Goal: Task Accomplishment & Management: Use online tool/utility

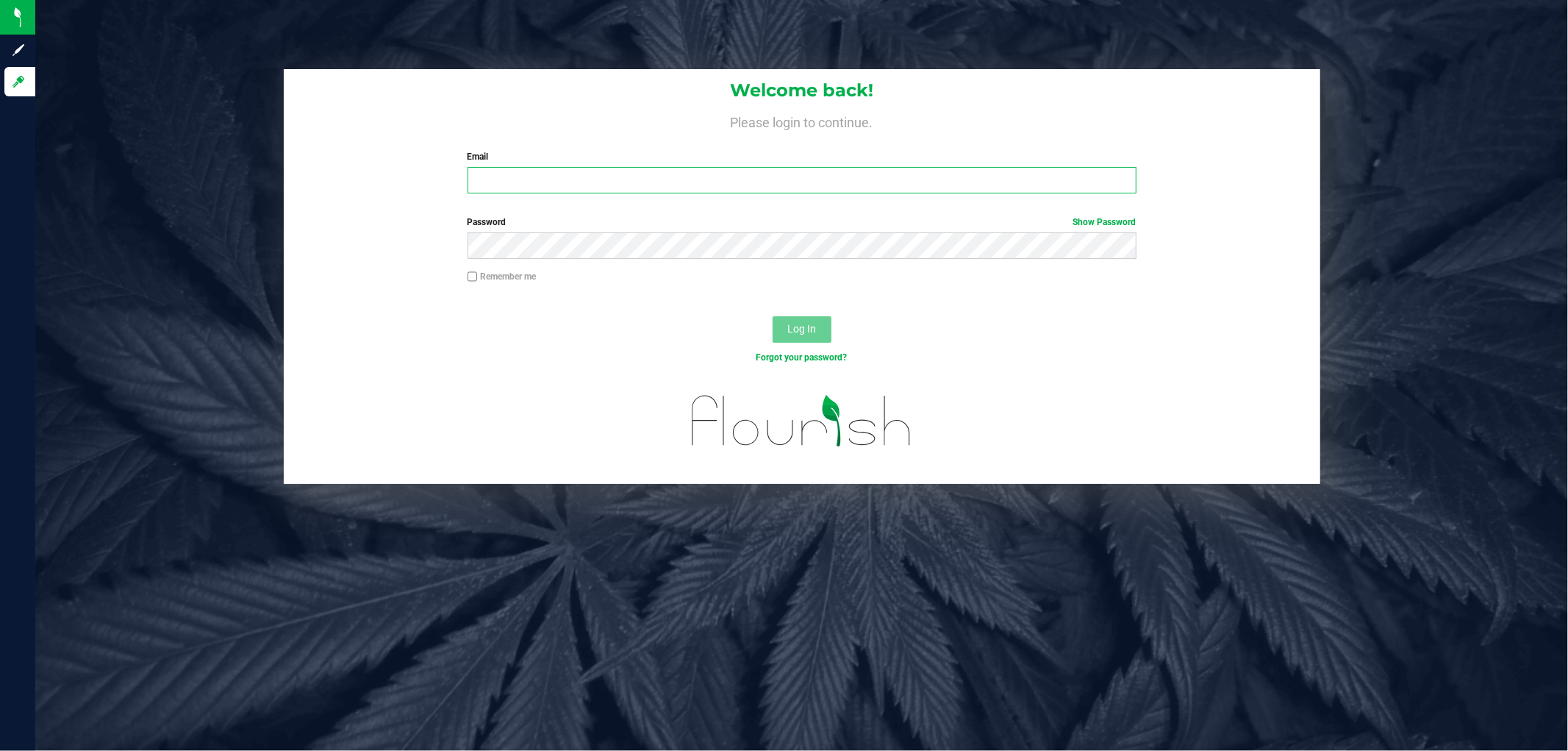
click at [564, 186] on input "Email" at bounding box center [801, 180] width 669 height 27
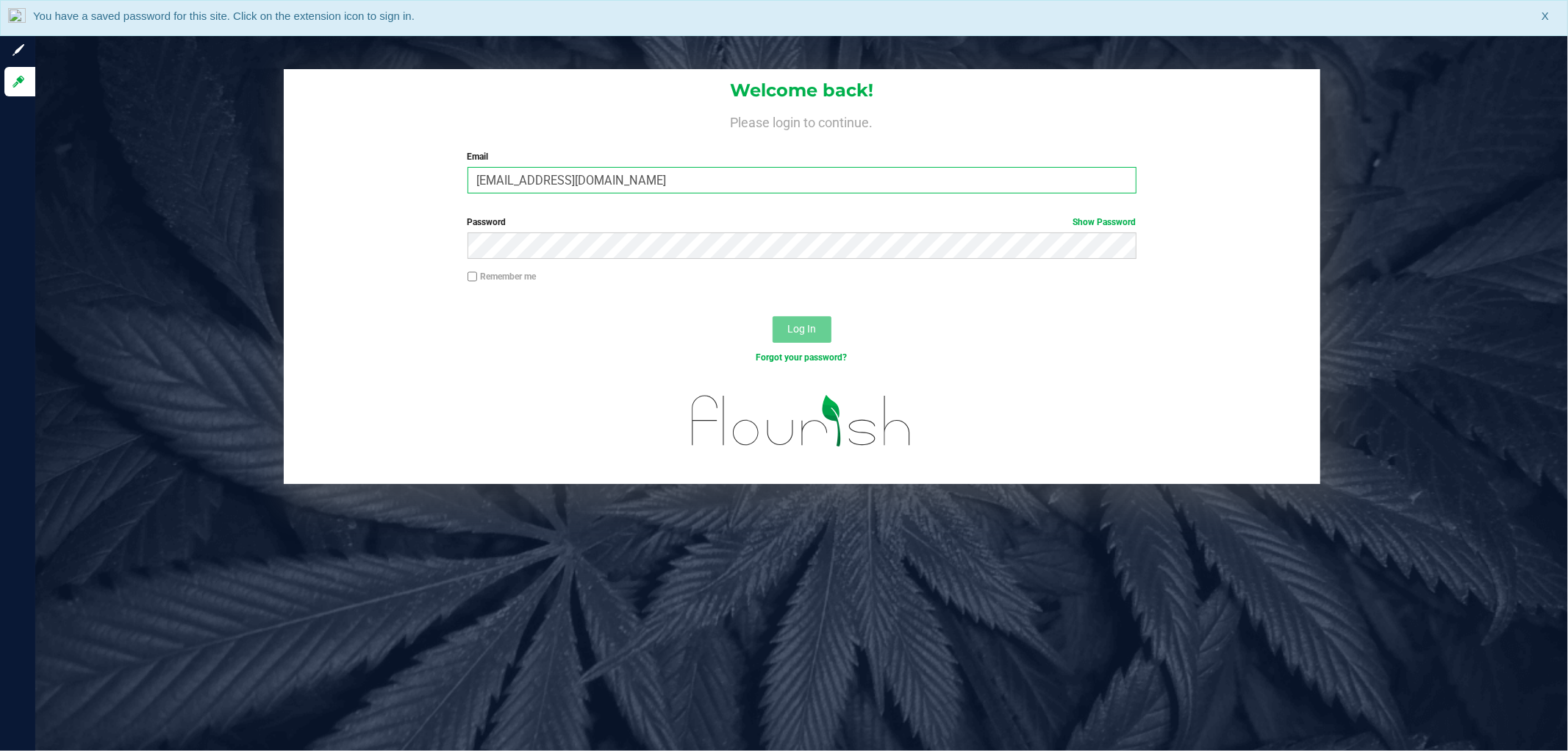
type input "[EMAIL_ADDRESS][DOMAIN_NAME]"
click at [773, 316] on button "Log In" at bounding box center [802, 330] width 59 height 27
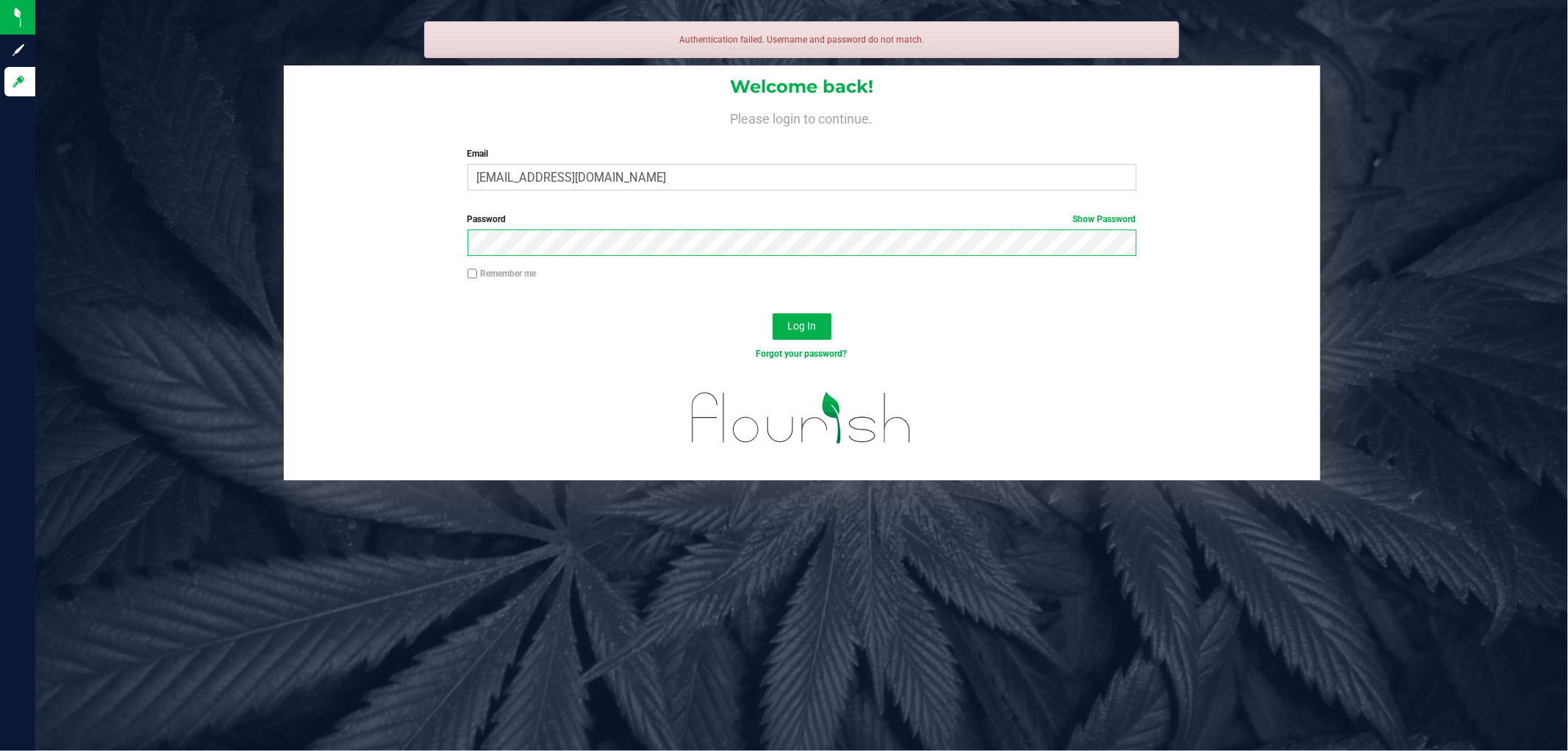
click at [773, 314] on button "Log In" at bounding box center [802, 327] width 59 height 27
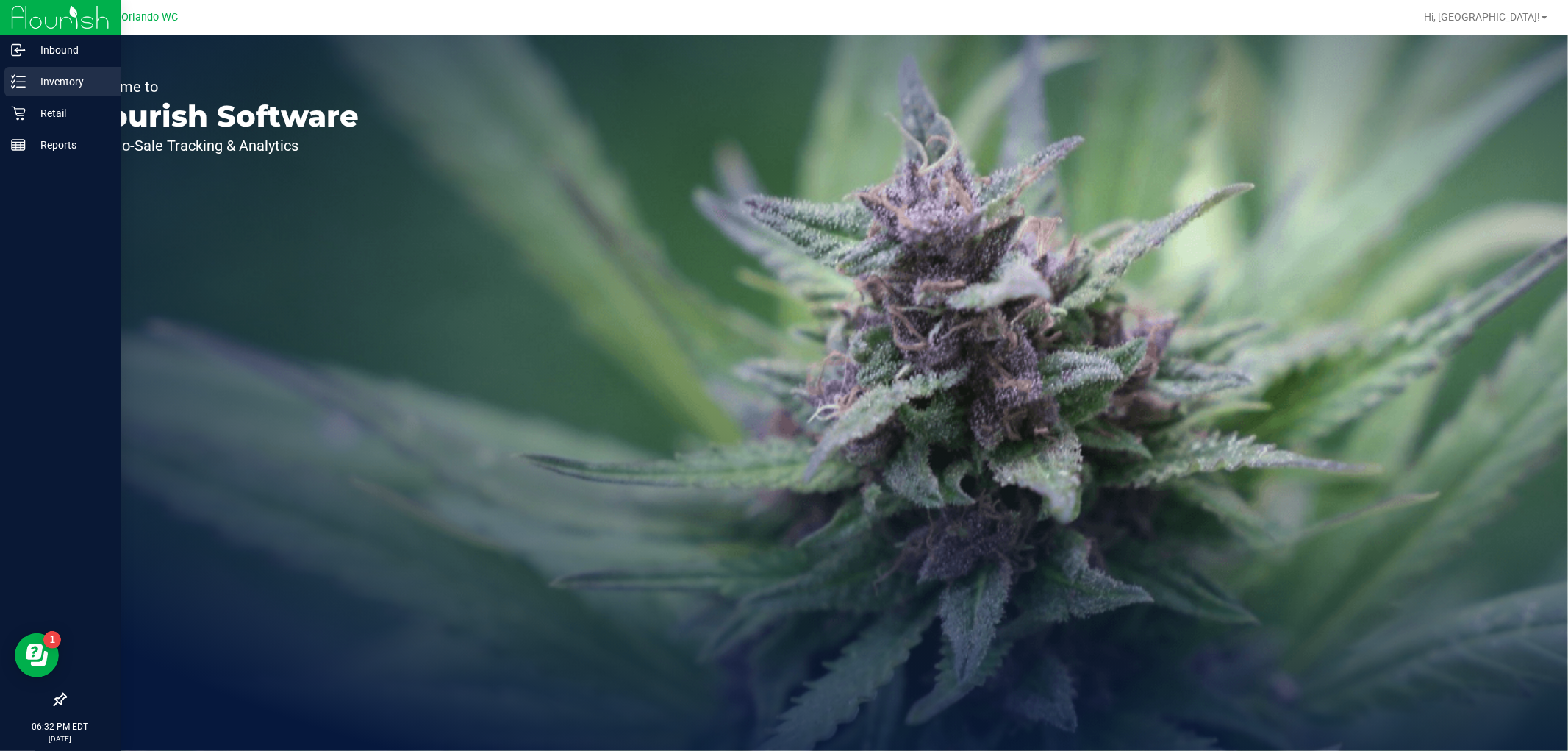
click at [27, 86] on p "Inventory" at bounding box center [70, 81] width 88 height 18
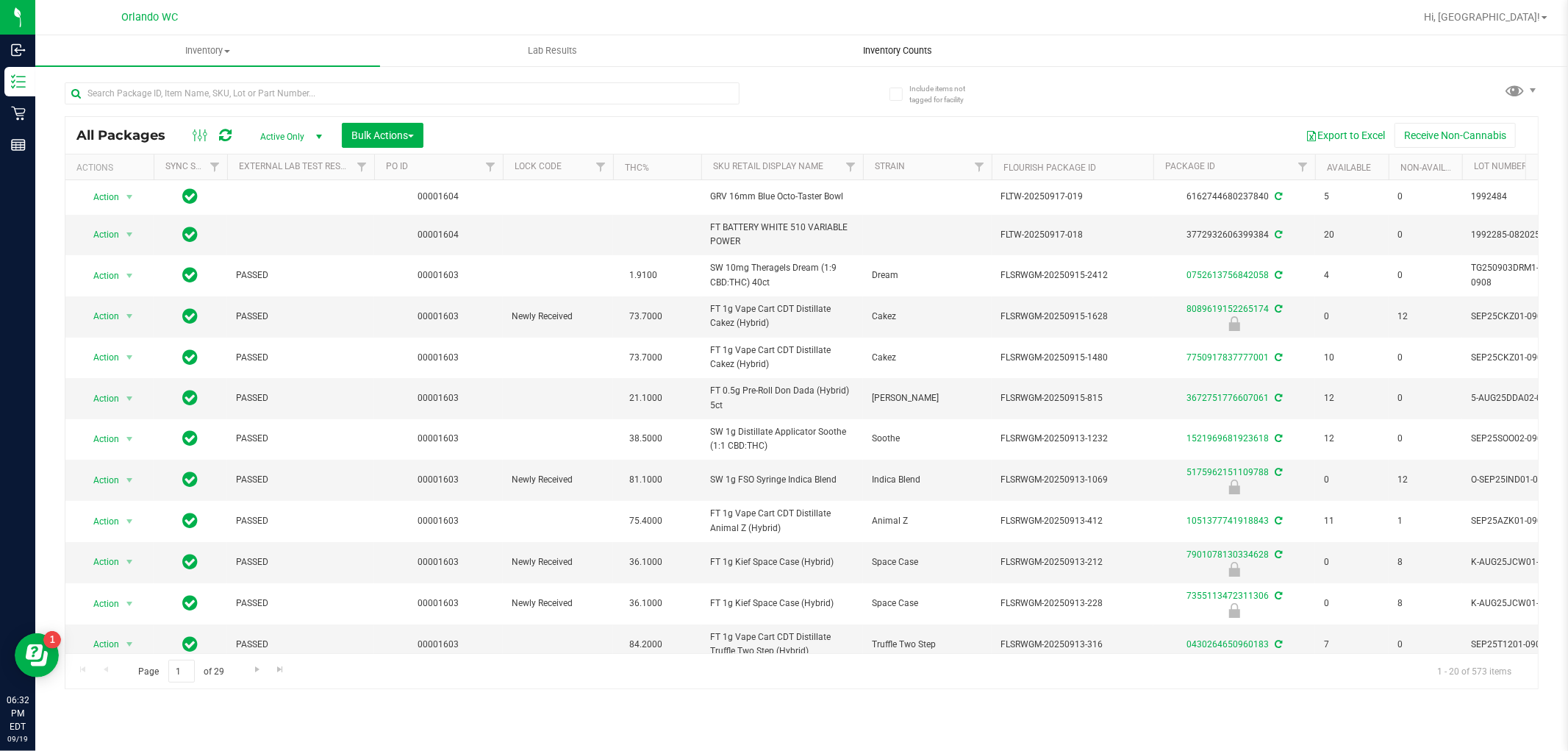
click at [925, 55] on span "Inventory Counts" at bounding box center [898, 50] width 109 height 13
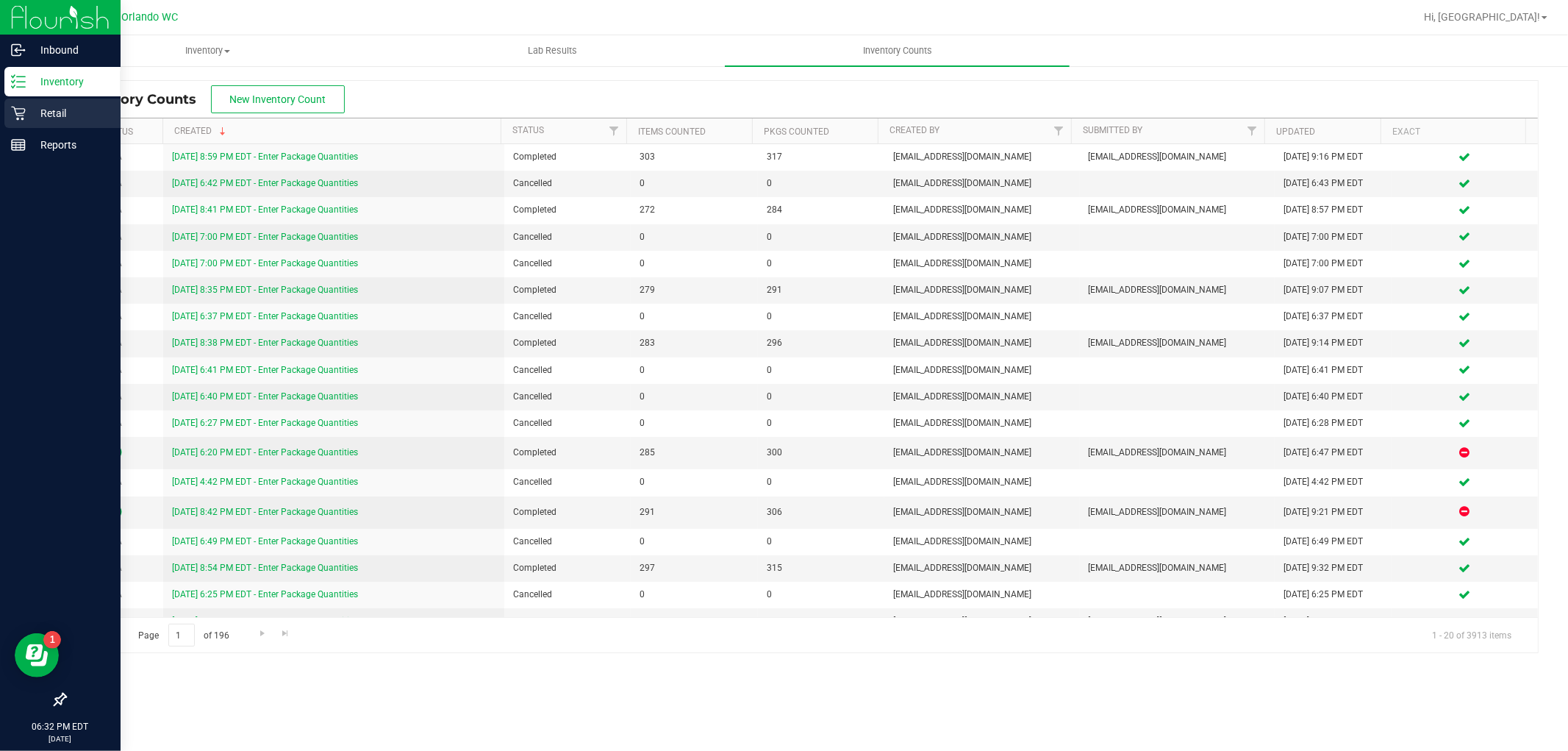
click at [19, 122] on div "Retail" at bounding box center [63, 113] width 117 height 29
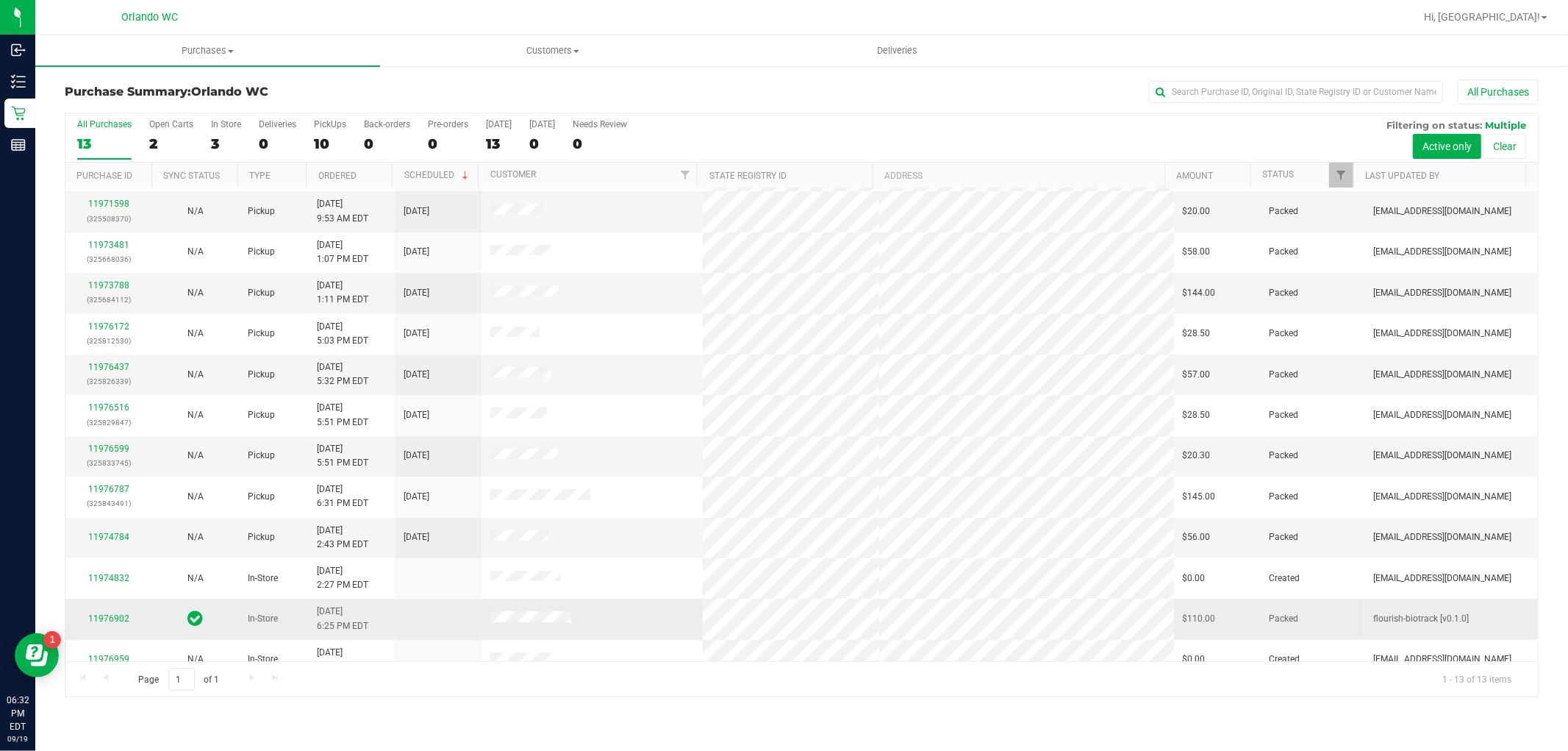
scroll to position [56, 0]
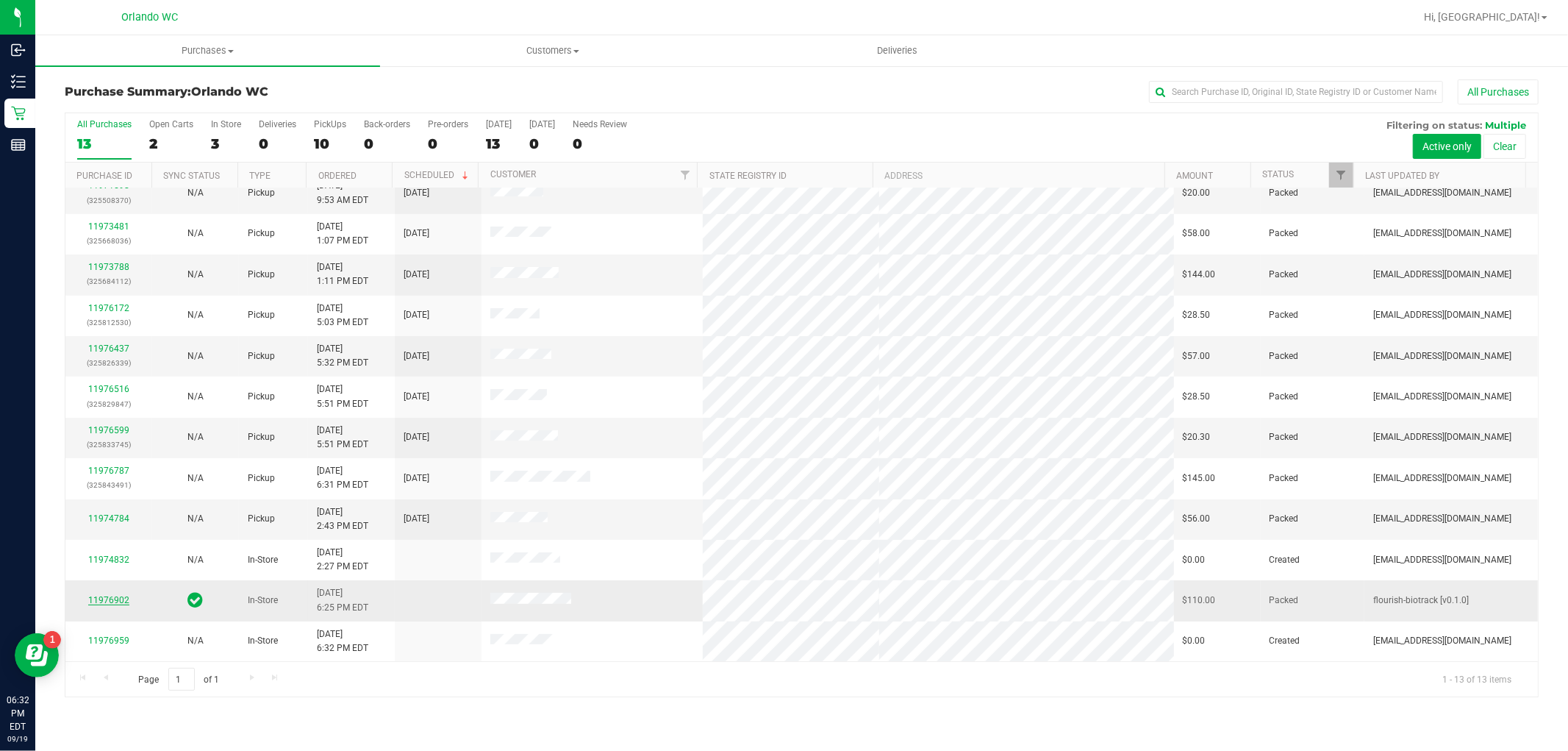
click at [110, 598] on link "11976902" at bounding box center [109, 600] width 42 height 11
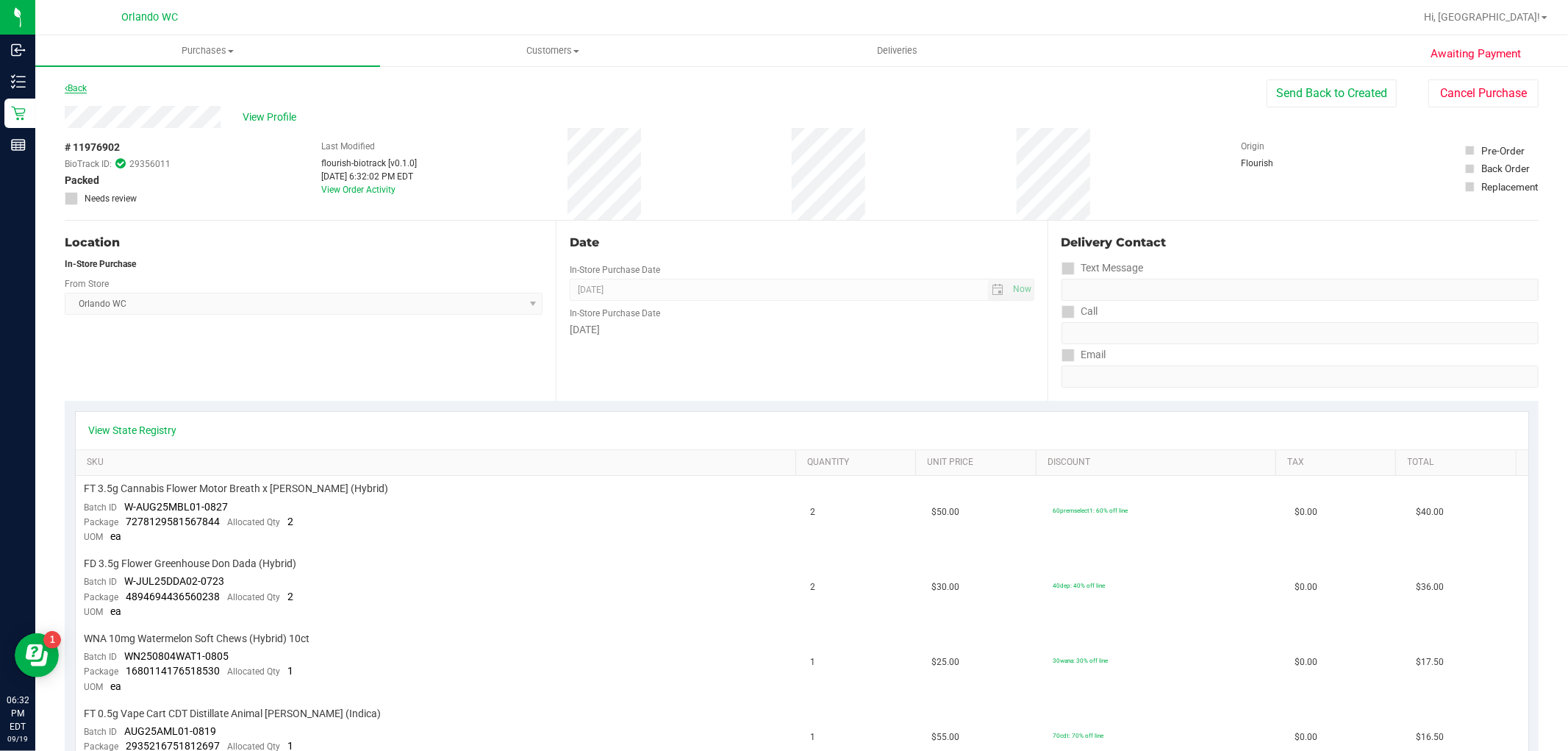
click at [77, 84] on link "Back" at bounding box center [75, 88] width 22 height 11
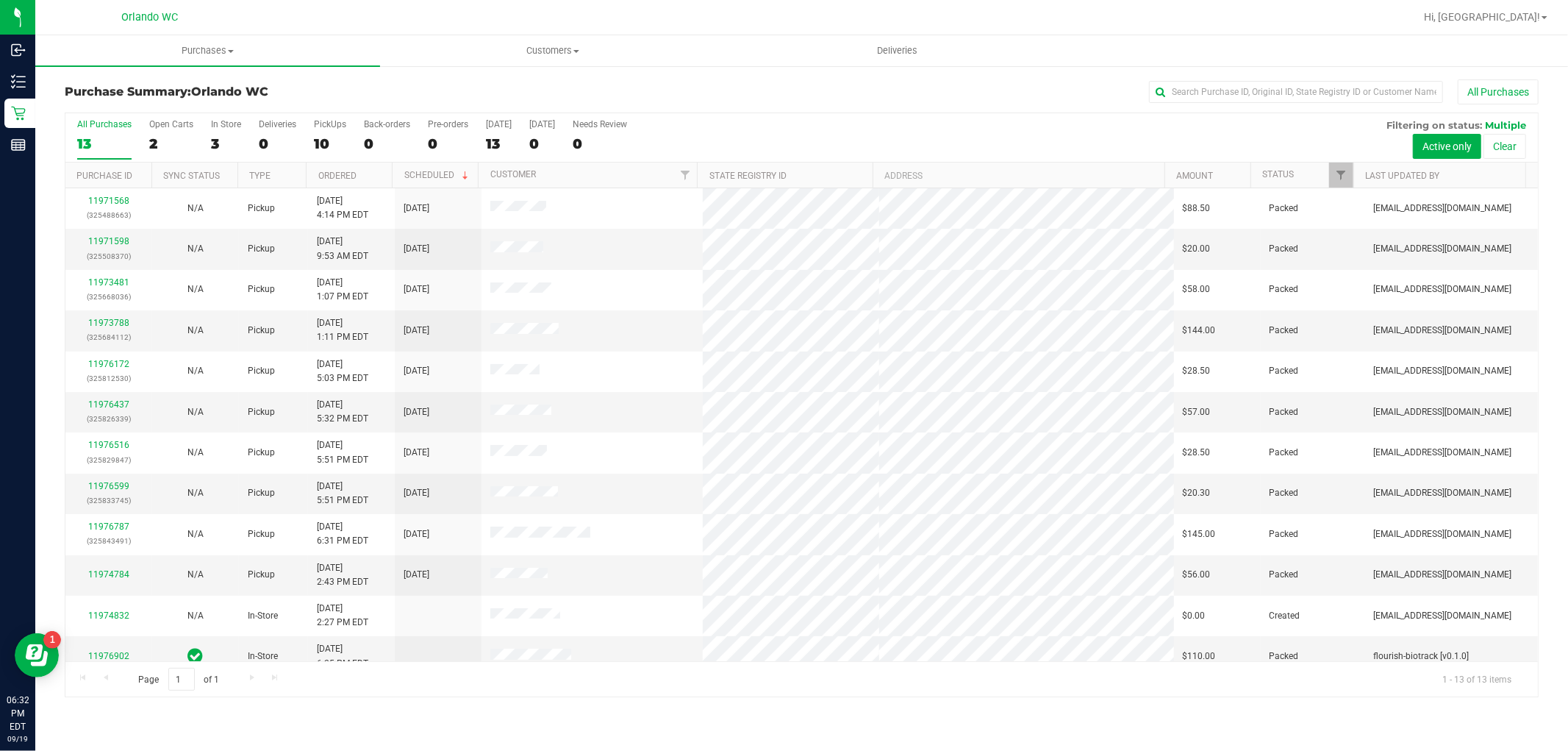
scroll to position [56, 0]
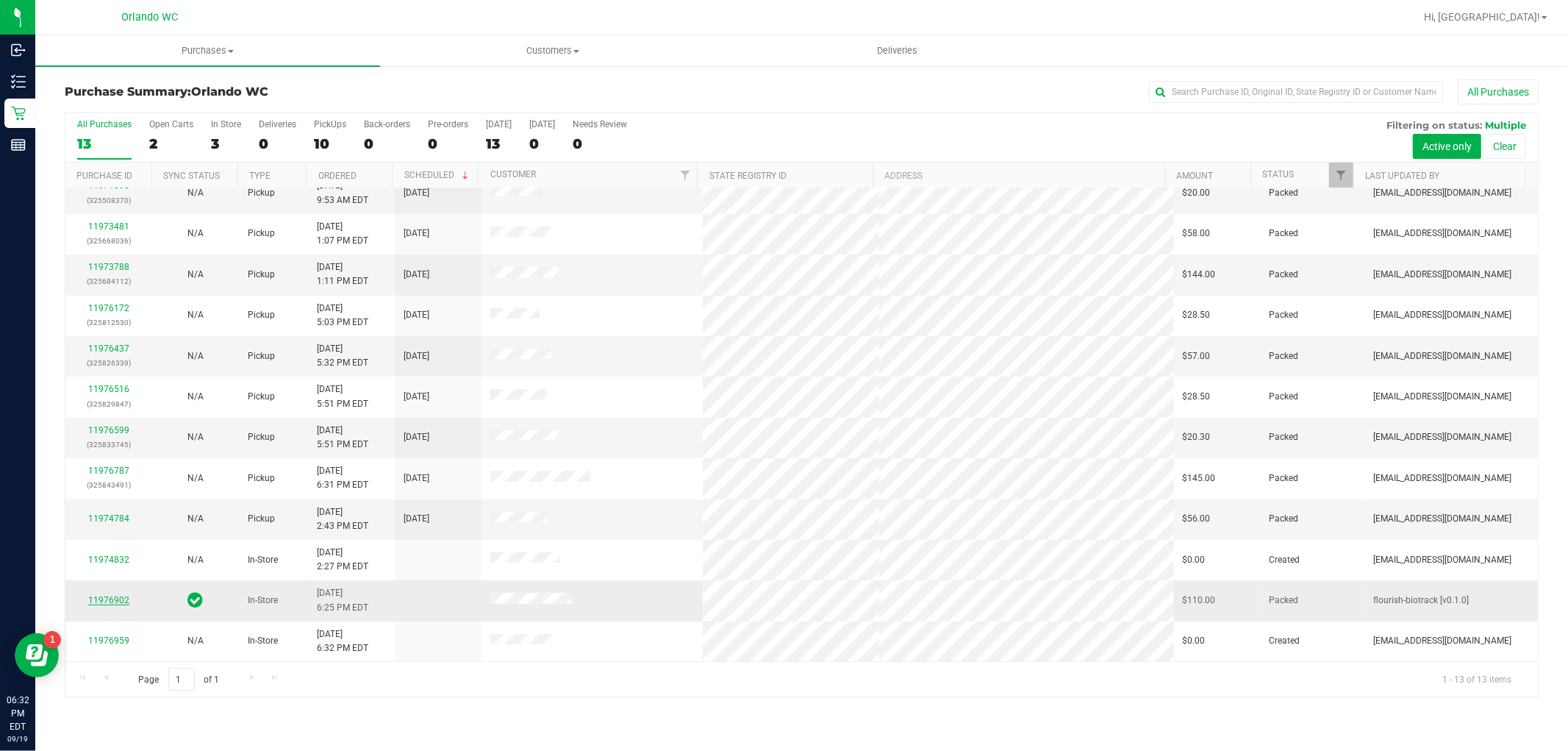
click at [112, 596] on link "11976902" at bounding box center [109, 600] width 42 height 11
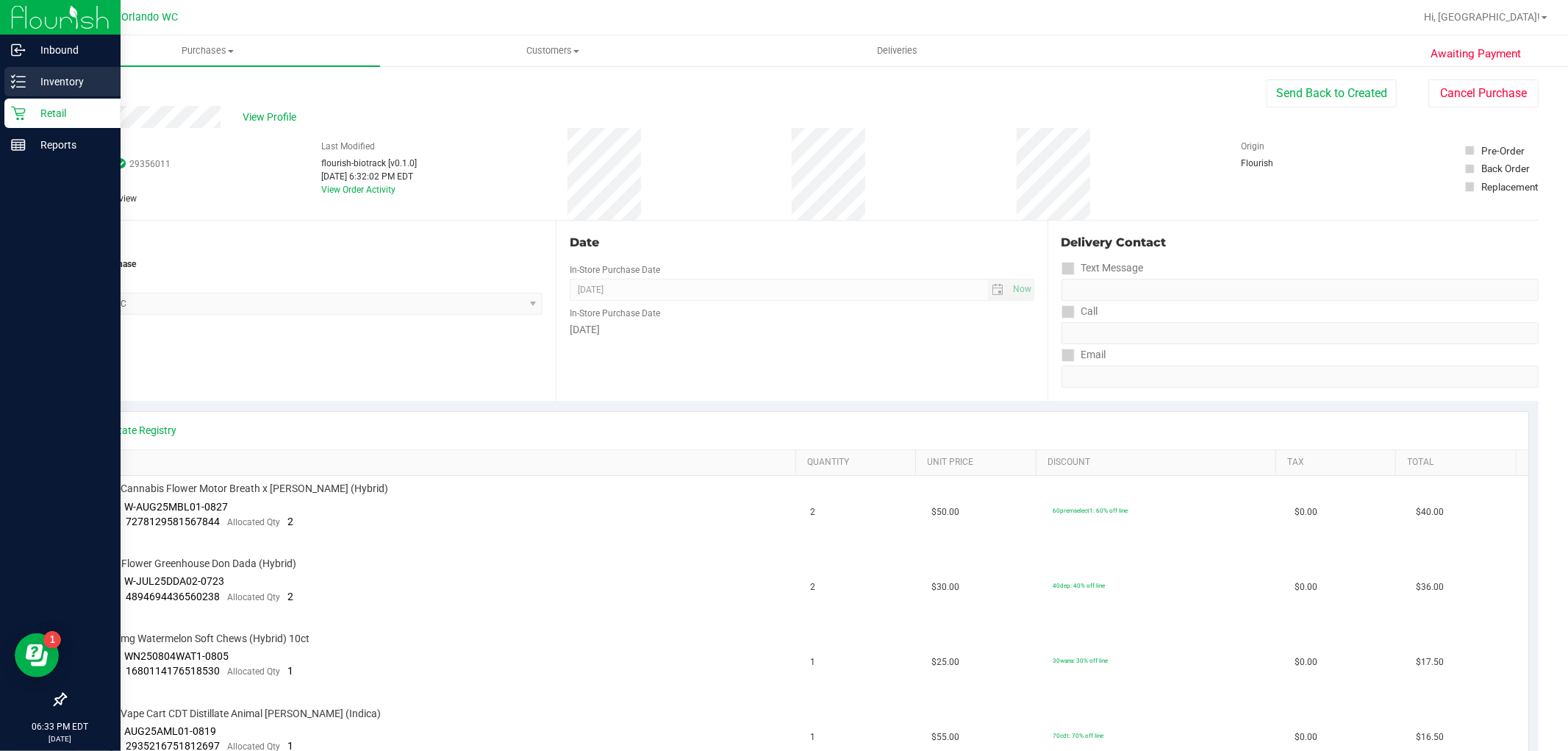
click at [19, 85] on icon at bounding box center [18, 81] width 15 height 15
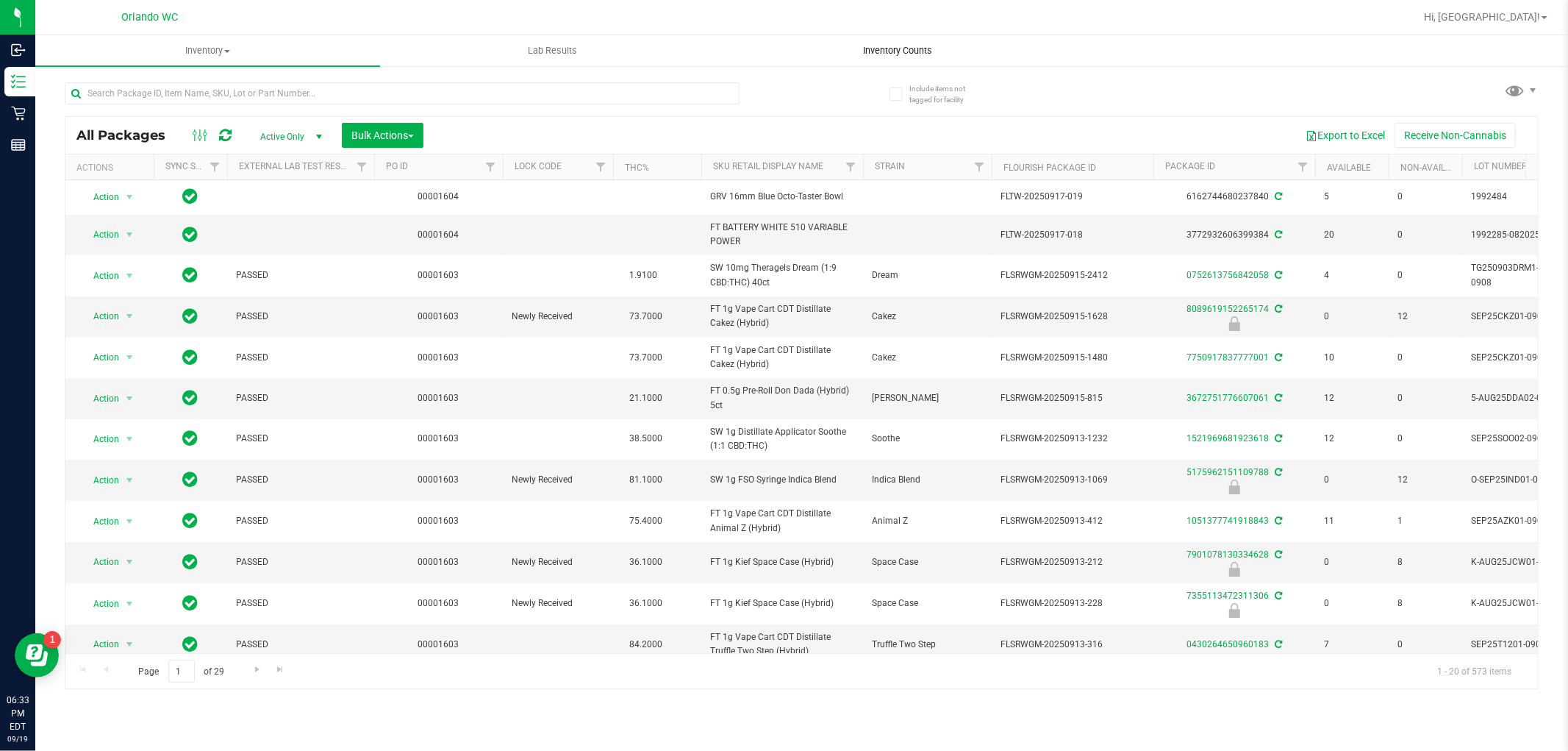
click at [954, 50] on uib-tab-heading "Inventory Counts" at bounding box center [898, 50] width 344 height 29
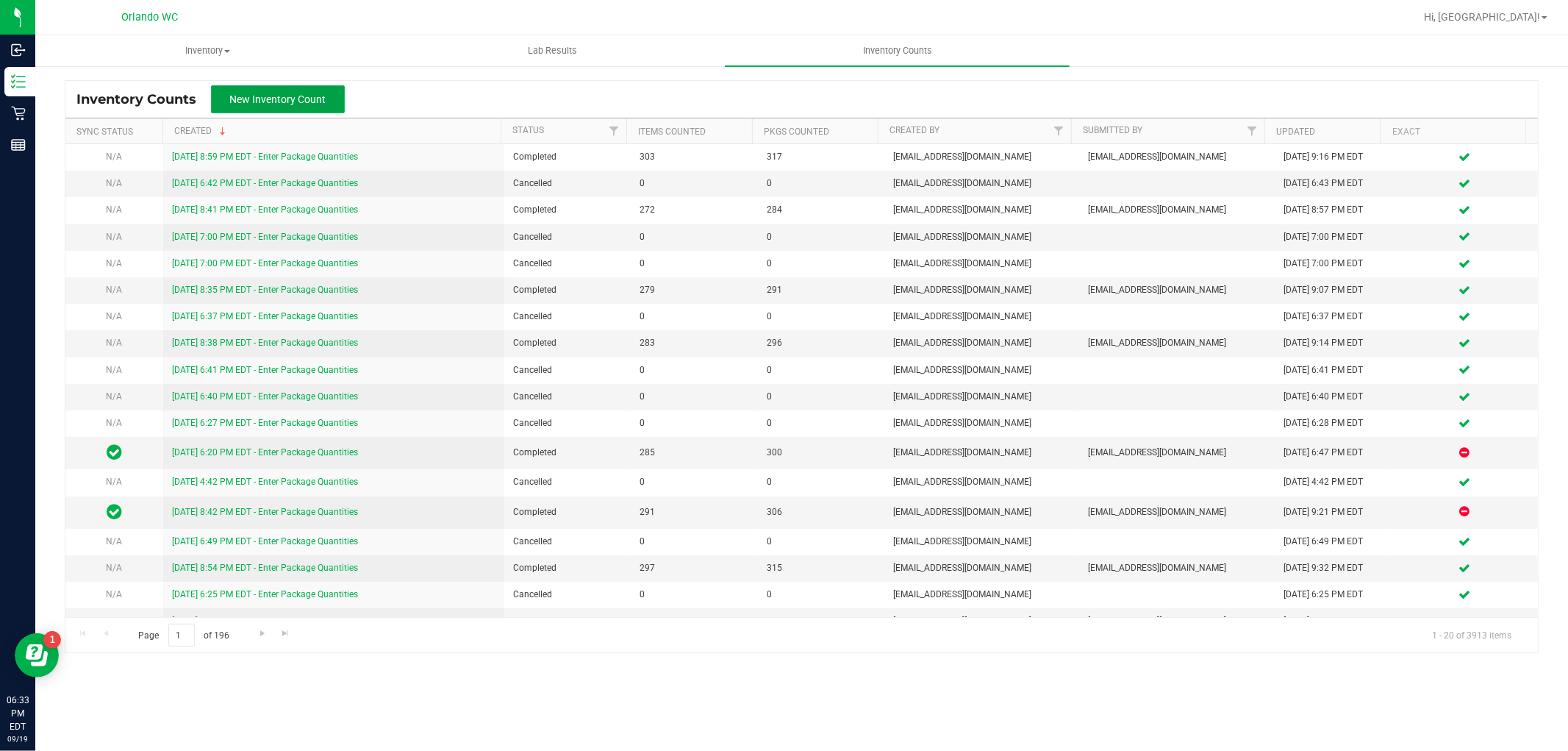
click at [256, 105] on button "New Inventory Count" at bounding box center [277, 100] width 133 height 28
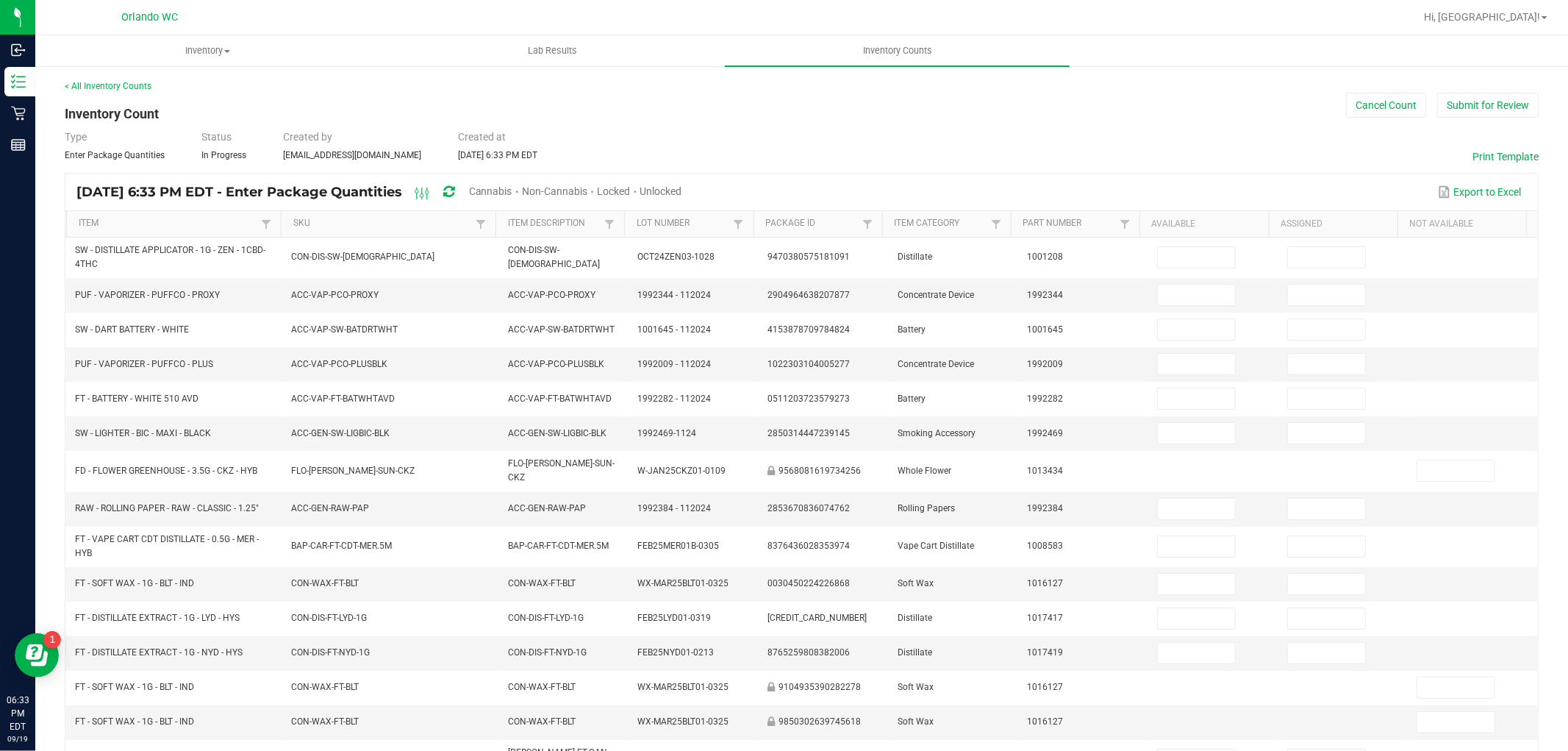
click at [512, 189] on span "Cannabis" at bounding box center [490, 191] width 43 height 11
click at [683, 193] on span "Unlocked" at bounding box center [662, 191] width 42 height 11
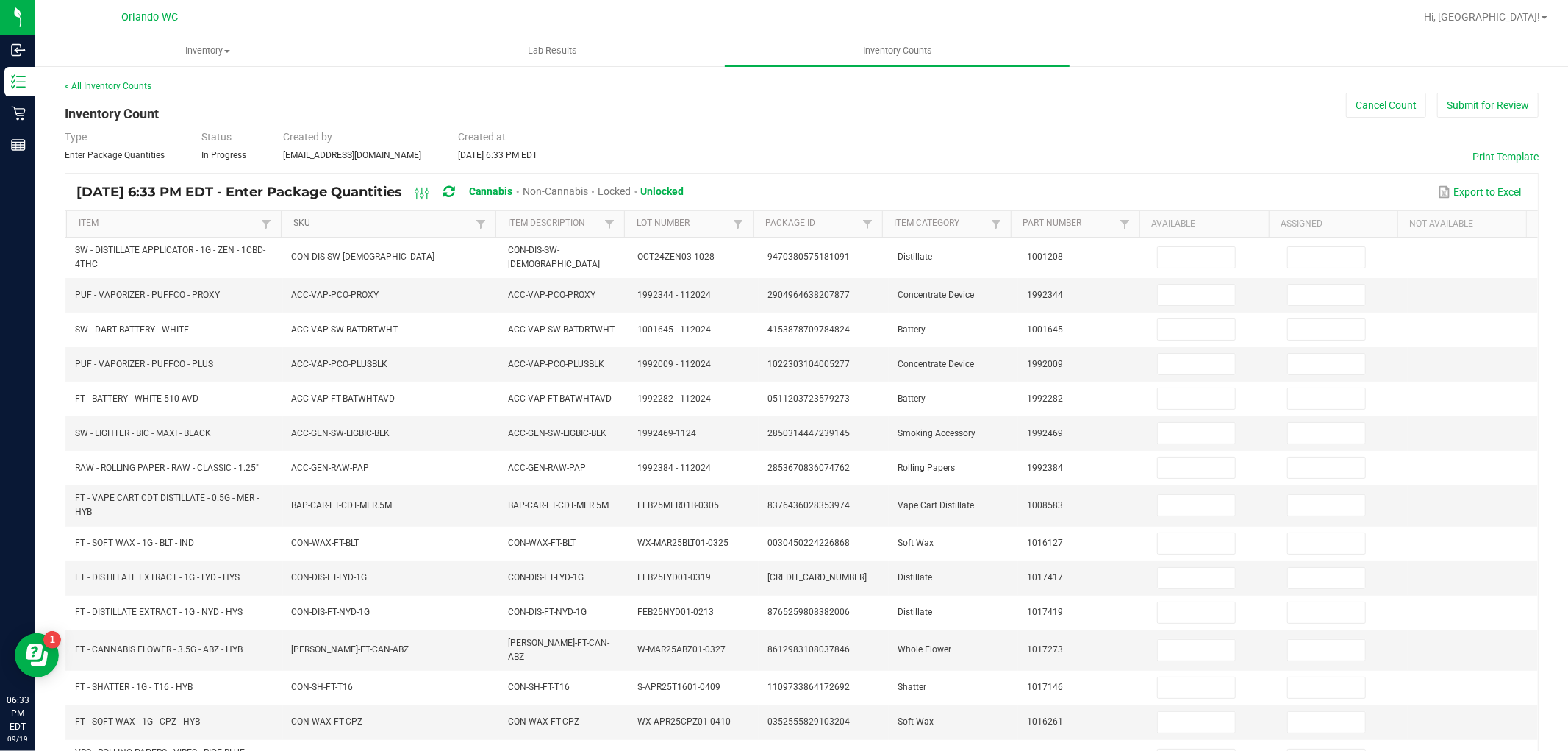
click at [443, 223] on link "SKU" at bounding box center [383, 223] width 178 height 11
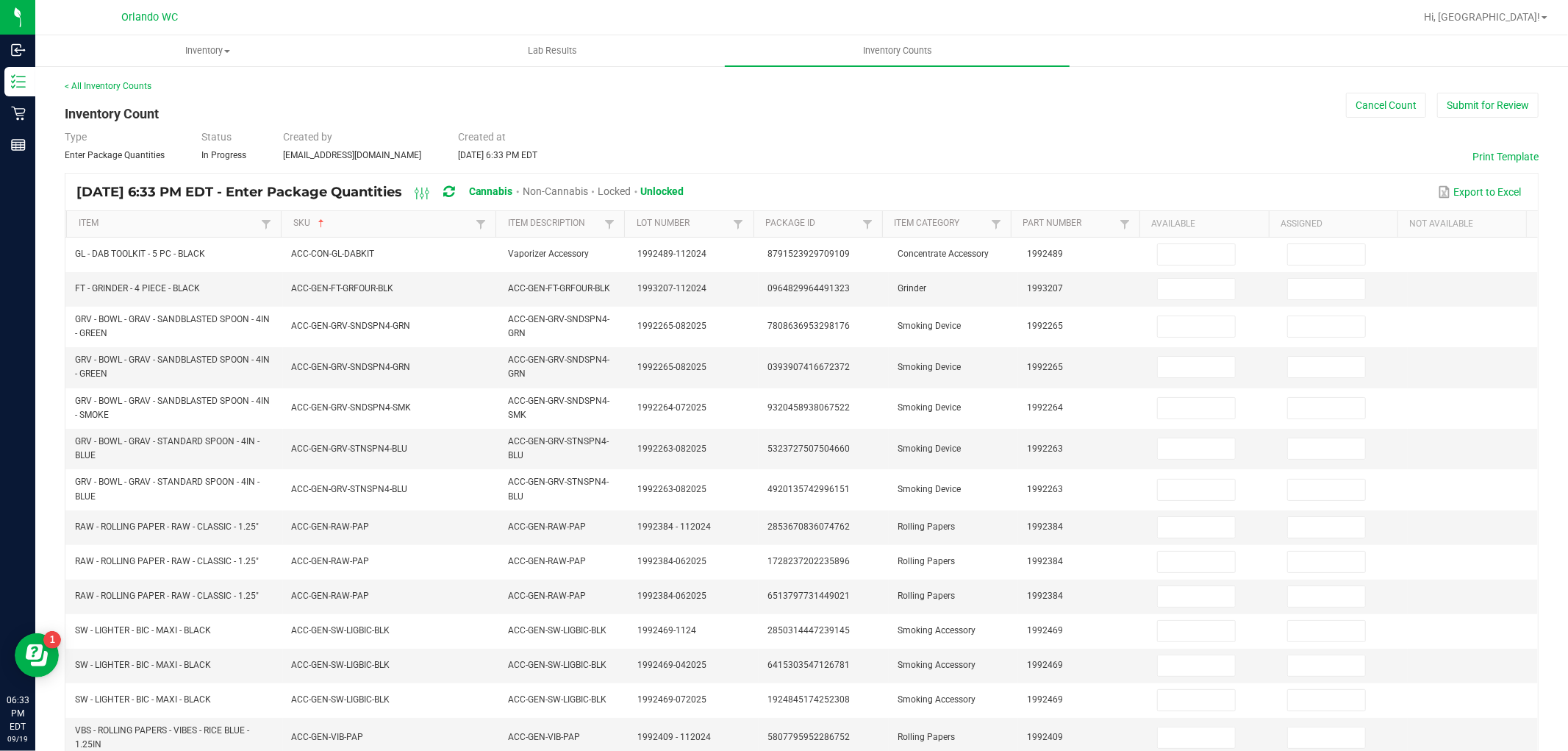
click at [1512, 145] on div "Type Enter Package Quantities Status In Progress Created by [EMAIL_ADDRESS][DOM…" at bounding box center [801, 145] width 1474 height 33
click at [1509, 153] on button "Print Template" at bounding box center [1505, 156] width 66 height 15
click at [1369, 107] on button "Cancel Count" at bounding box center [1386, 105] width 80 height 25
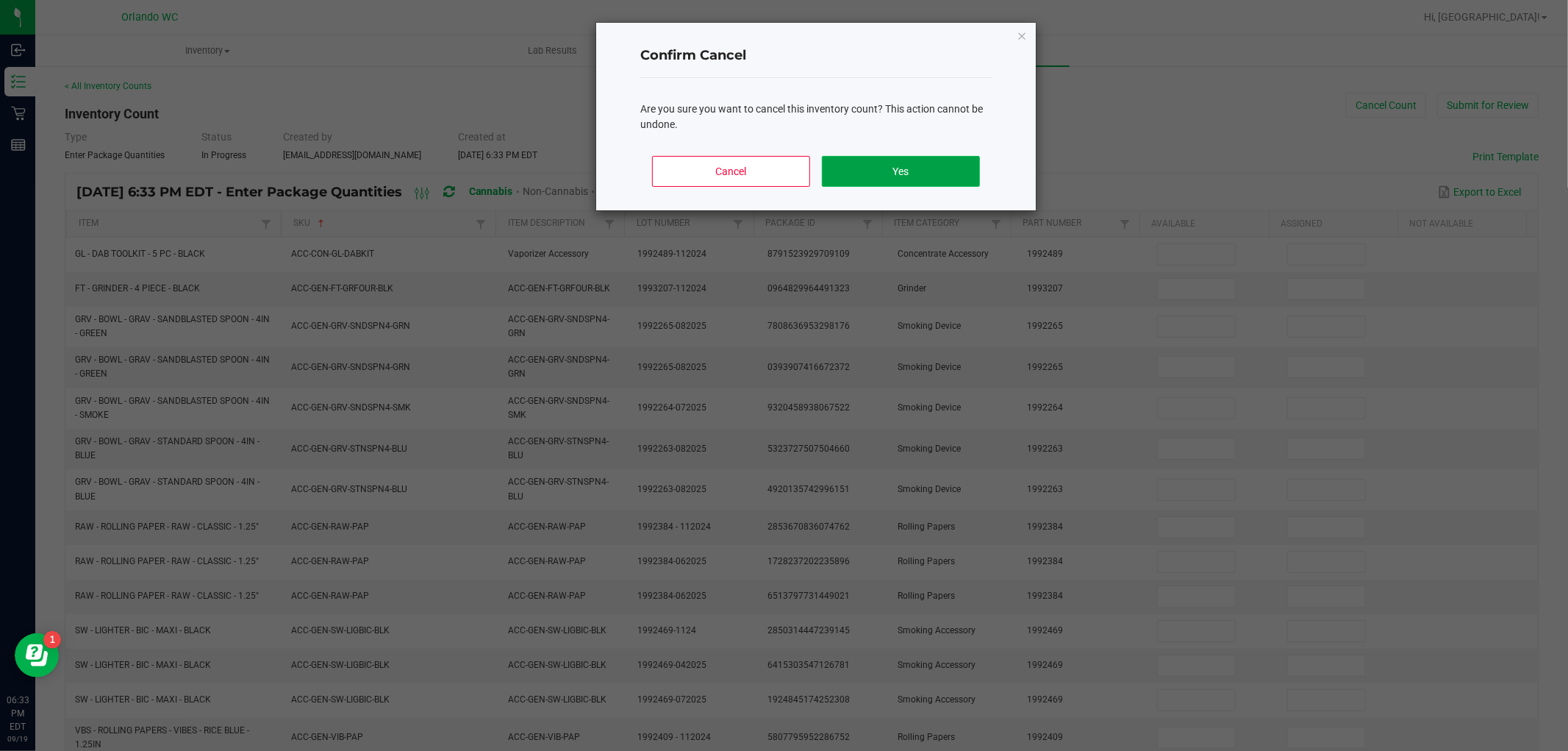
click at [875, 164] on button "Yes" at bounding box center [901, 171] width 158 height 31
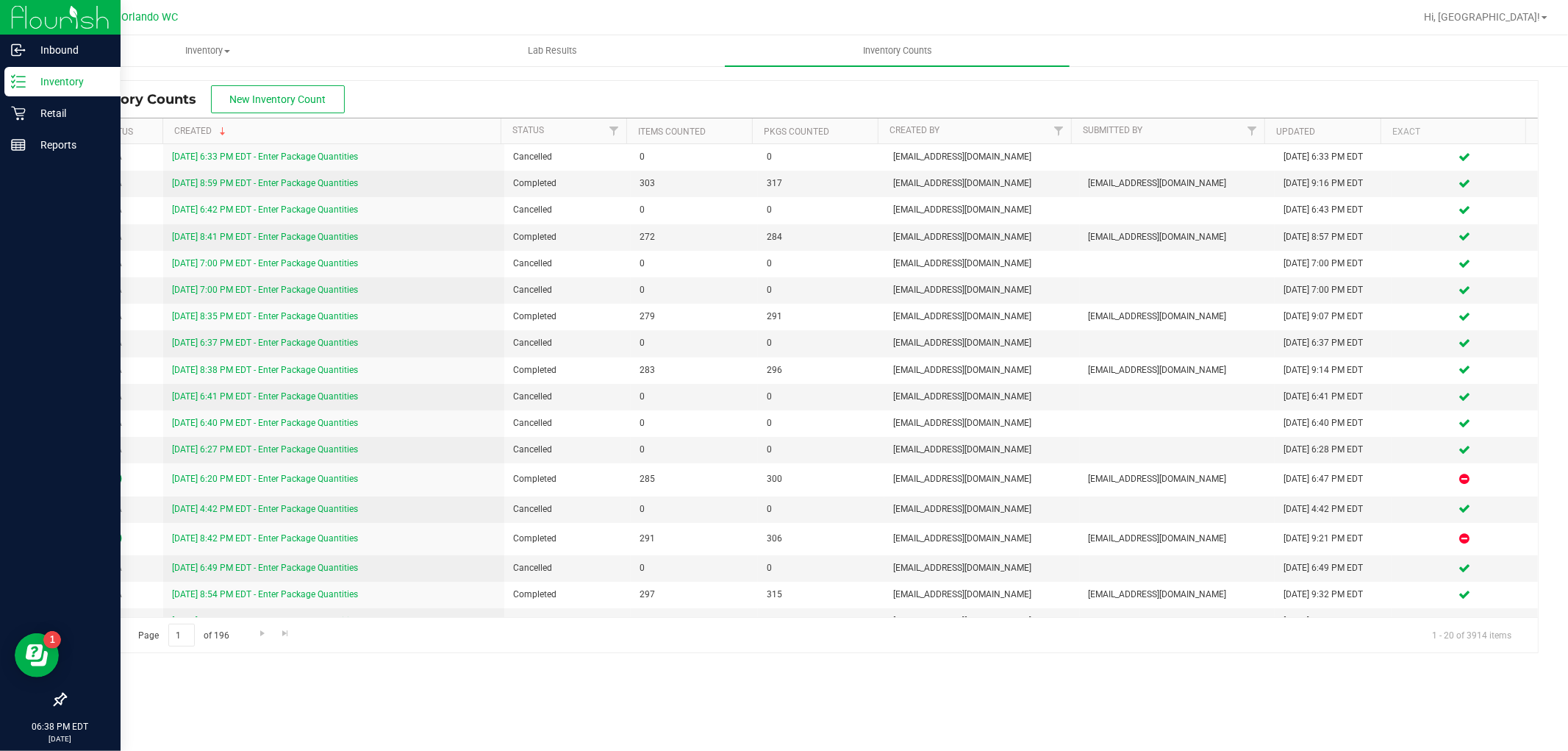
drag, startPoint x: 27, startPoint y: 85, endPoint x: 12, endPoint y: 84, distance: 15.0
click at [26, 85] on p "Inventory" at bounding box center [70, 81] width 88 height 18
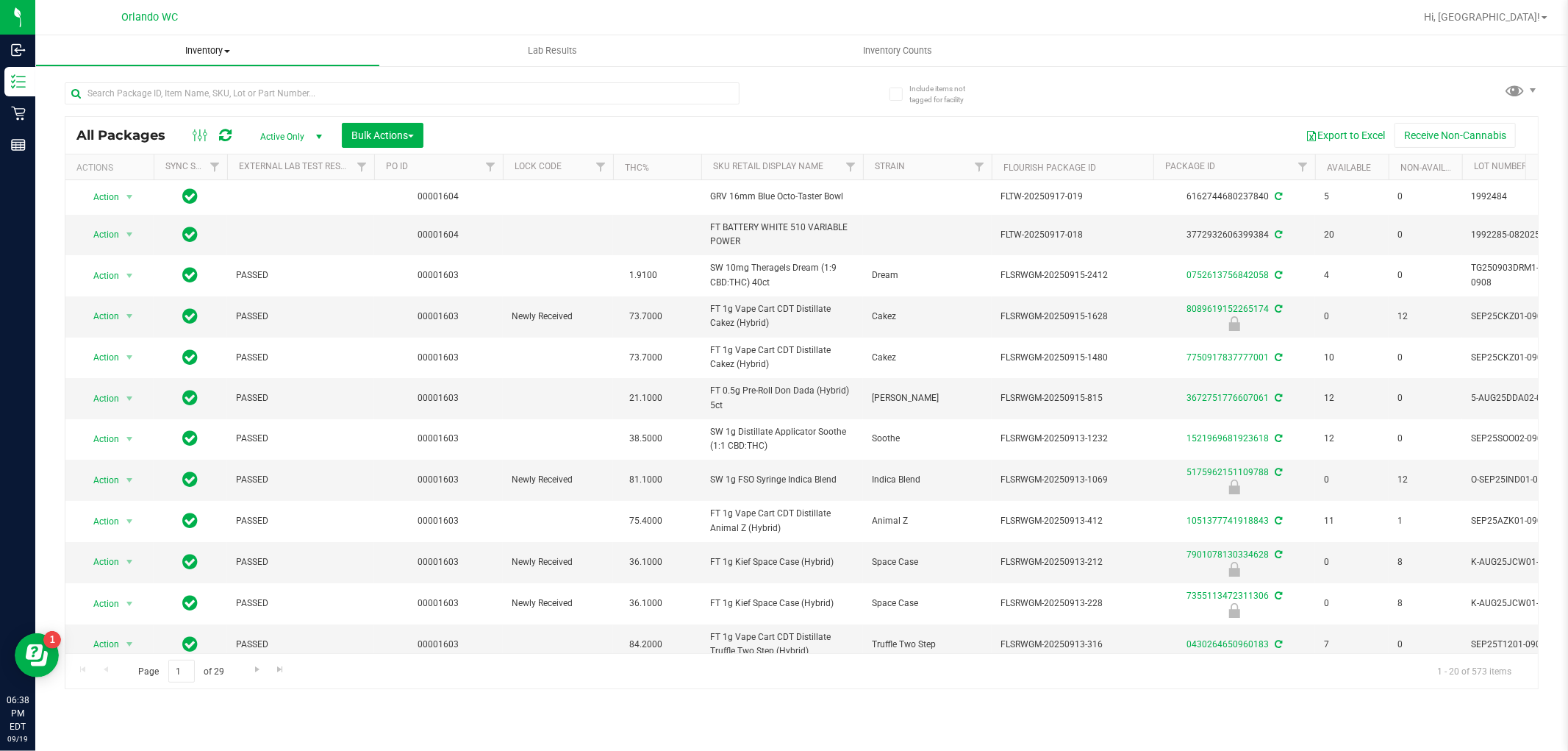
click at [208, 55] on span "Inventory" at bounding box center [208, 50] width 344 height 13
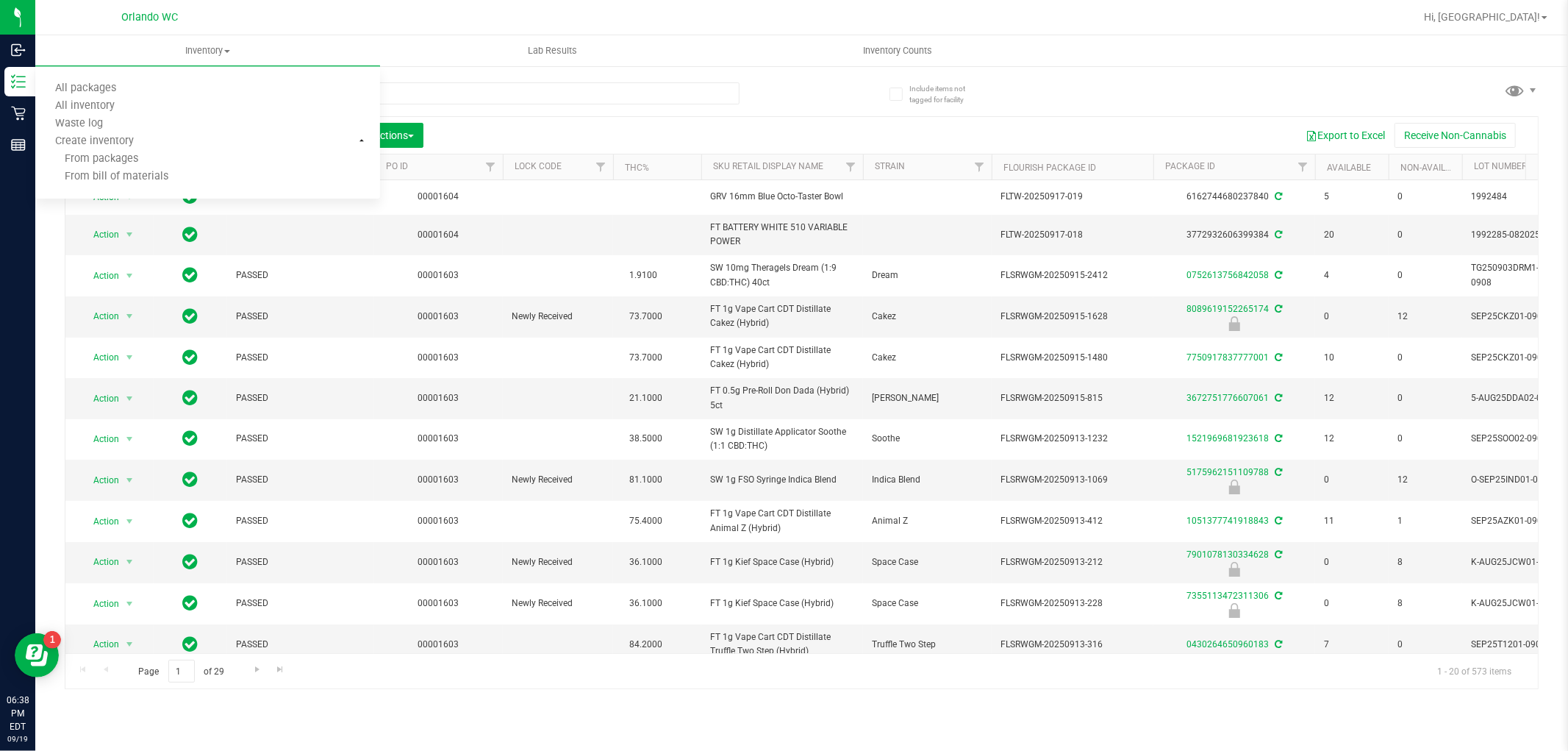
click at [831, 166] on th "Sku Retail Display Name" at bounding box center [782, 167] width 162 height 26
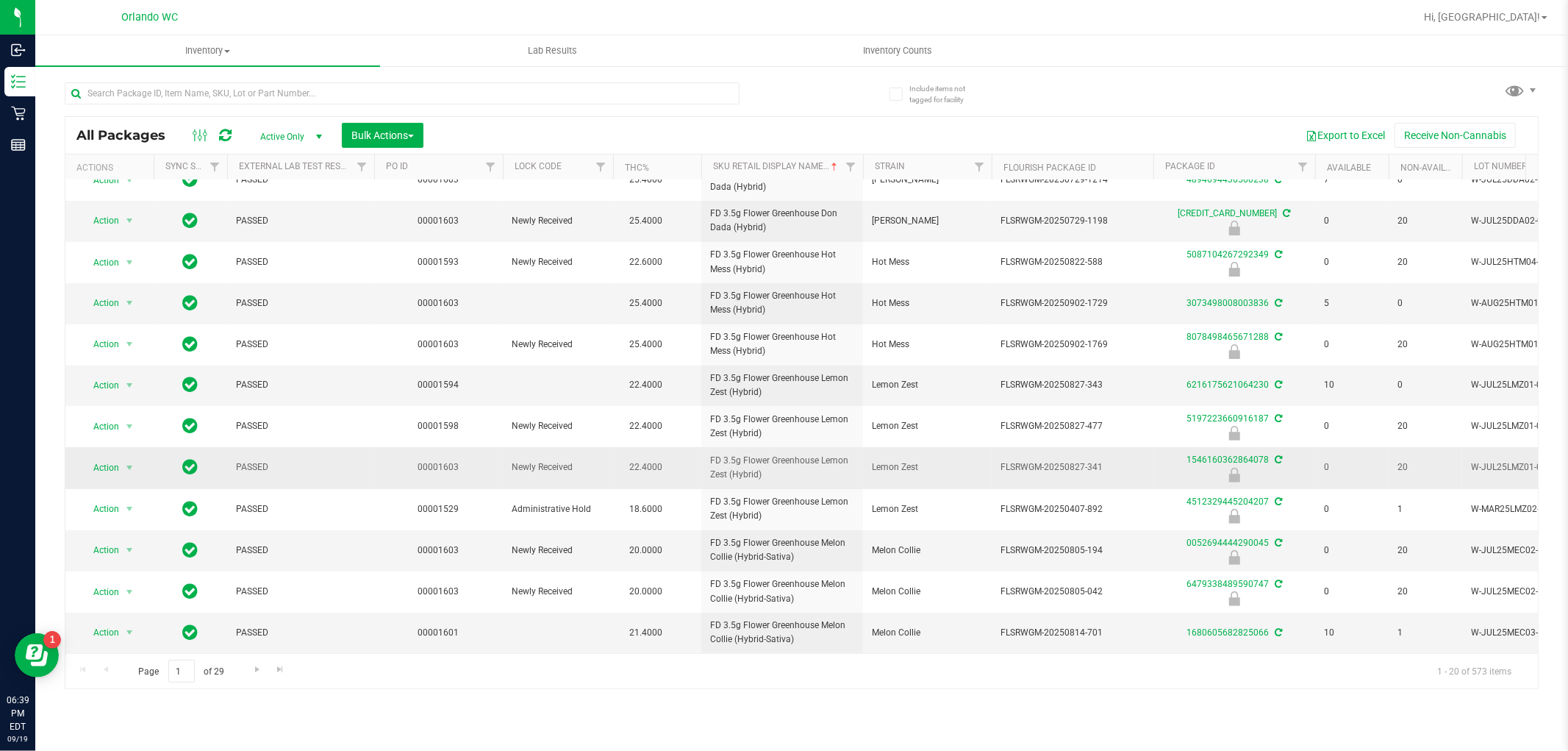
scroll to position [349, 0]
click at [258, 673] on span "Go to the next page" at bounding box center [257, 669] width 11 height 11
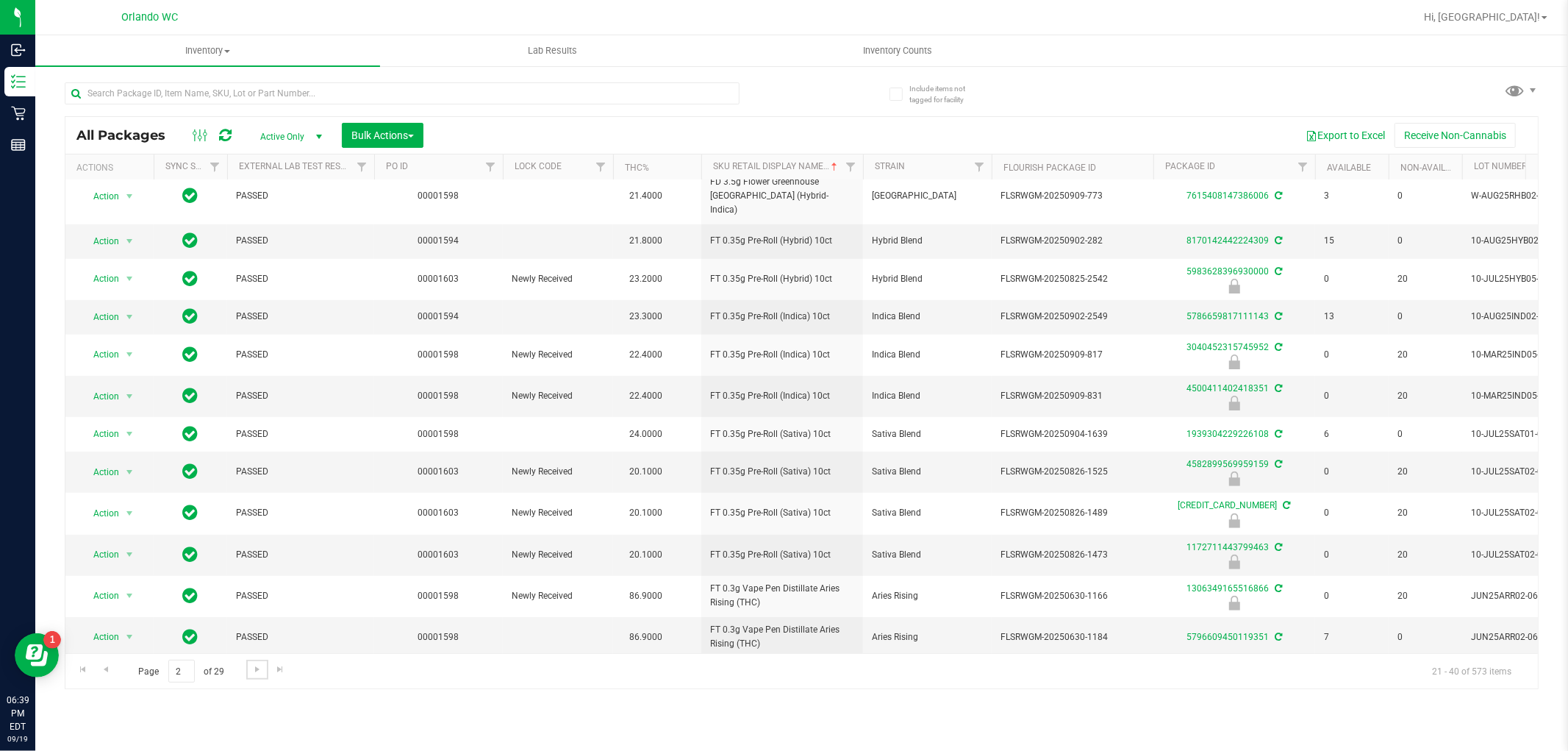
scroll to position [344, 0]
click at [254, 660] on link "Go to the next page" at bounding box center [257, 670] width 21 height 19
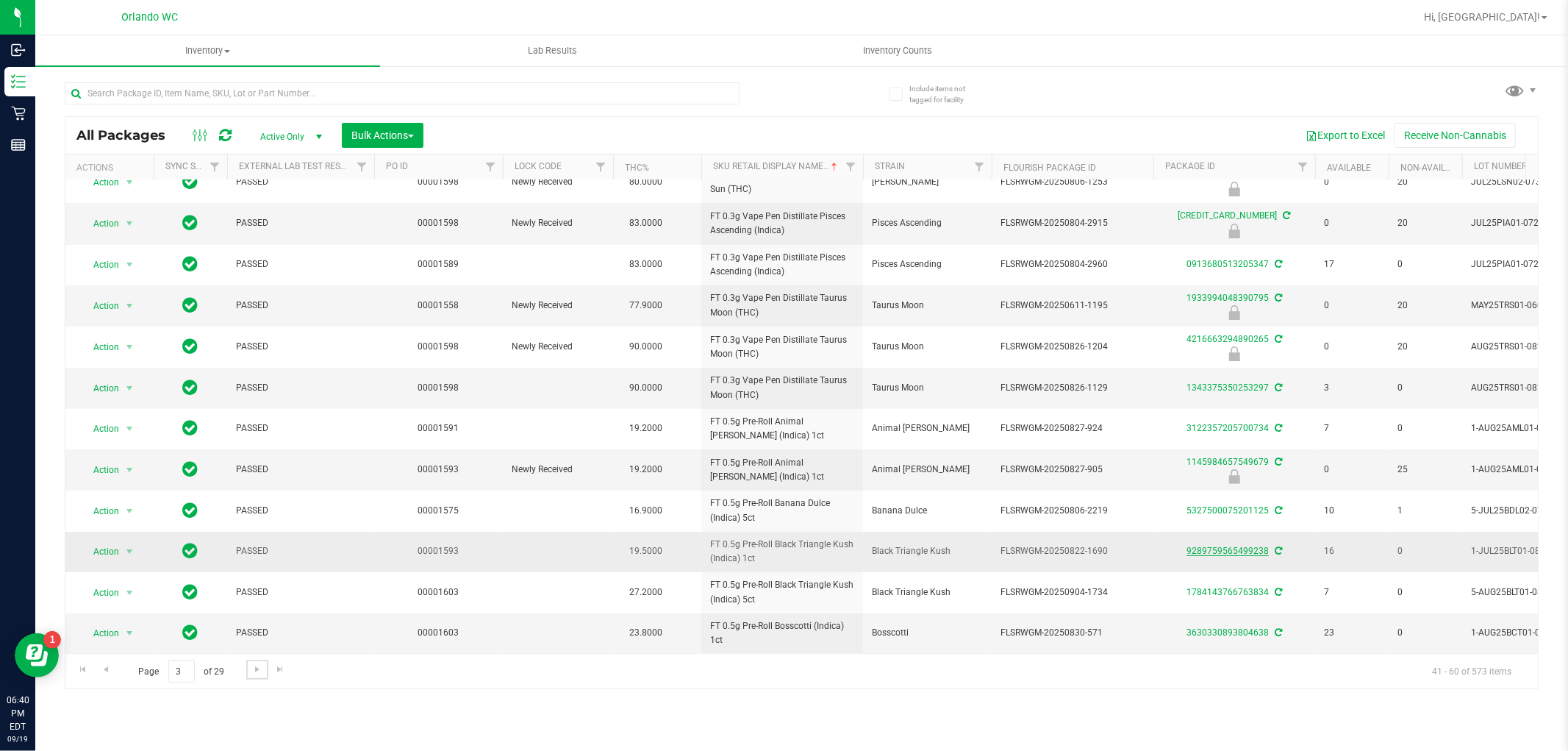
scroll to position [360, 0]
click at [246, 666] on link "Go to the next page" at bounding box center [257, 670] width 21 height 19
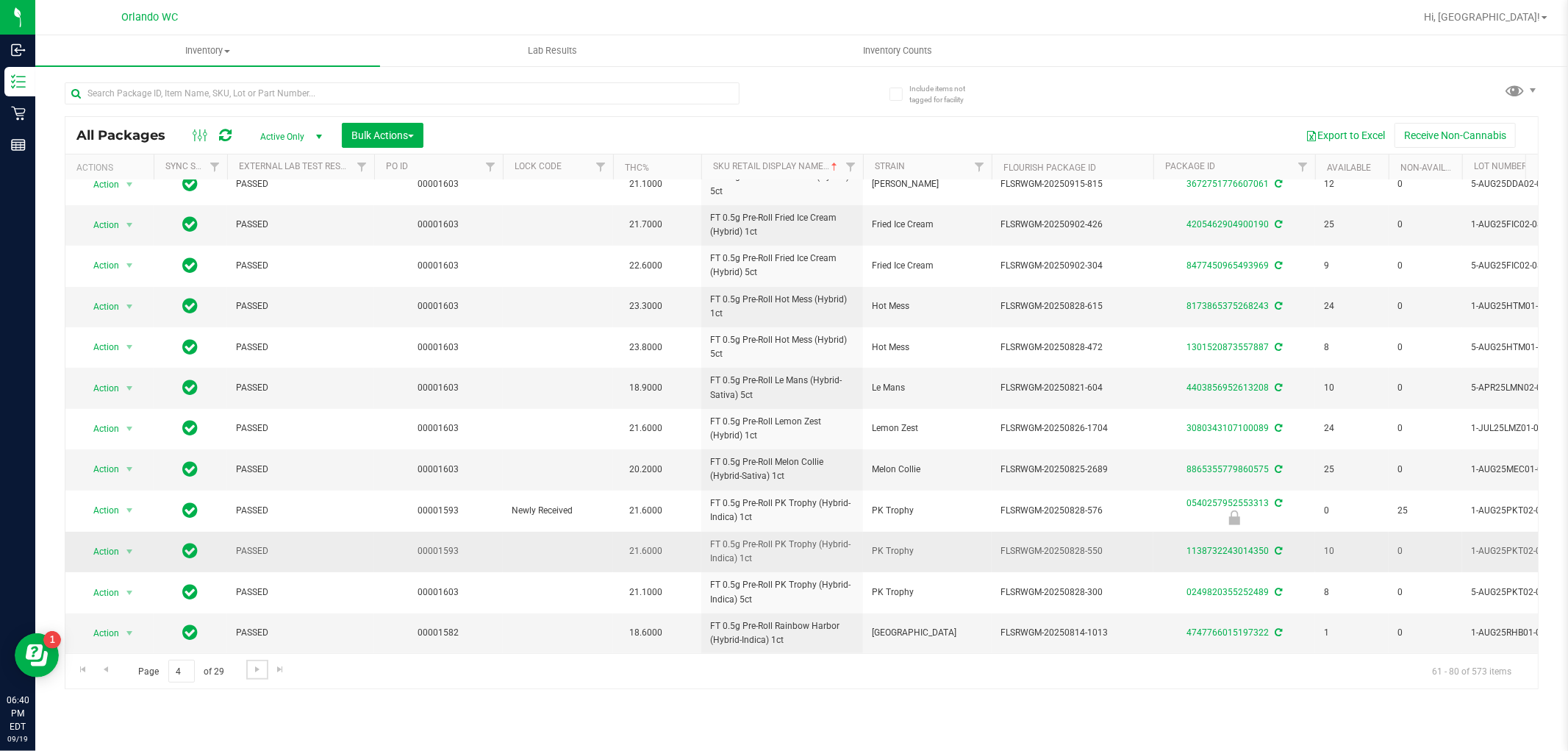
scroll to position [345, 0]
click at [258, 672] on span "Go to the next page" at bounding box center [257, 669] width 11 height 11
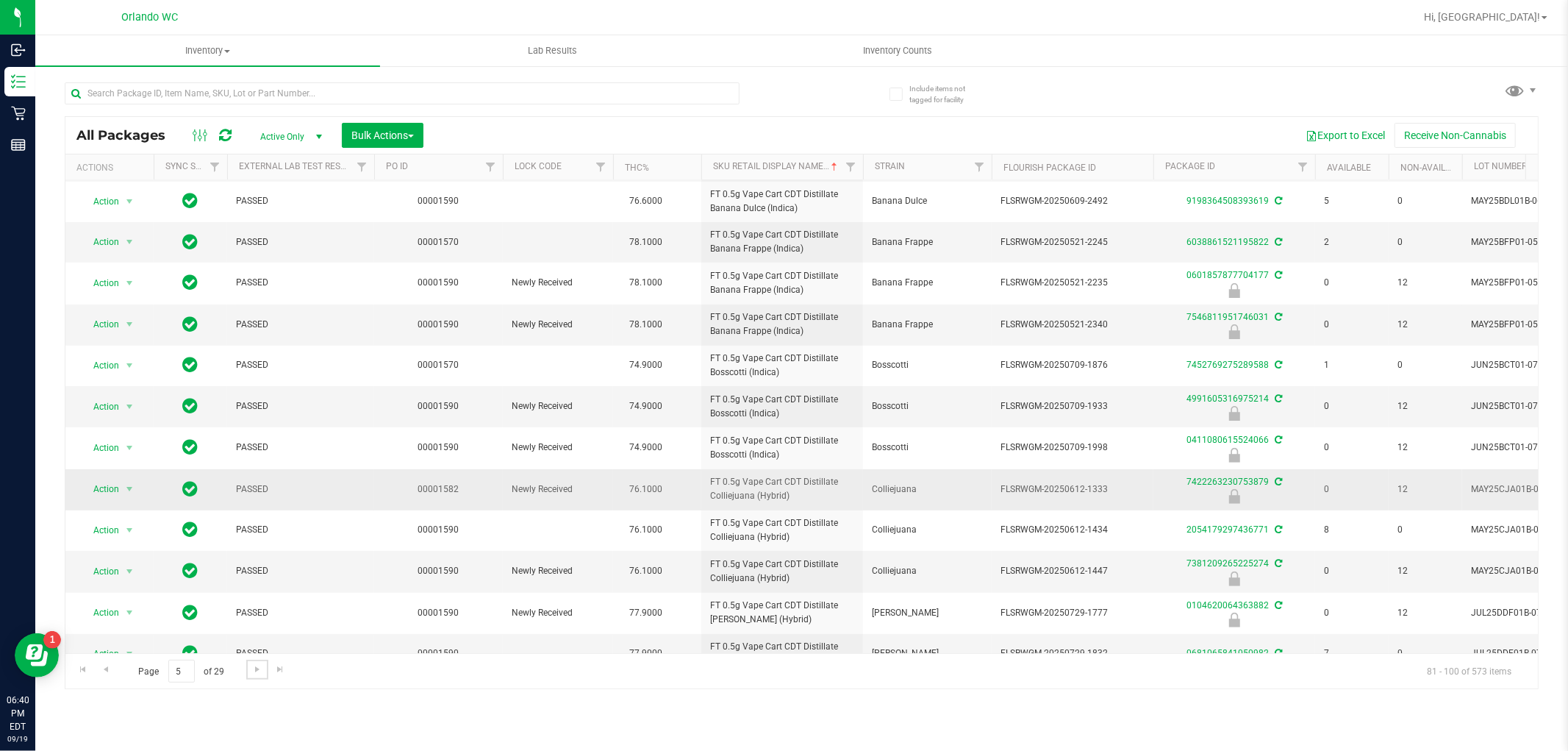
scroll to position [360, 0]
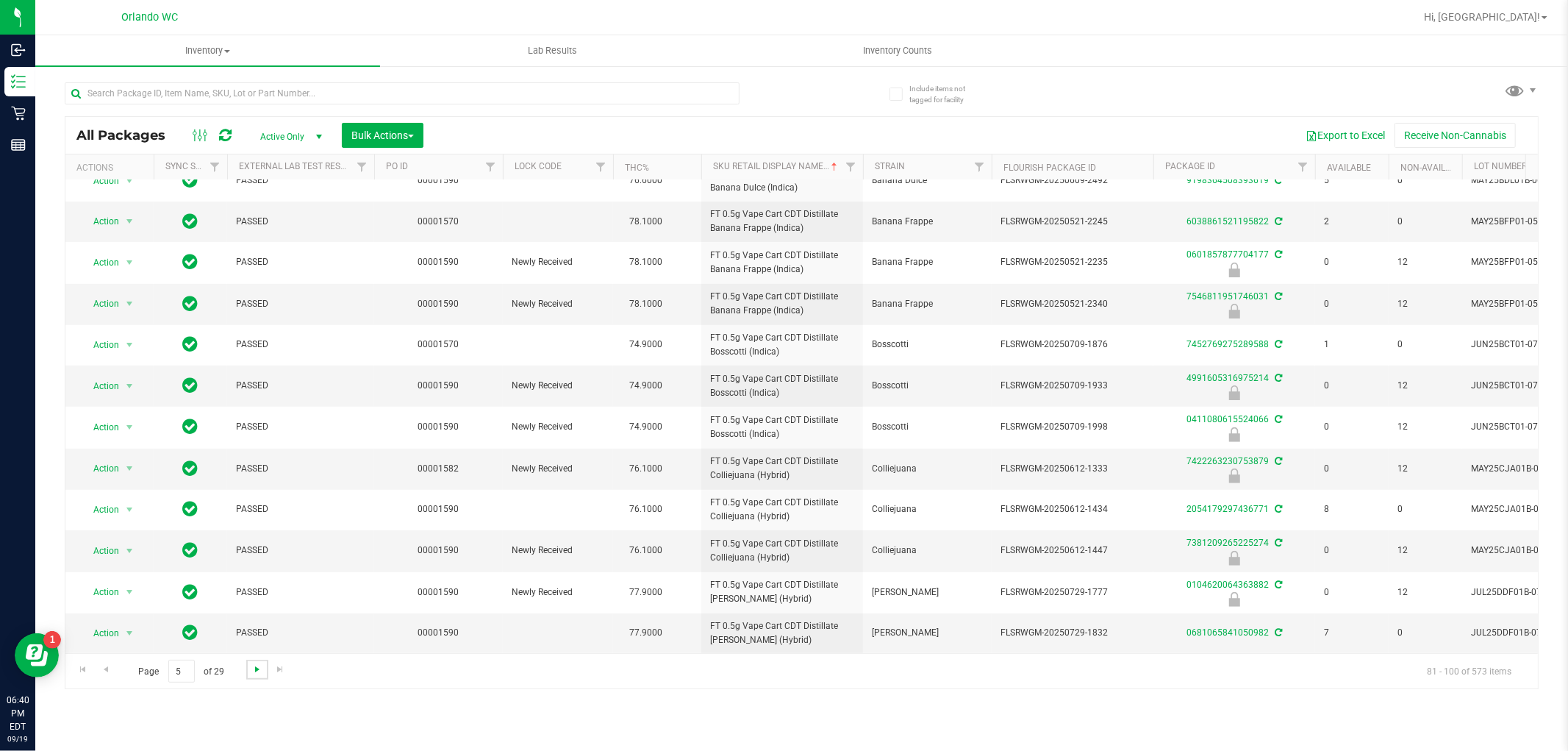
click at [252, 671] on span "Go to the next page" at bounding box center [257, 669] width 11 height 11
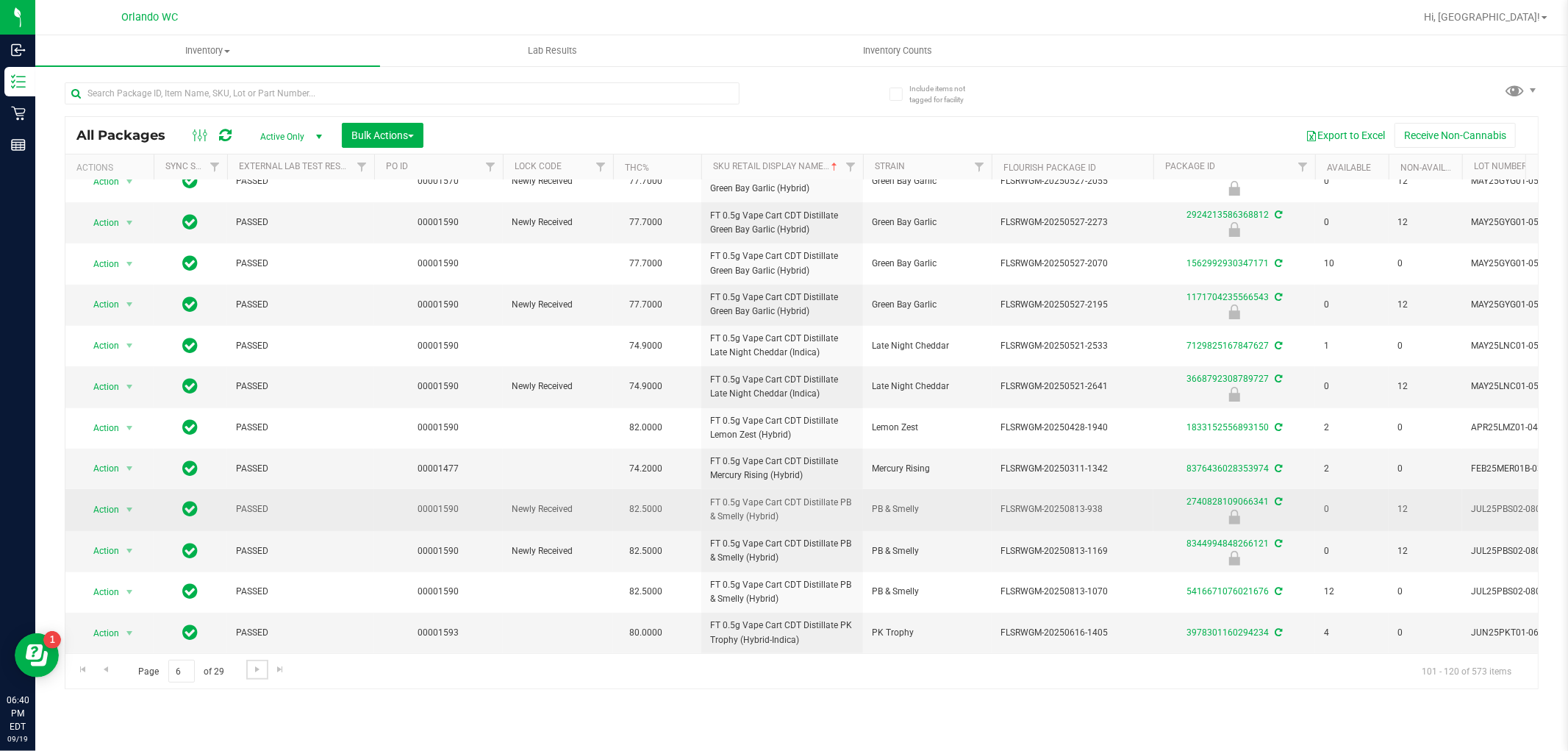
scroll to position [361, 0]
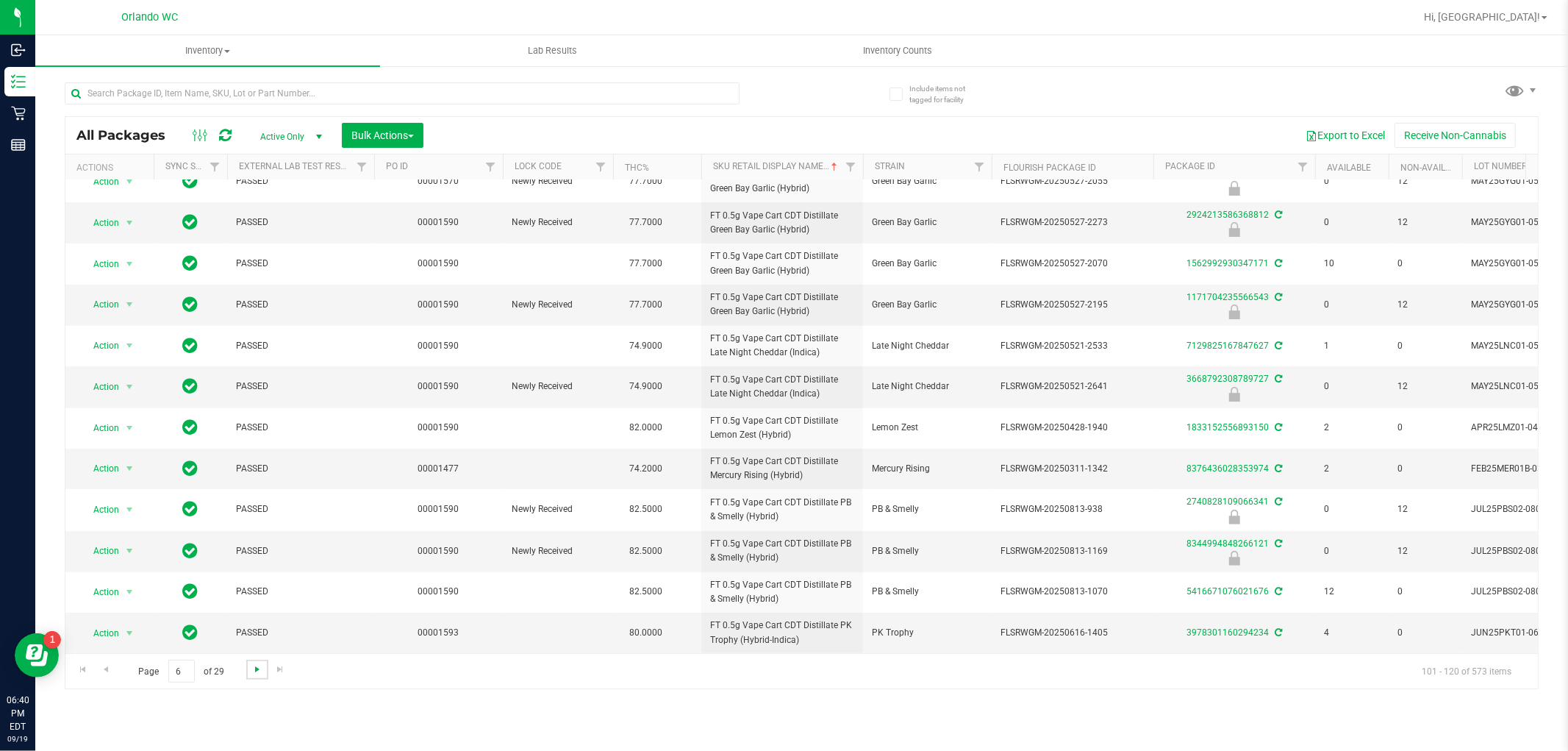
click at [255, 673] on span "Go to the next page" at bounding box center [257, 669] width 11 height 11
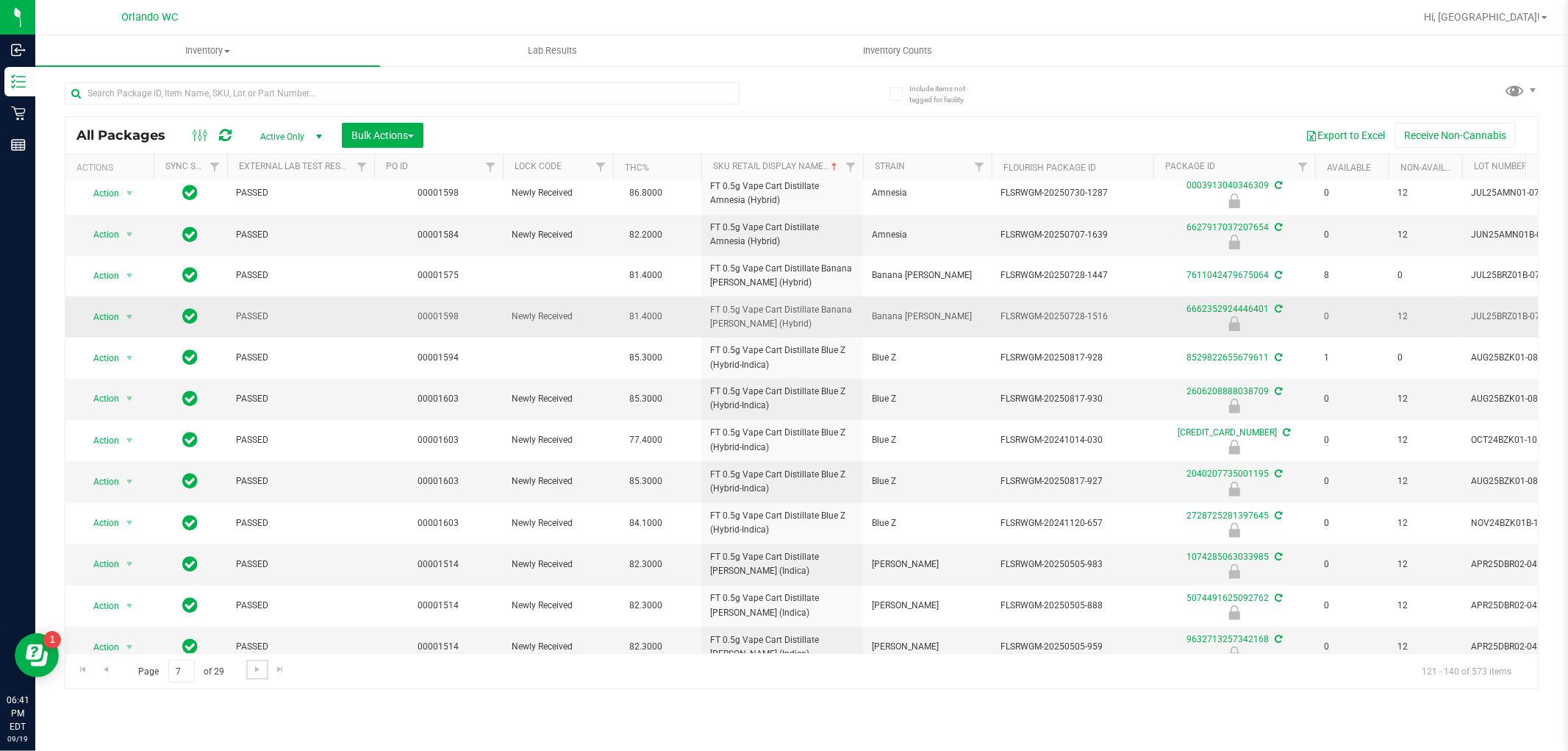
scroll to position [403, 0]
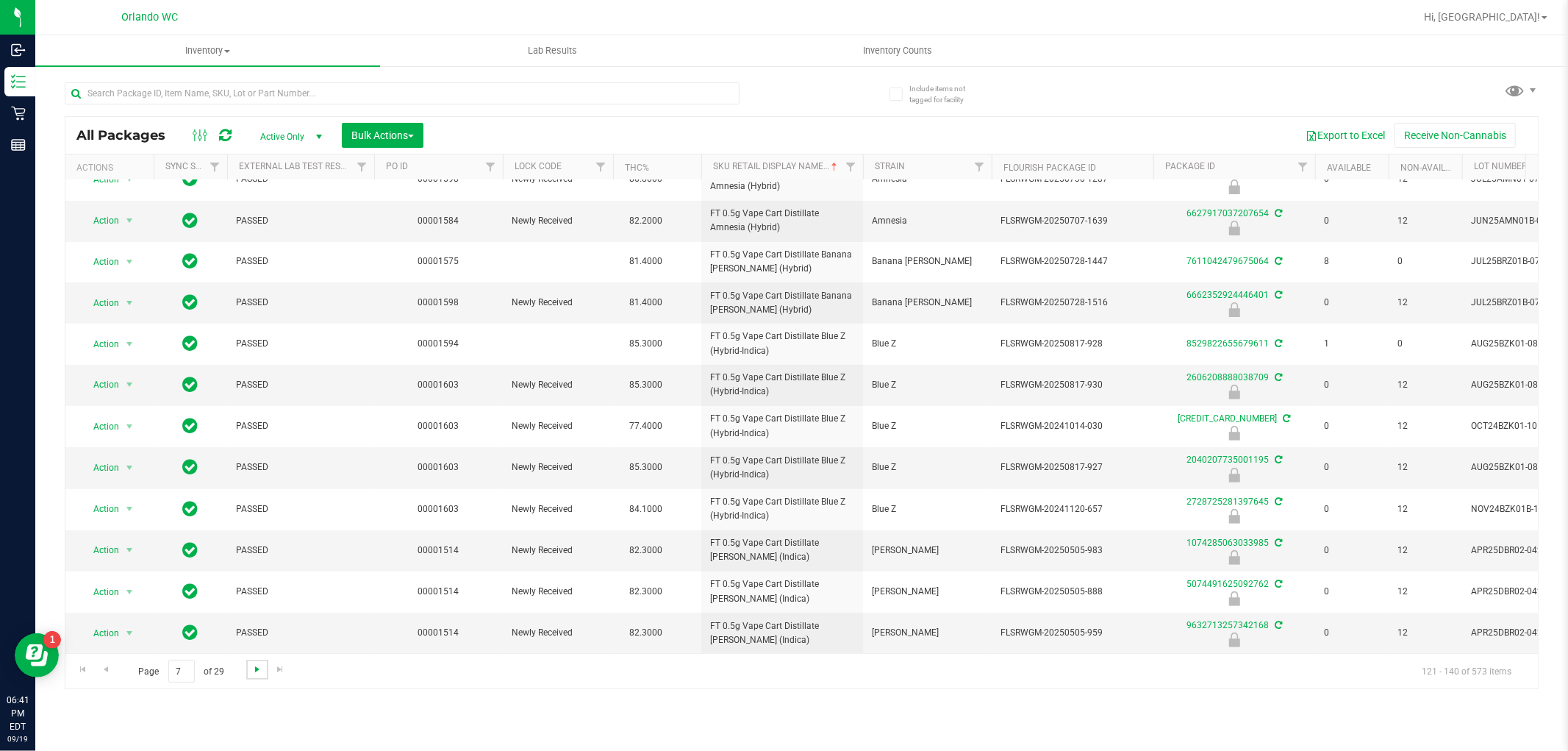
click at [261, 664] on span "Go to the next page" at bounding box center [257, 669] width 11 height 11
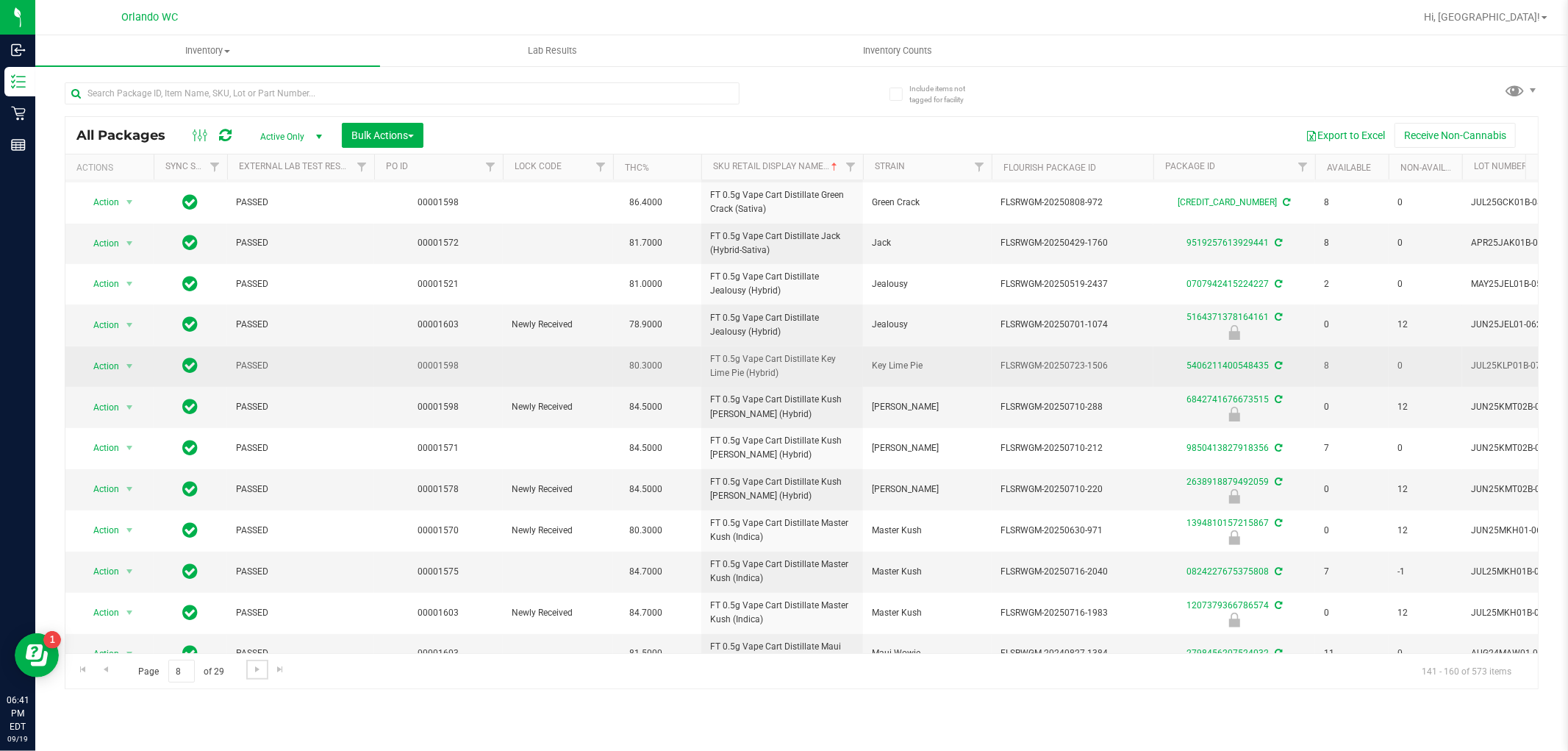
scroll to position [360, 0]
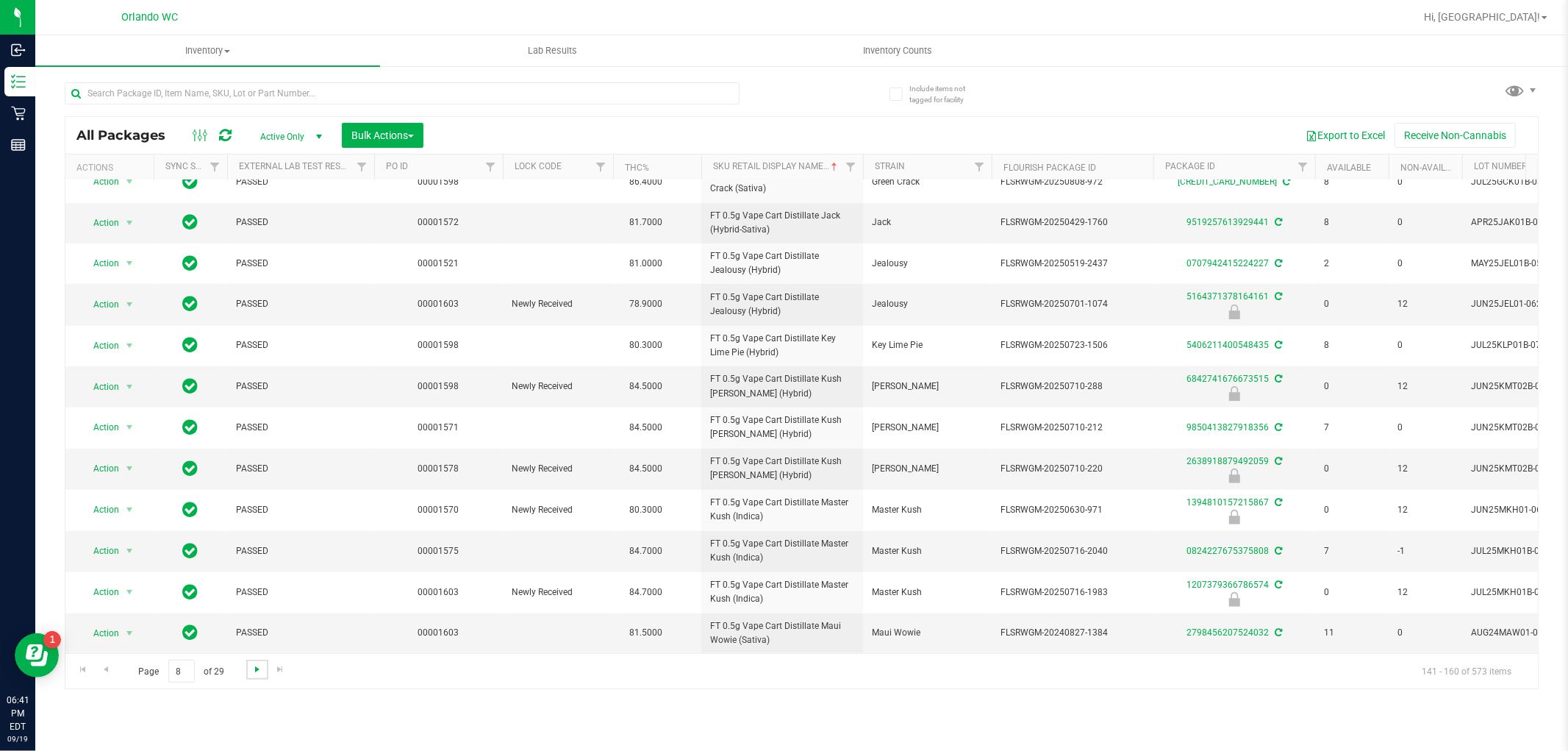
click at [258, 674] on span "Go to the next page" at bounding box center [257, 669] width 11 height 11
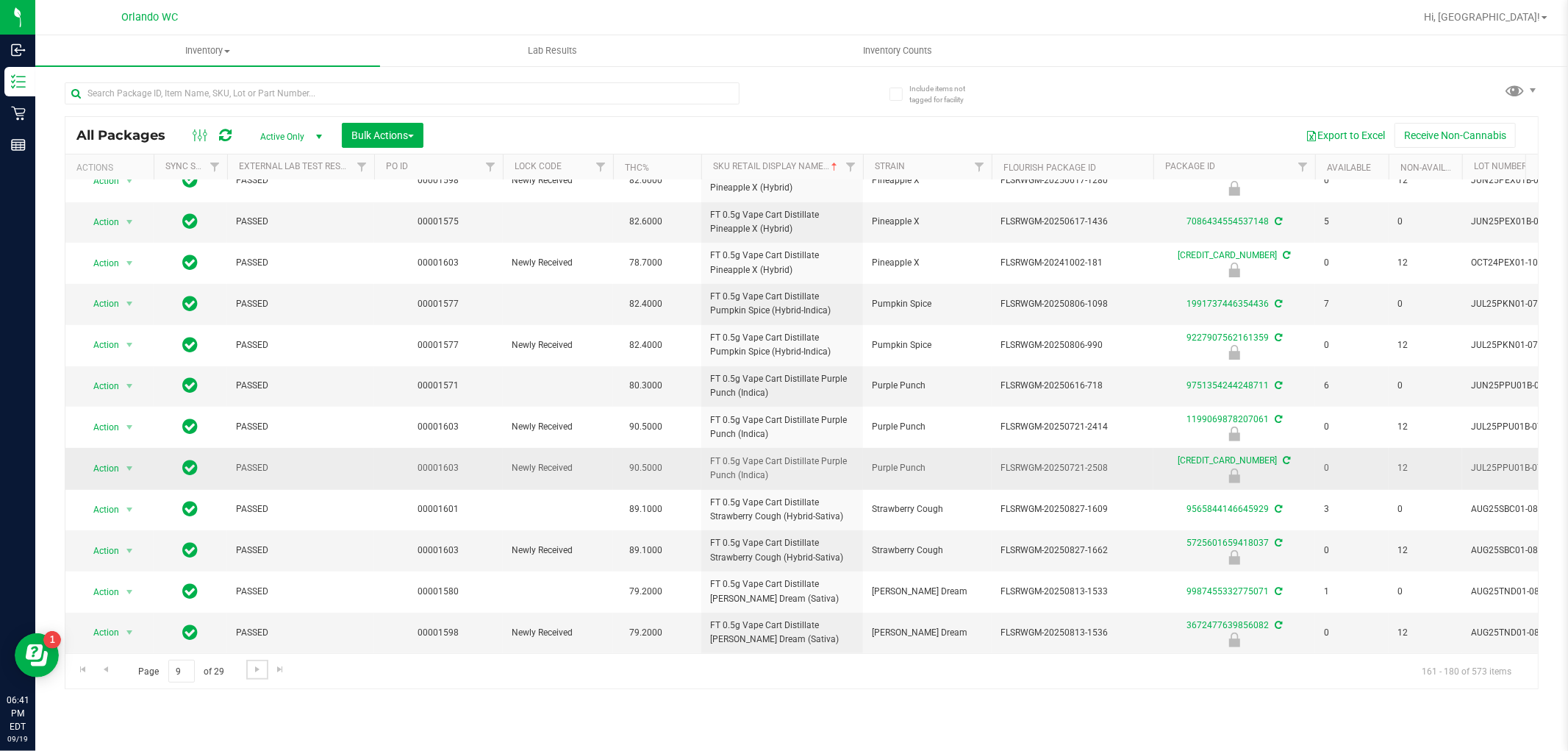
scroll to position [361, 0]
click at [260, 675] on link "Go to the next page" at bounding box center [257, 670] width 21 height 19
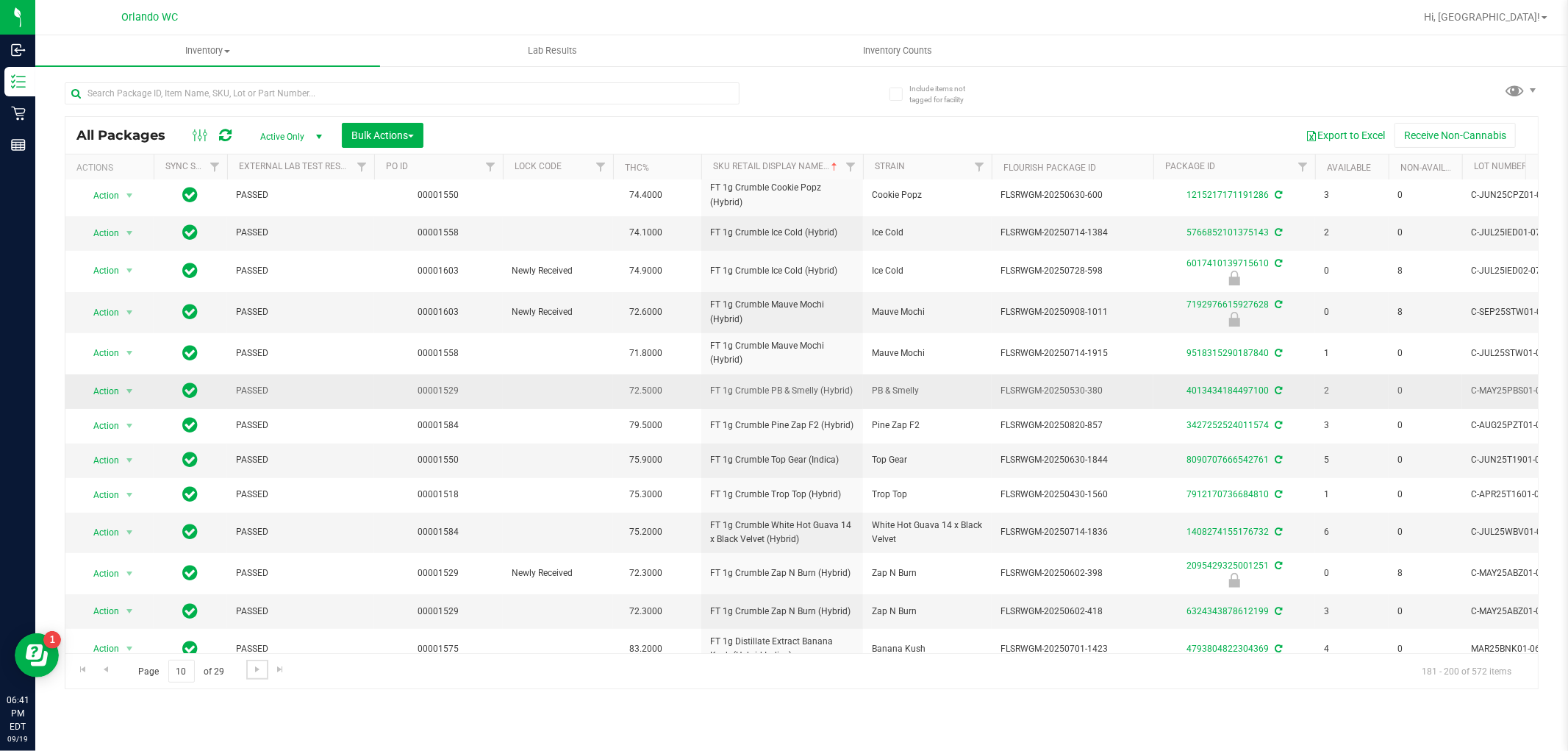
scroll to position [309, 0]
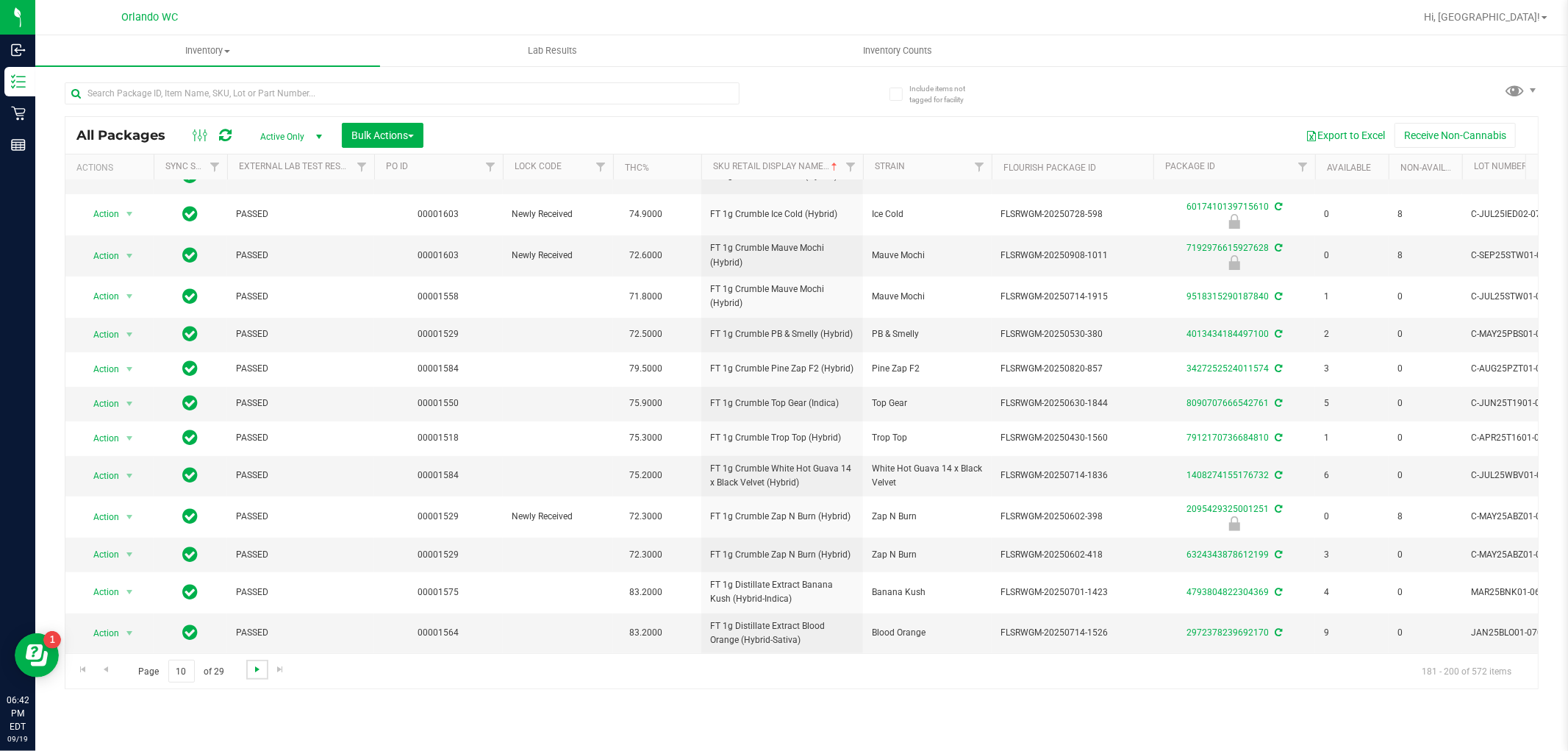
click at [258, 668] on span "Go to the next page" at bounding box center [257, 669] width 11 height 11
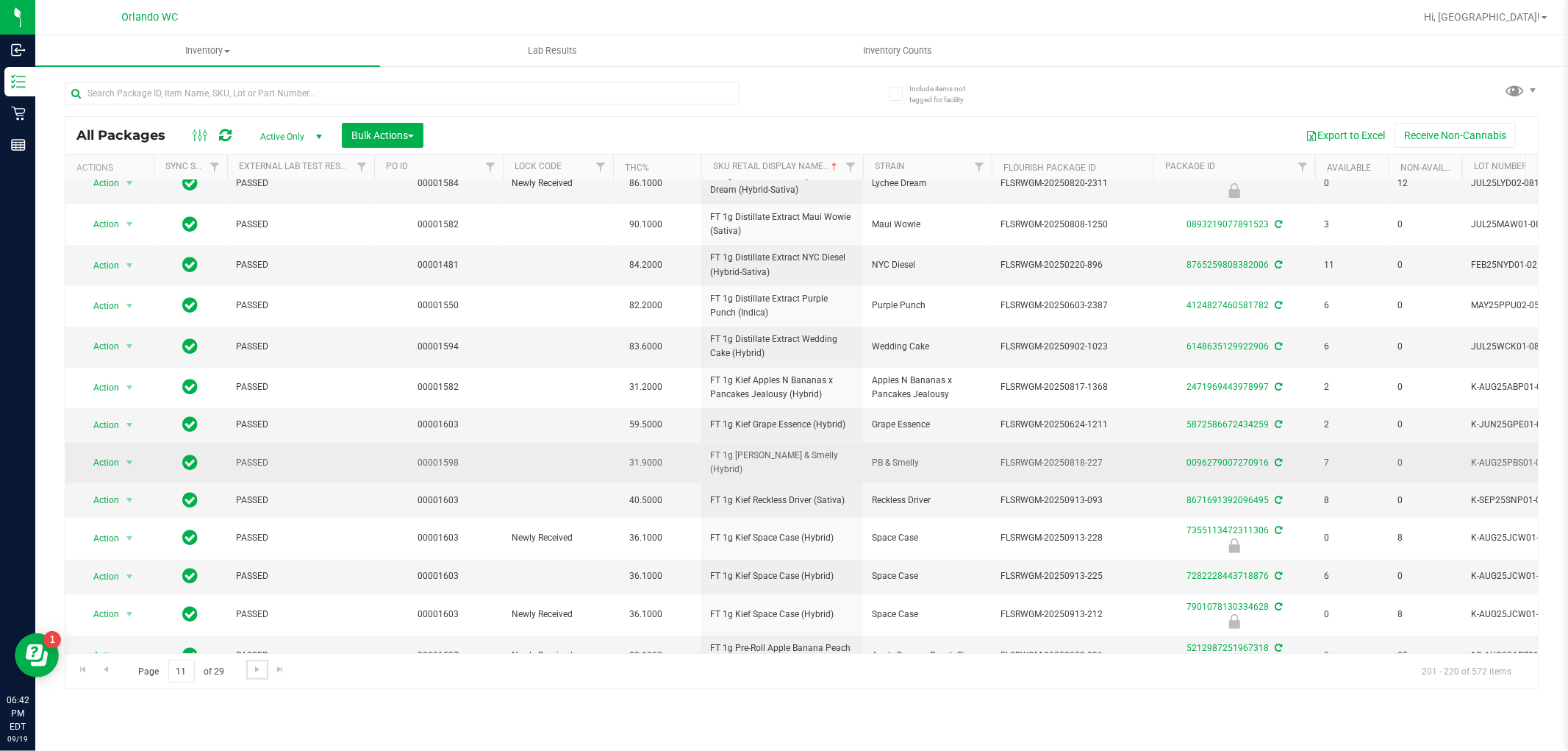
scroll to position [328, 0]
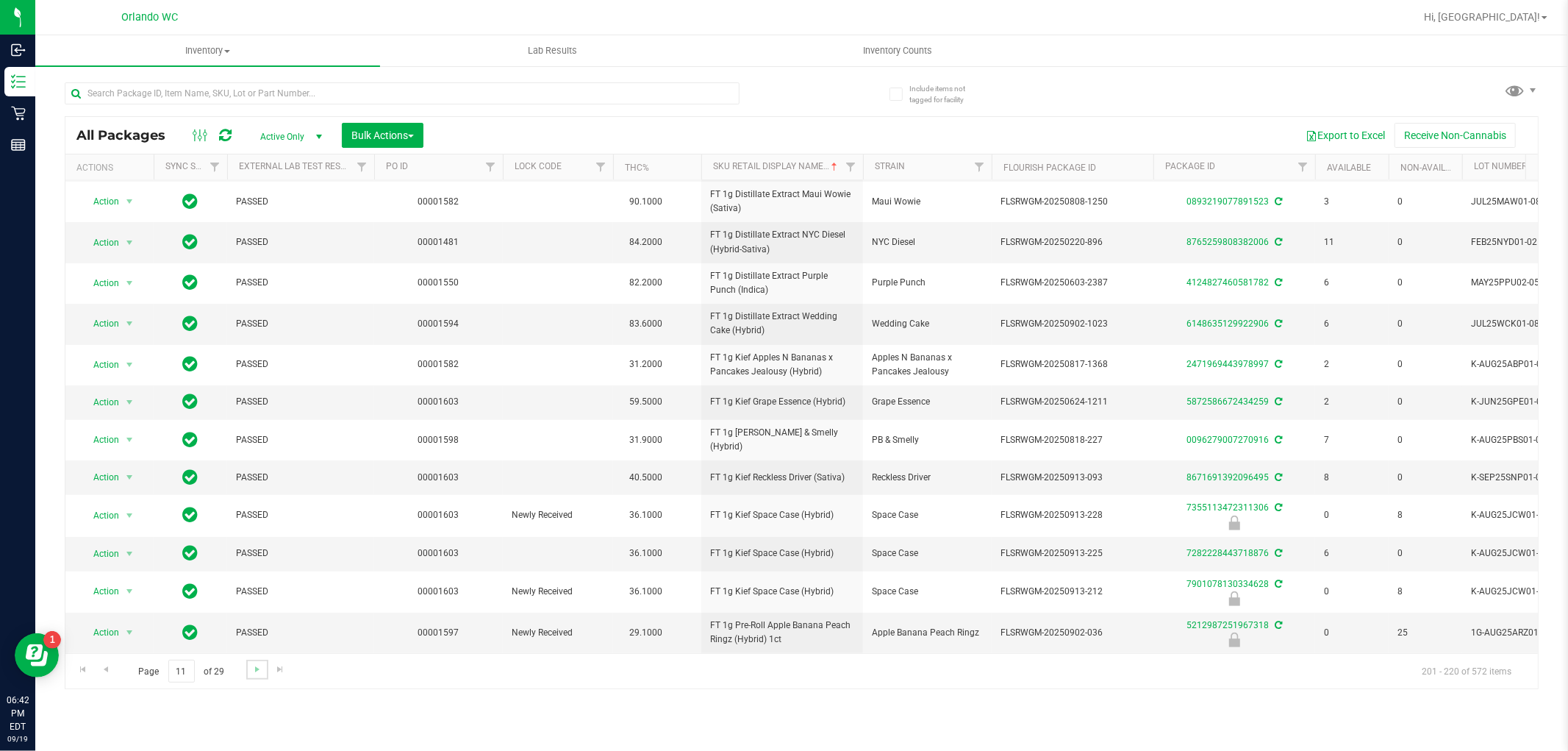
click at [248, 668] on link "Go to the next page" at bounding box center [257, 670] width 21 height 19
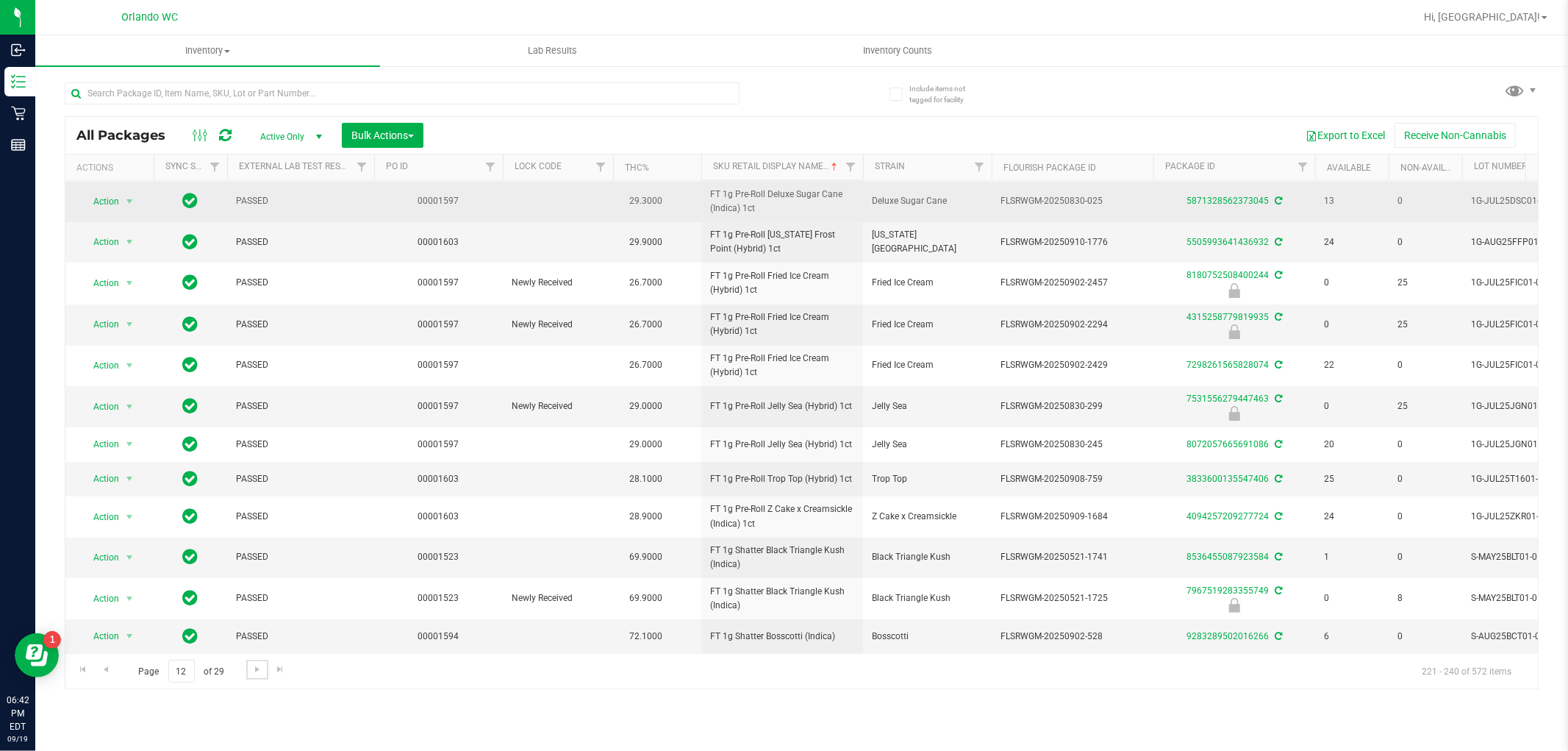
scroll to position [336, 0]
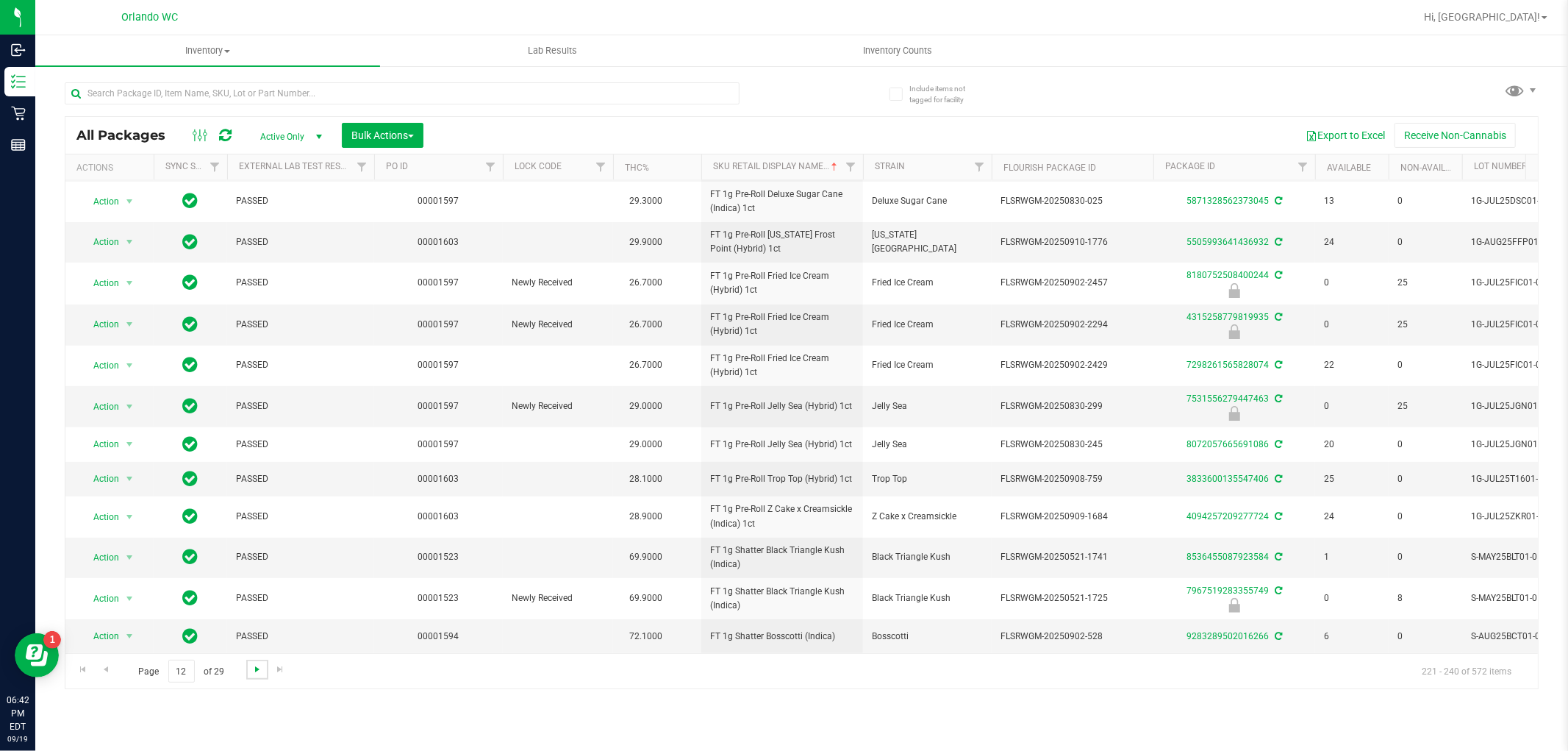
click at [255, 673] on span "Go to the next page" at bounding box center [257, 669] width 11 height 11
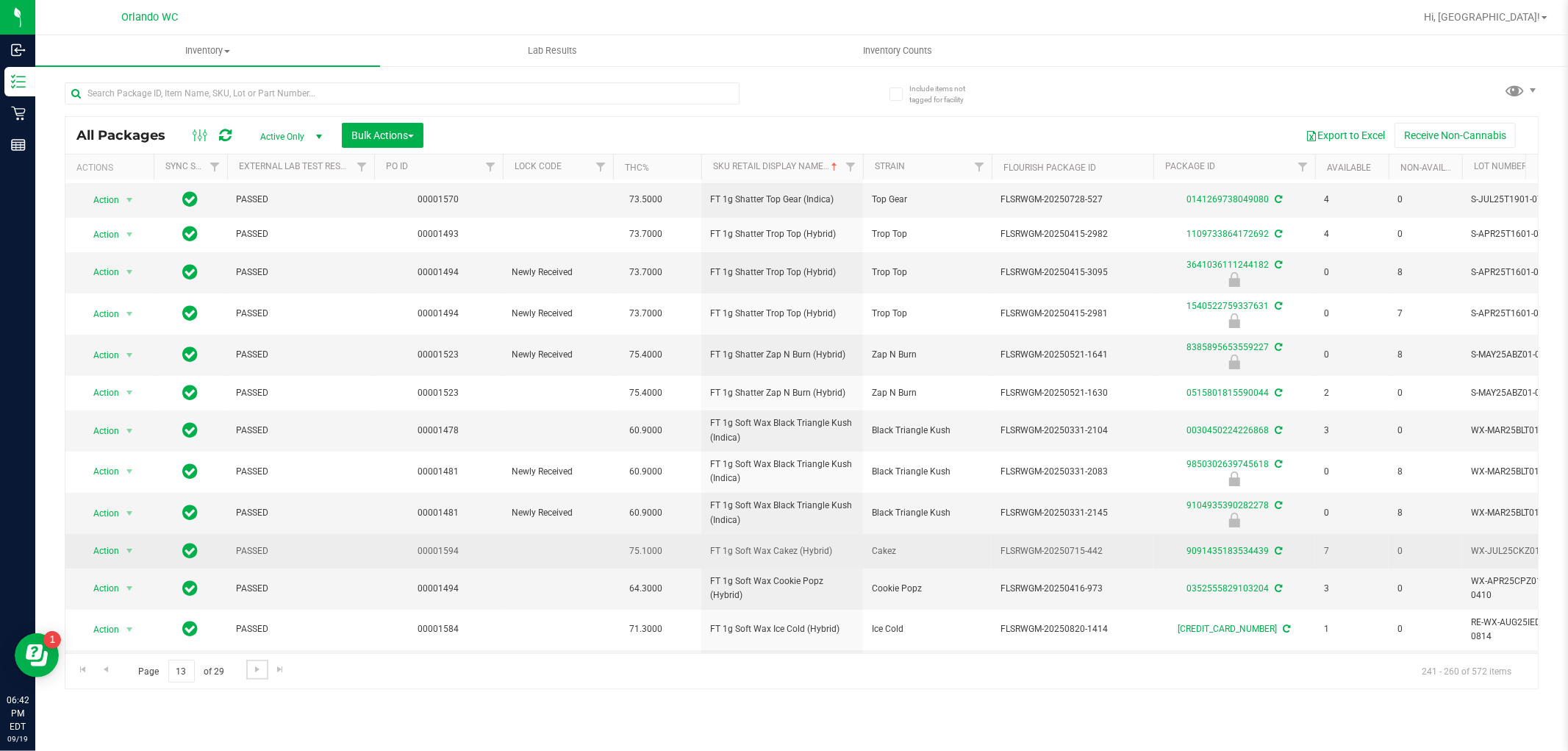
scroll to position [309, 0]
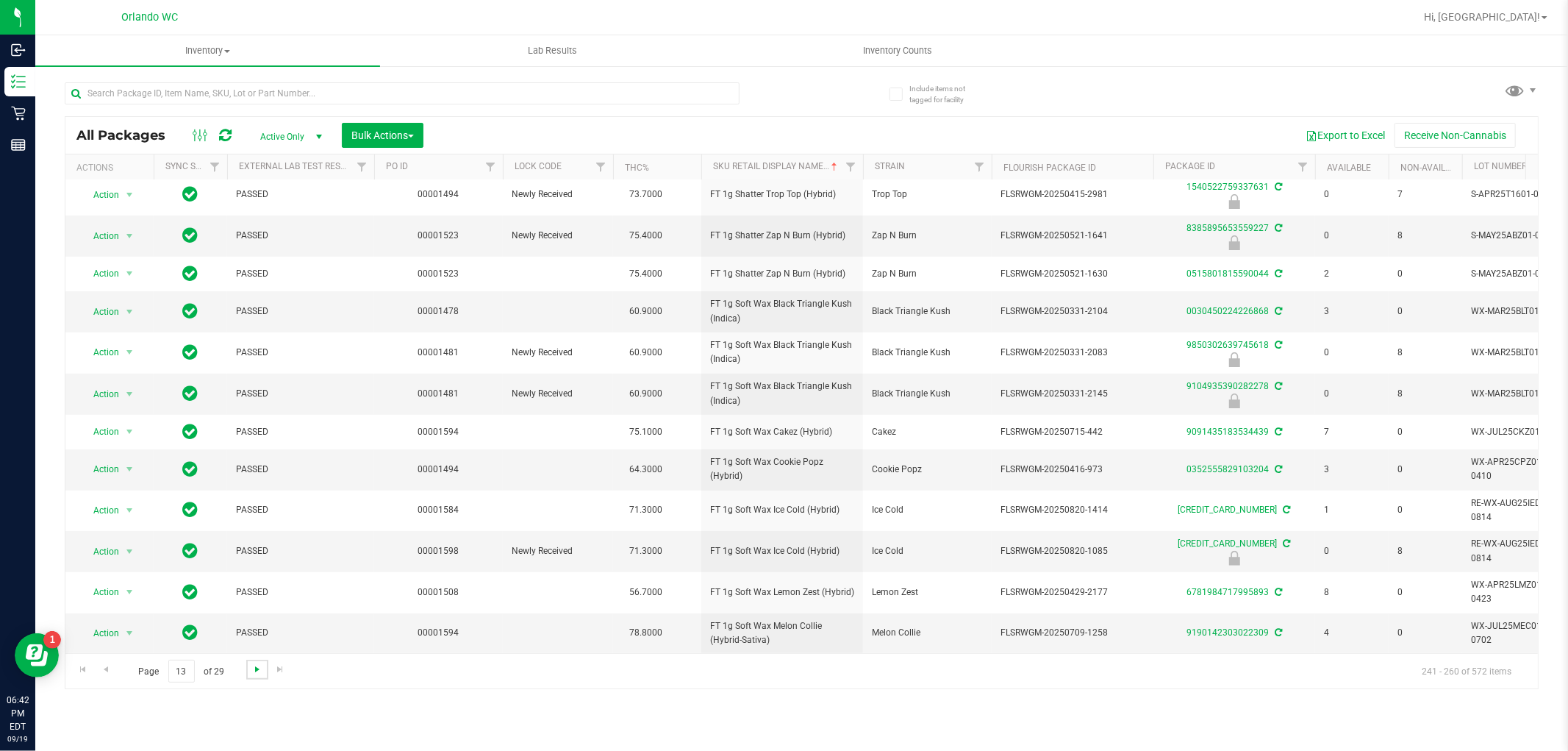
click at [253, 670] on span "Go to the next page" at bounding box center [257, 669] width 11 height 11
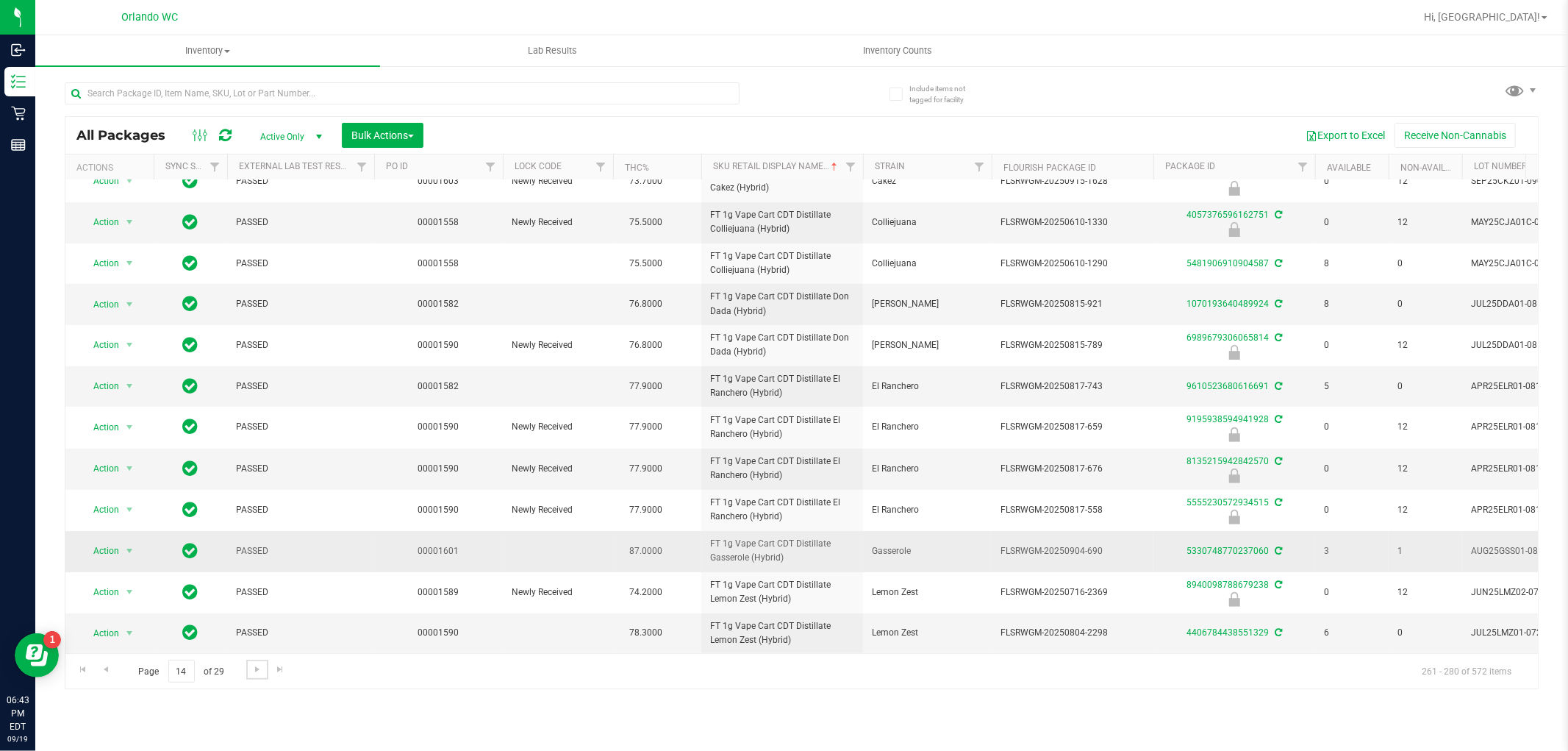
scroll to position [368, 0]
click at [265, 671] on link "Go to the next page" at bounding box center [257, 670] width 21 height 19
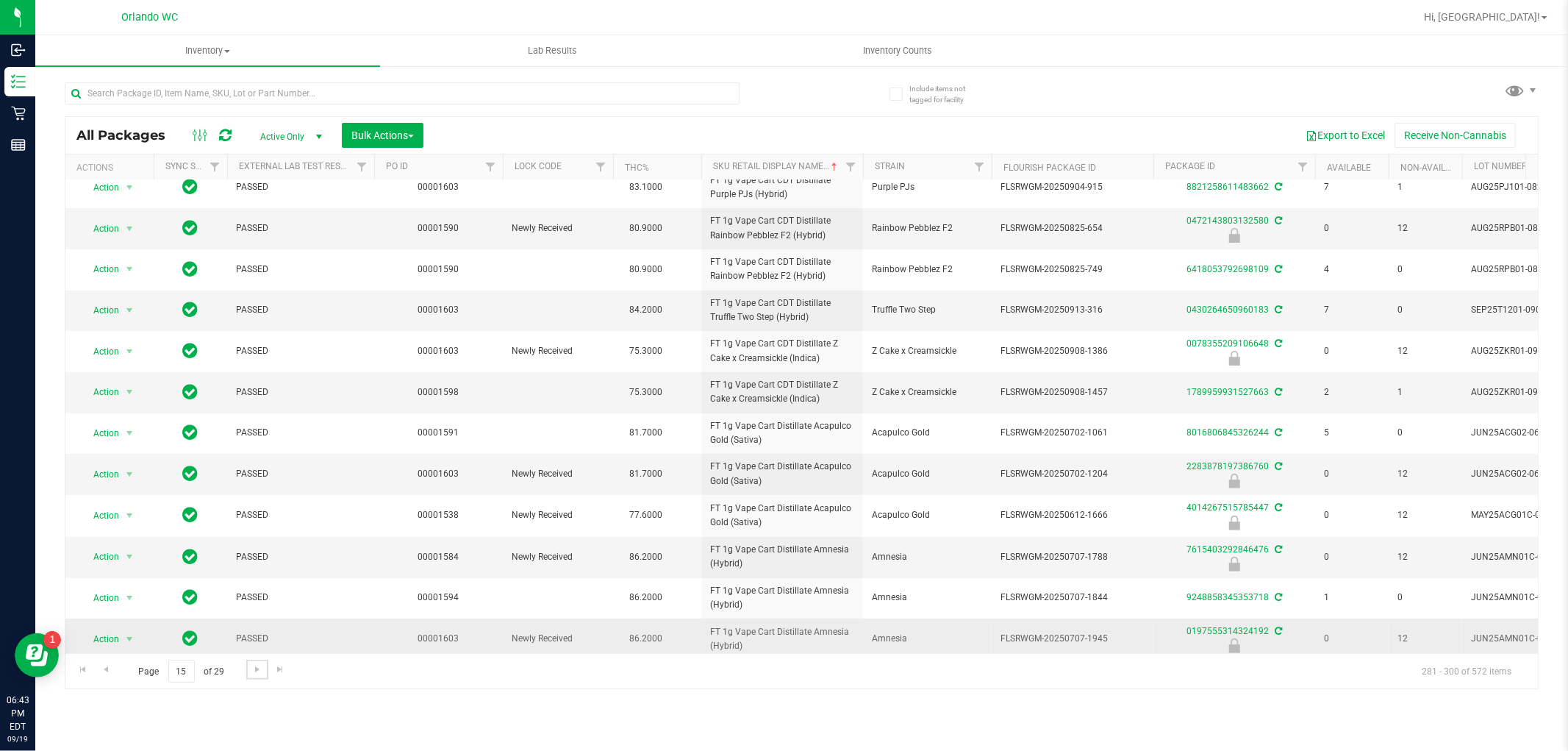
scroll to position [359, 0]
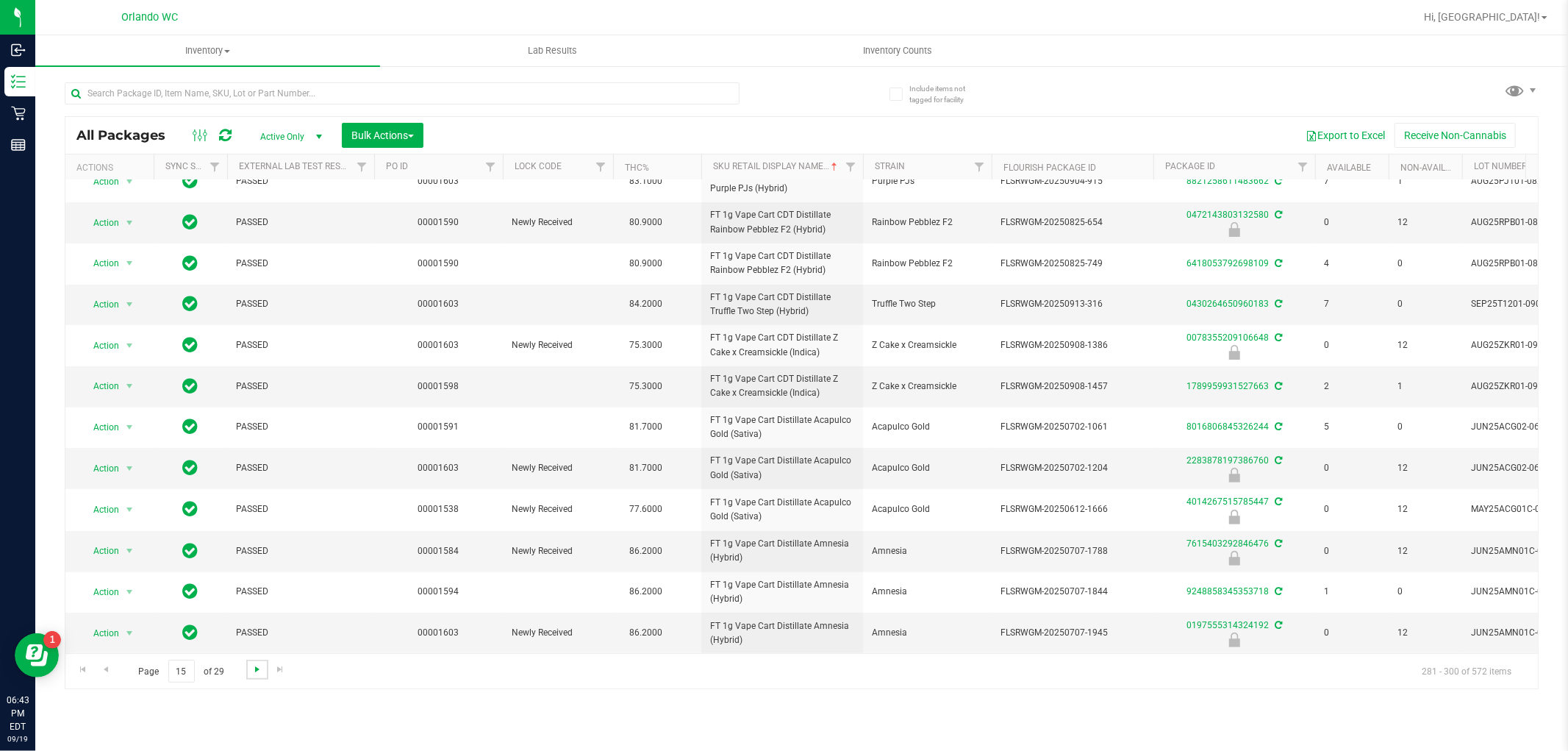
click at [261, 664] on span "Go to the next page" at bounding box center [257, 669] width 11 height 11
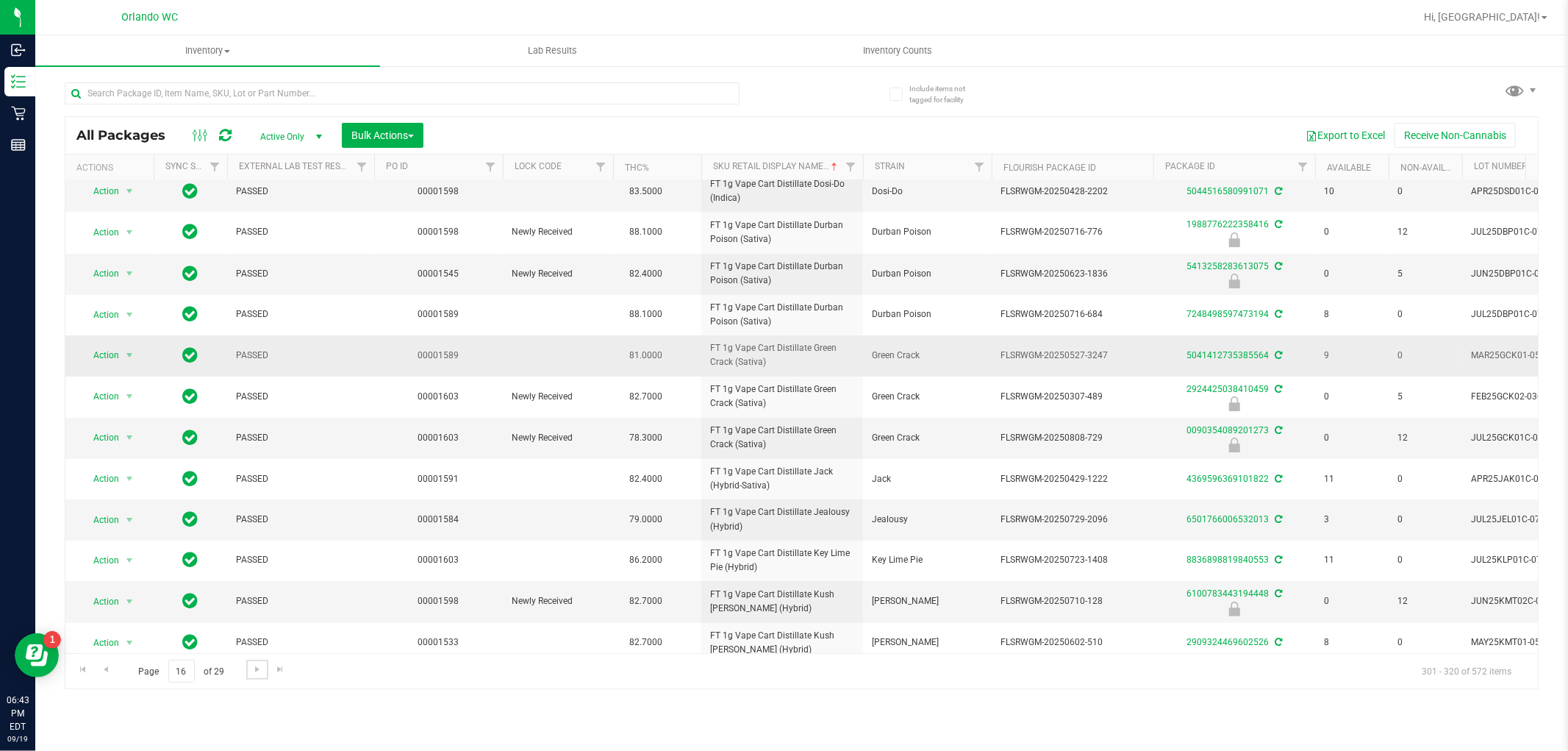
scroll to position [360, 0]
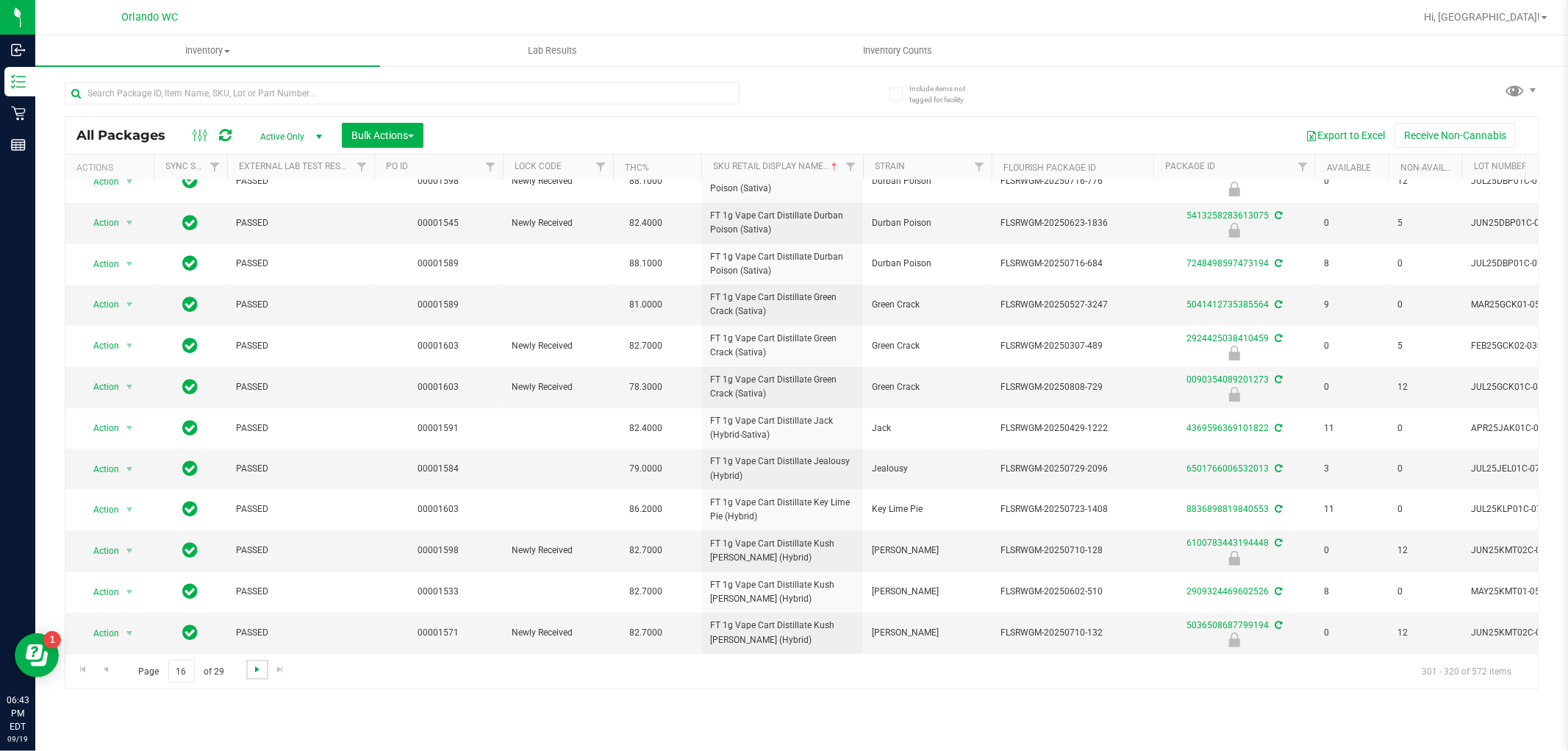
click at [253, 673] on span "Go to the next page" at bounding box center [257, 669] width 11 height 11
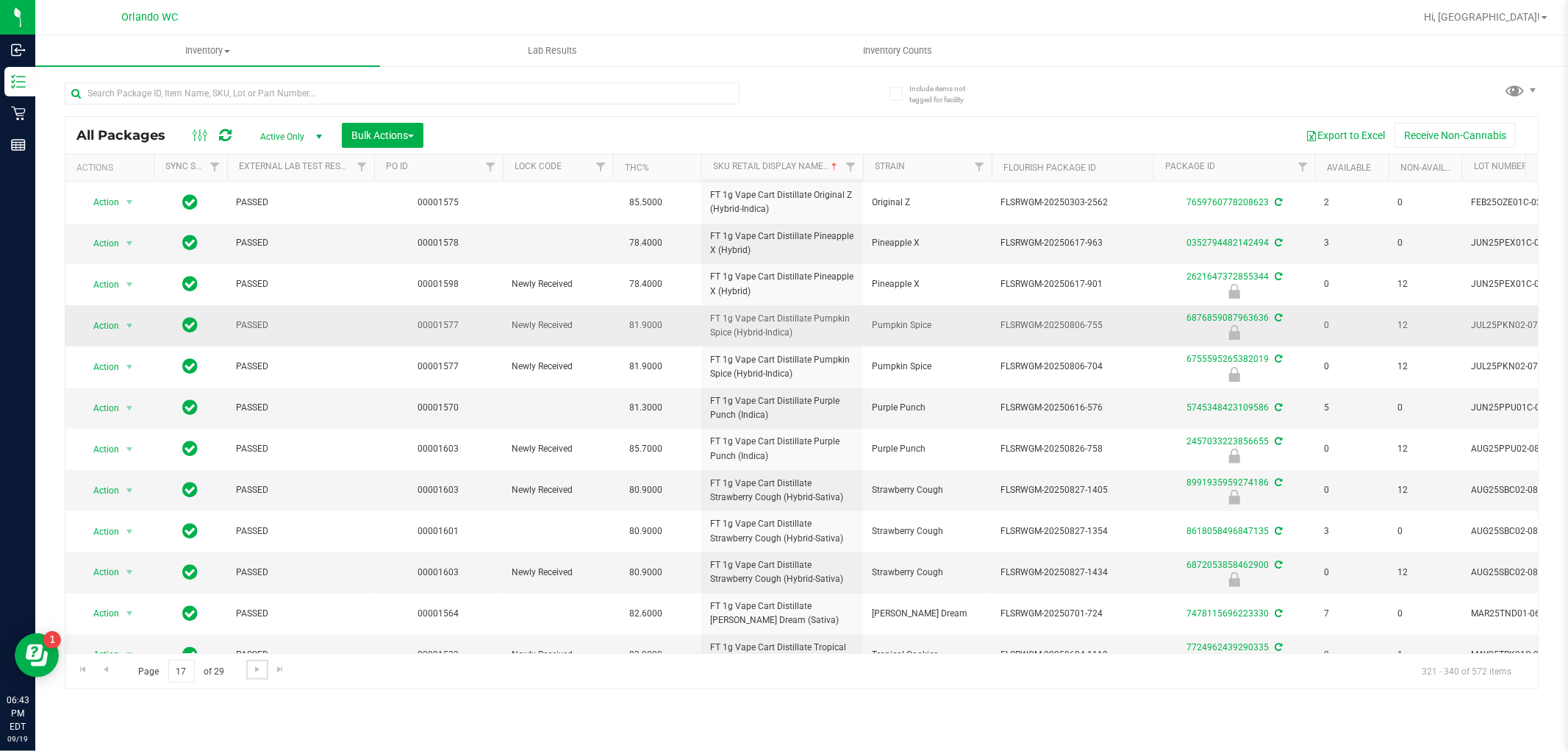
scroll to position [361, 0]
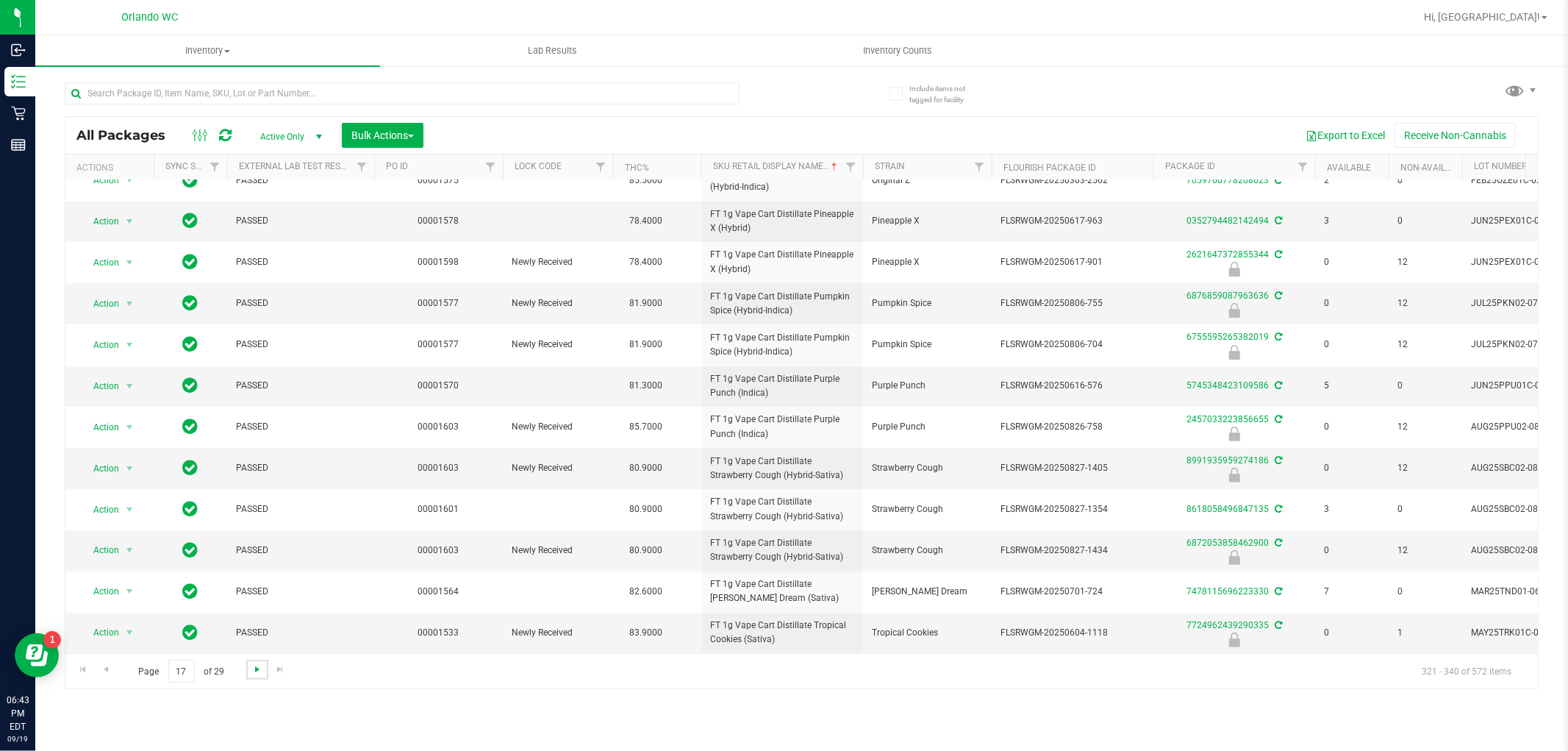
click at [254, 673] on span "Go to the next page" at bounding box center [257, 669] width 11 height 11
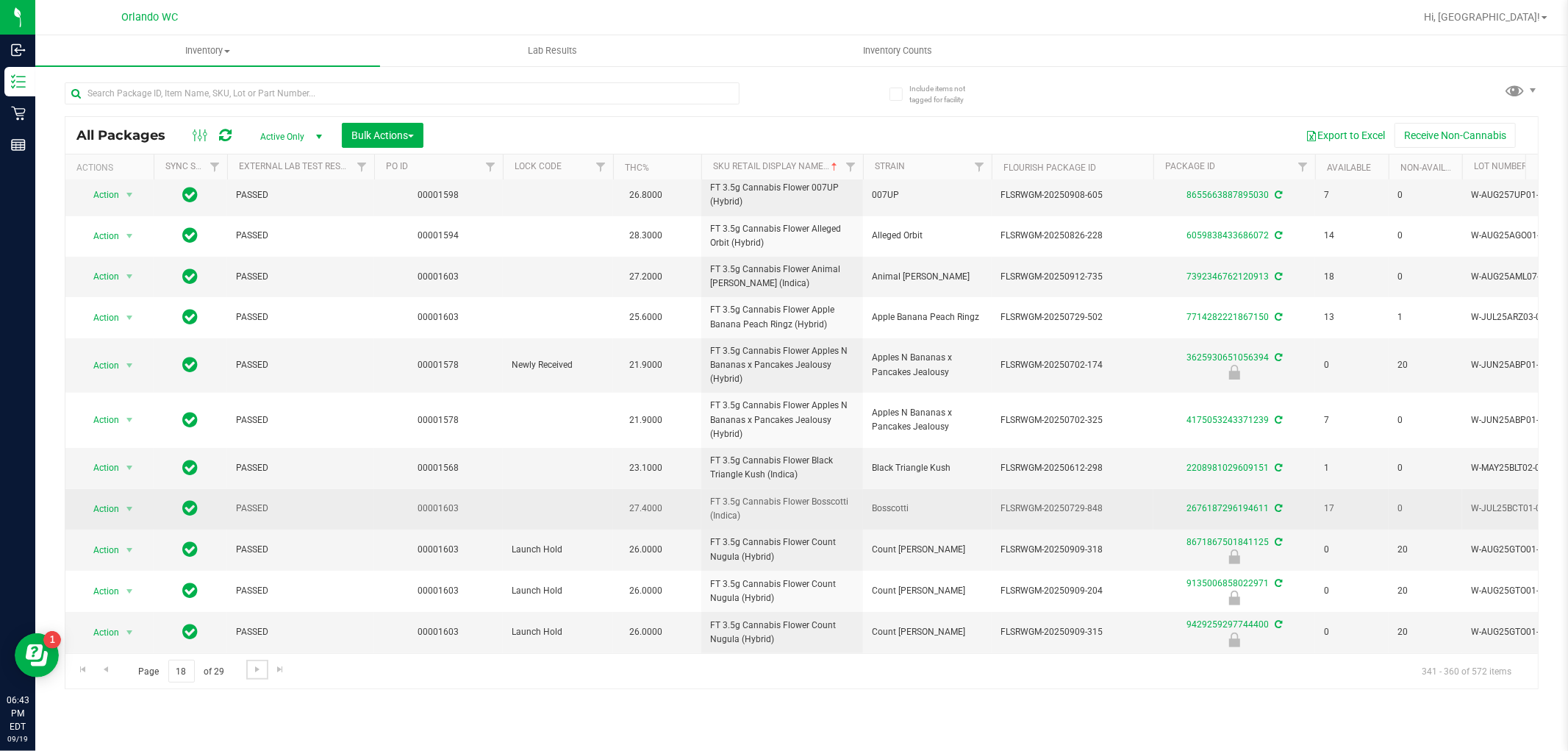
scroll to position [374, 0]
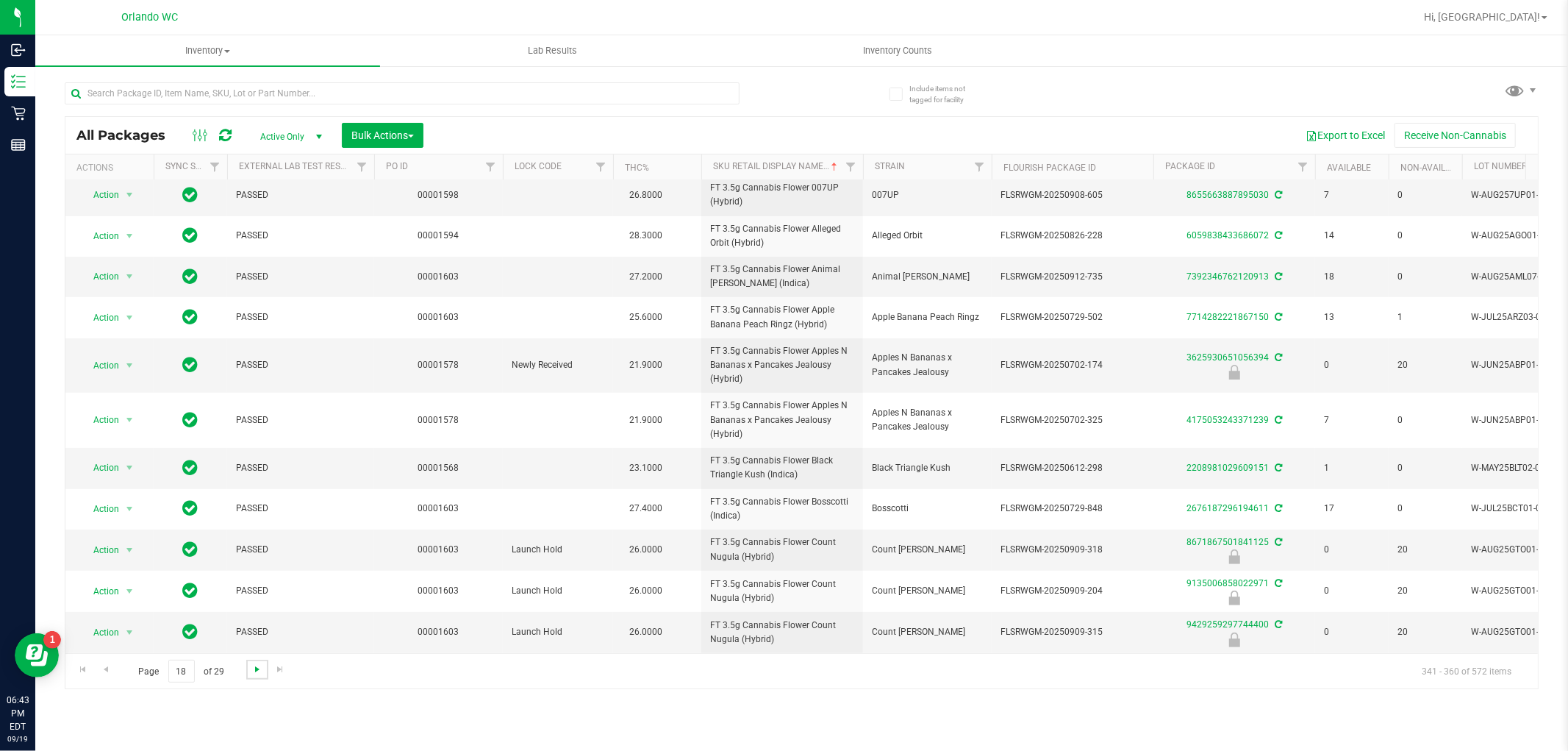
click at [252, 669] on span "Go to the next page" at bounding box center [257, 669] width 11 height 11
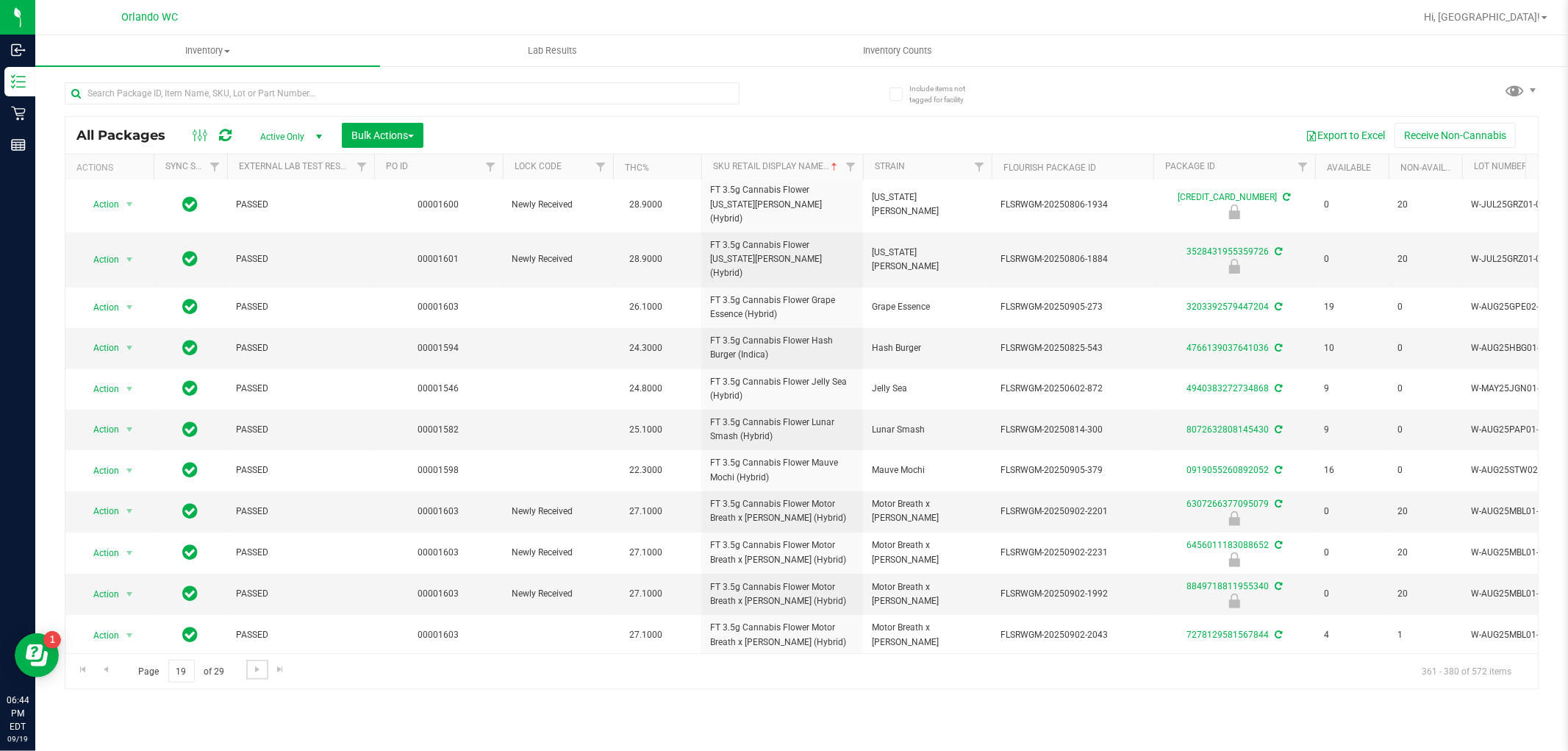
scroll to position [358, 0]
click at [250, 669] on link "Go to the next page" at bounding box center [257, 670] width 21 height 19
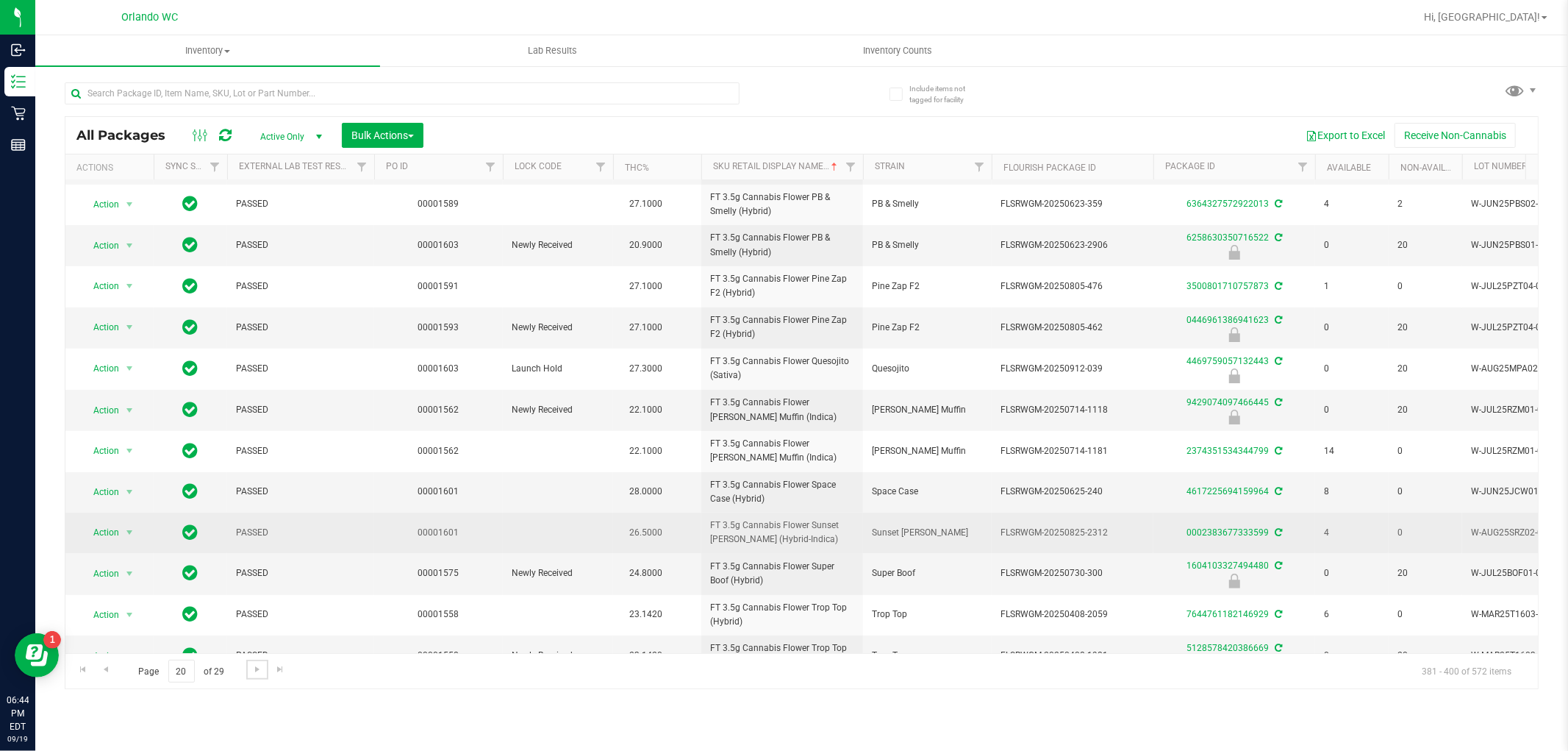
scroll to position [362, 0]
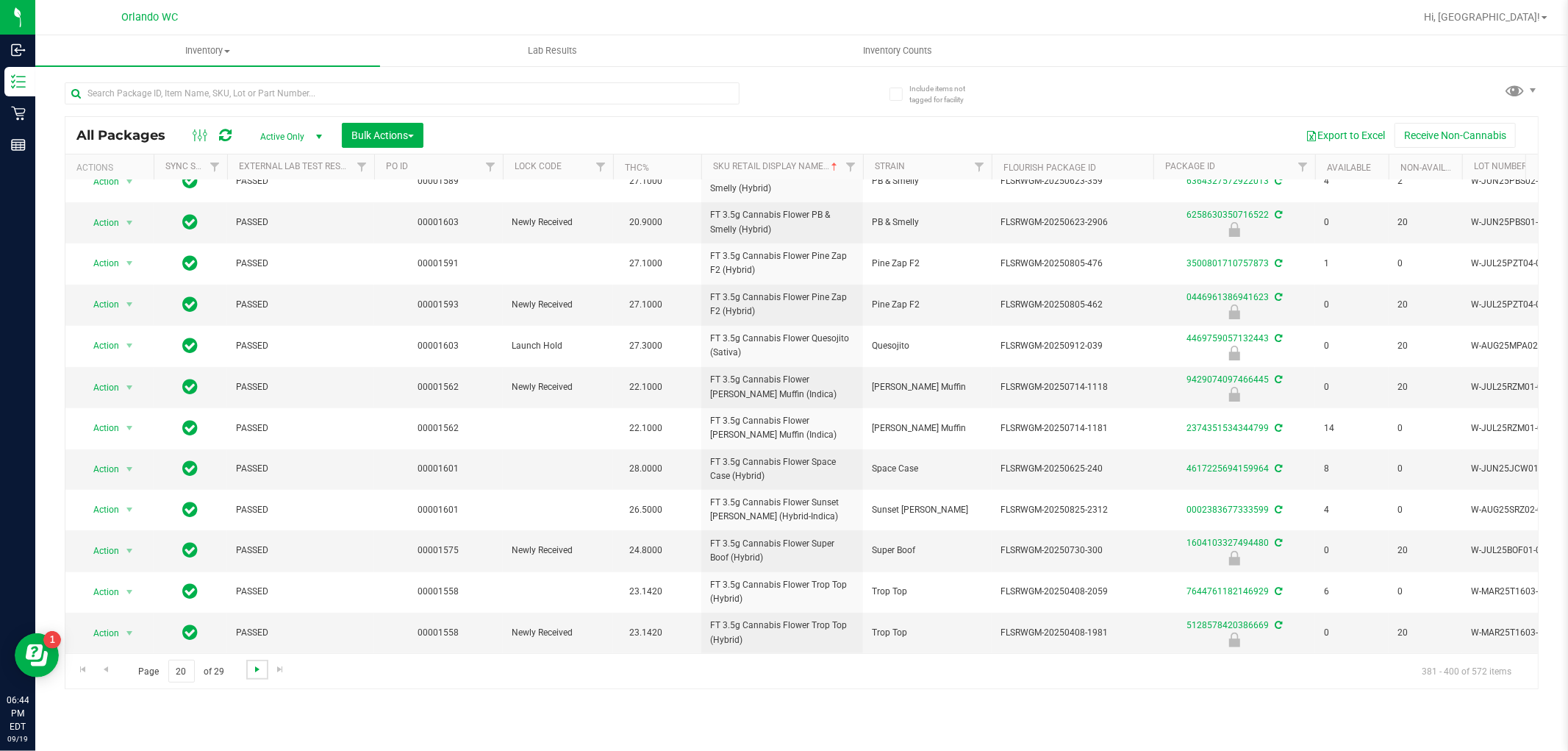
click at [261, 674] on span "Go to the next page" at bounding box center [257, 669] width 11 height 11
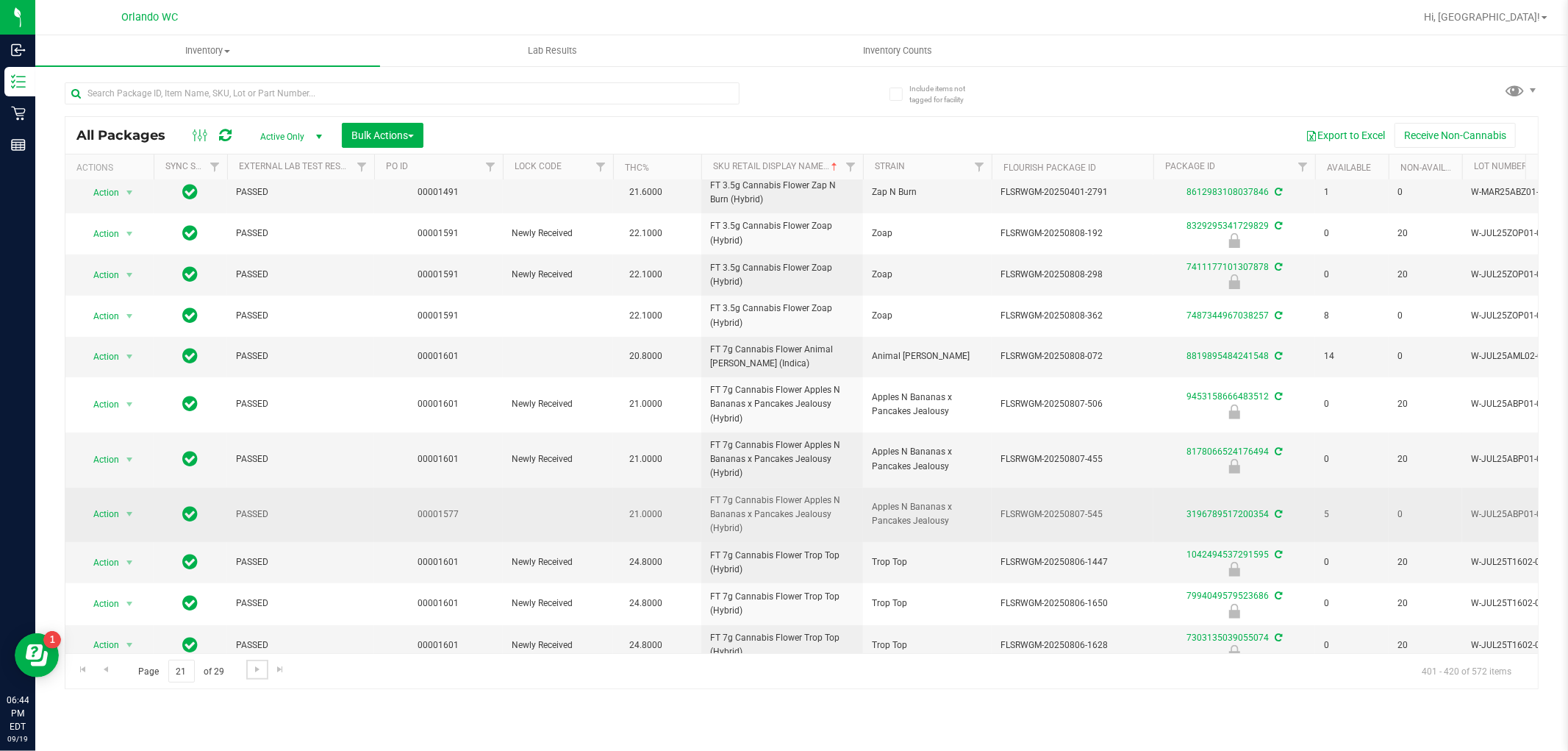
scroll to position [402, 0]
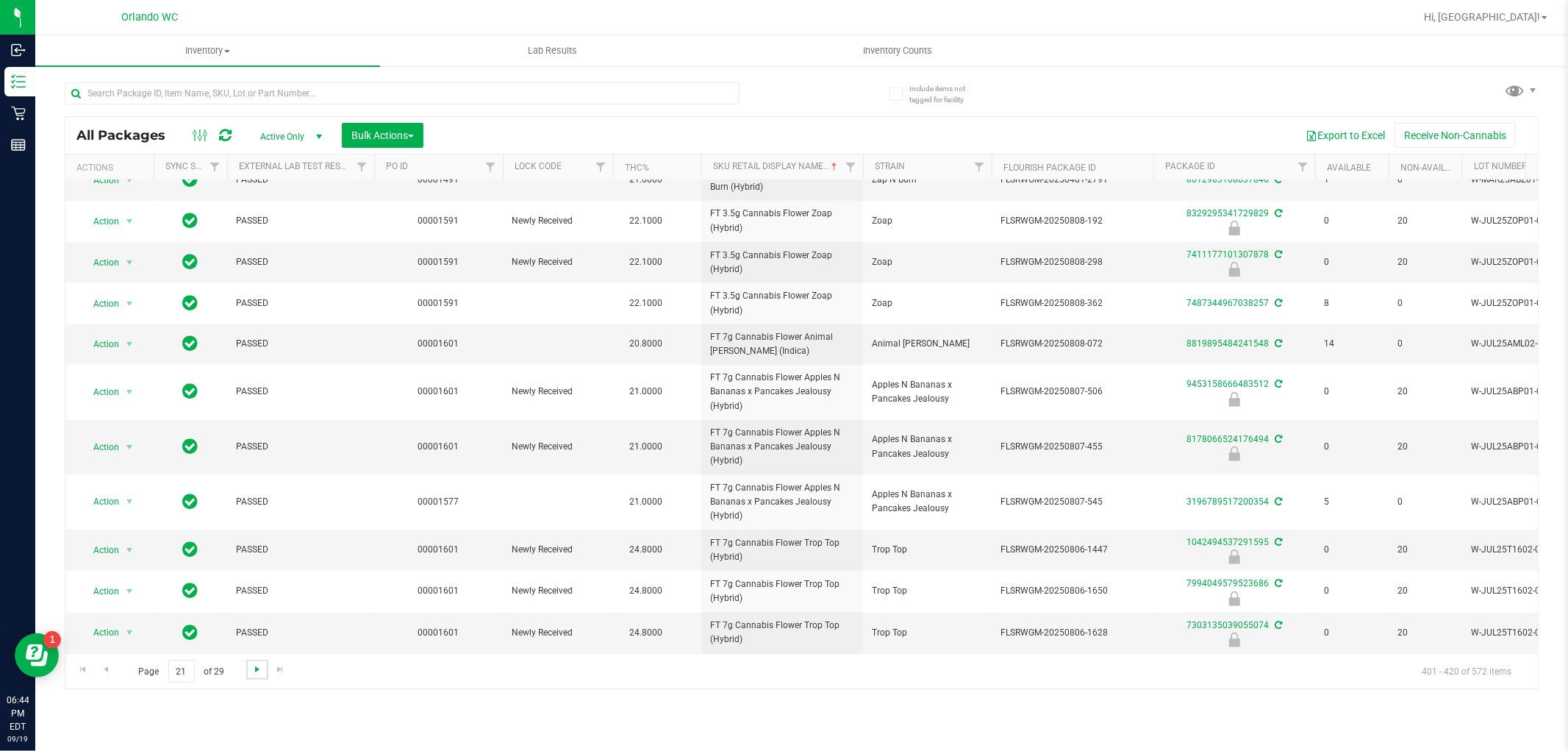
click at [258, 670] on span "Go to the next page" at bounding box center [257, 669] width 11 height 11
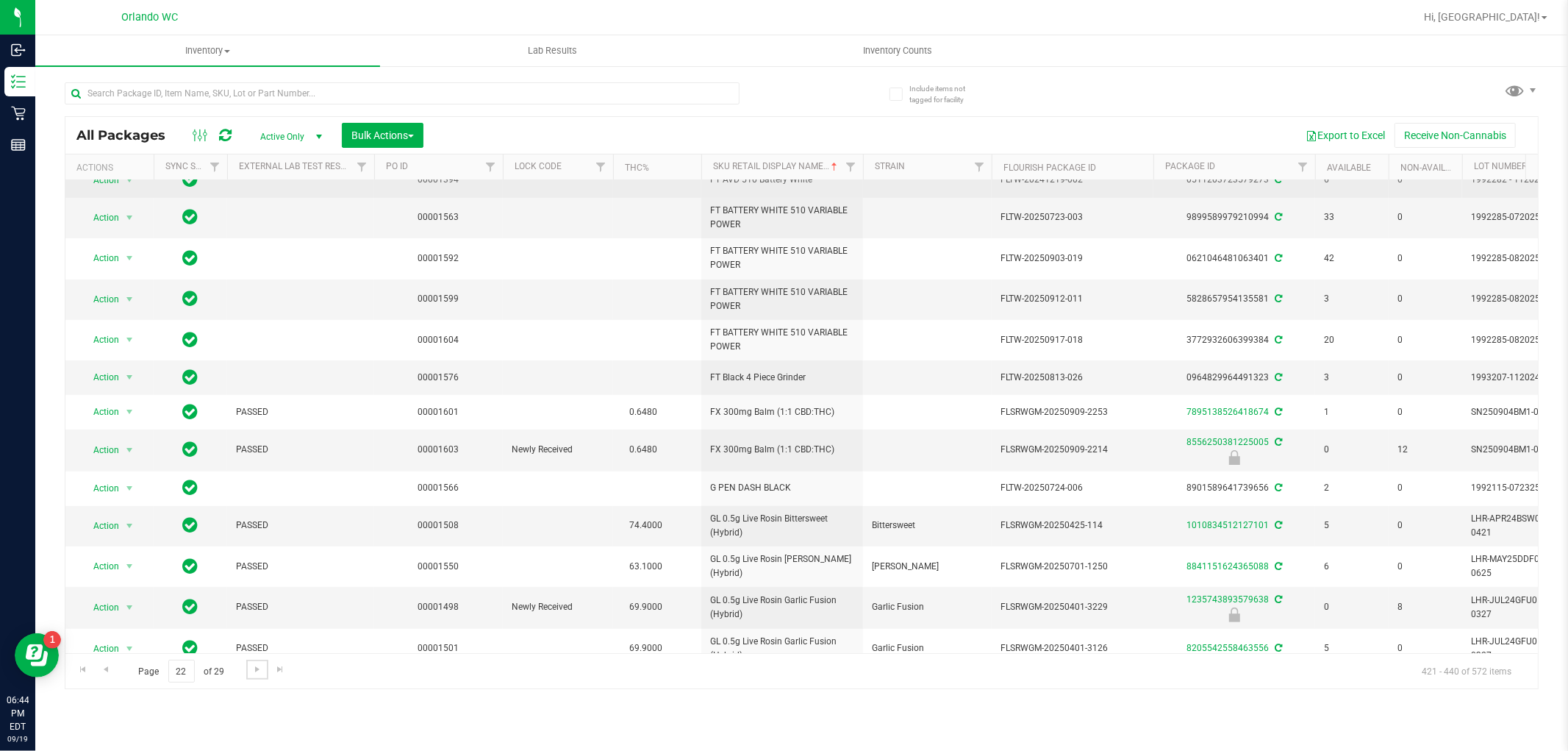
scroll to position [322, 0]
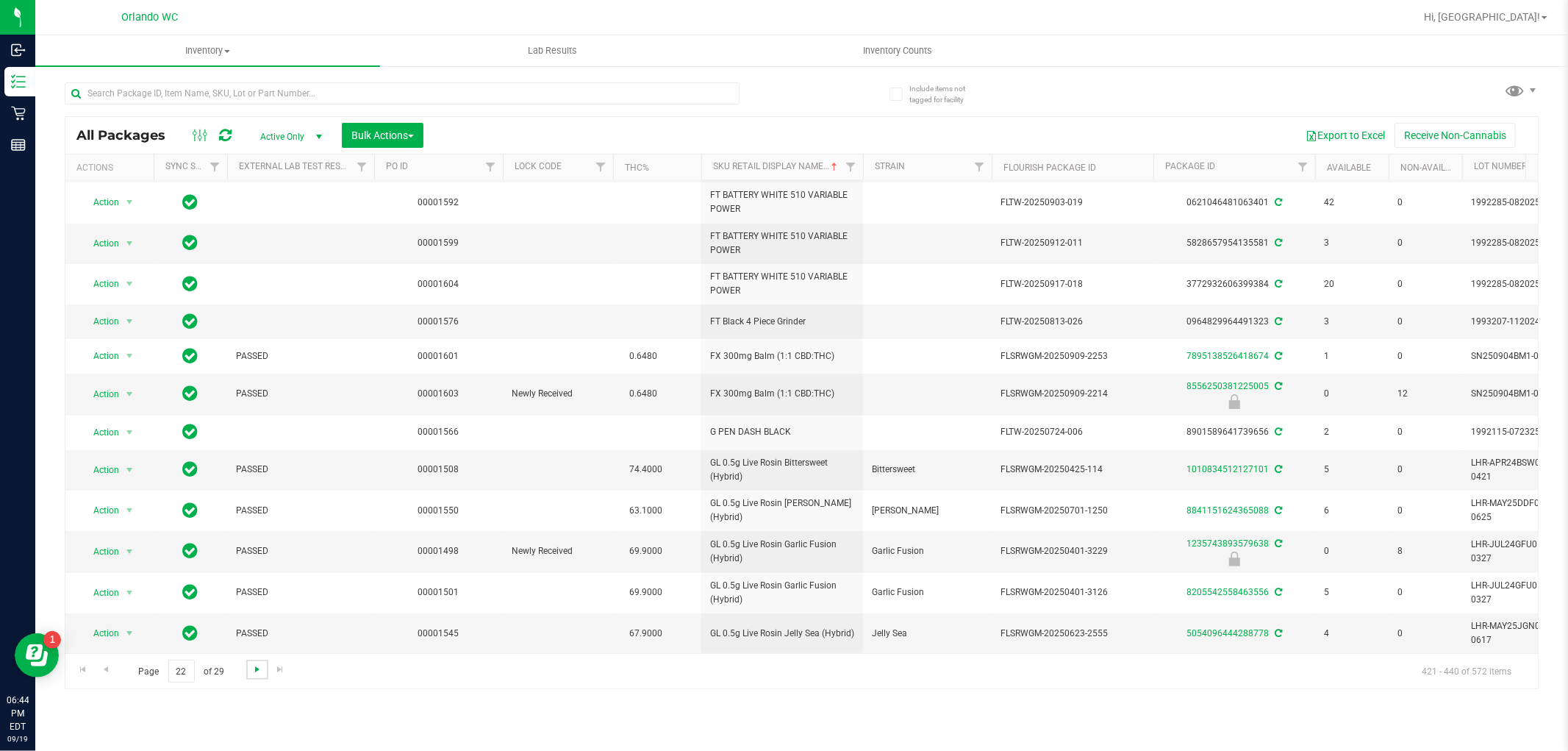
click at [258, 671] on span "Go to the next page" at bounding box center [257, 669] width 11 height 11
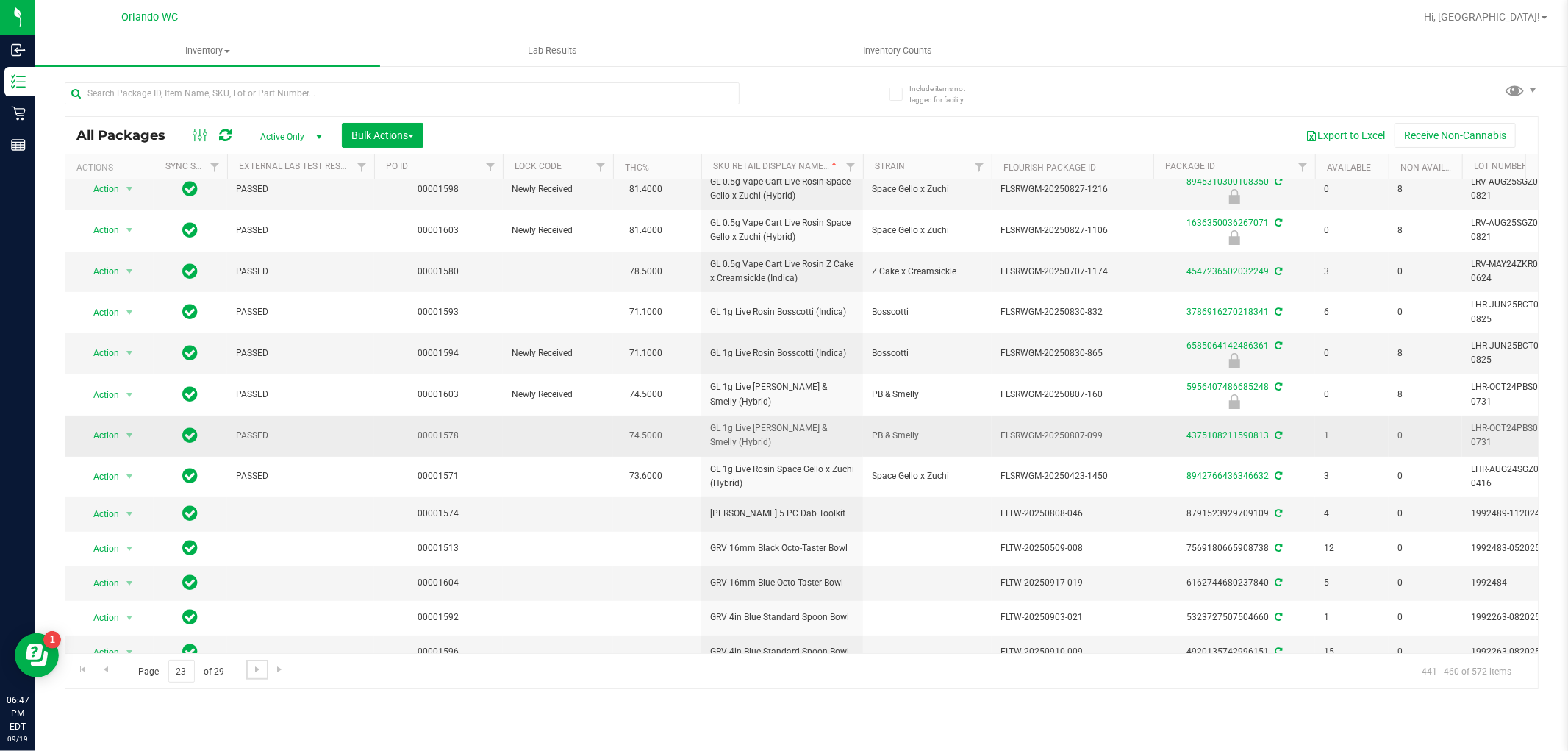
scroll to position [327, 0]
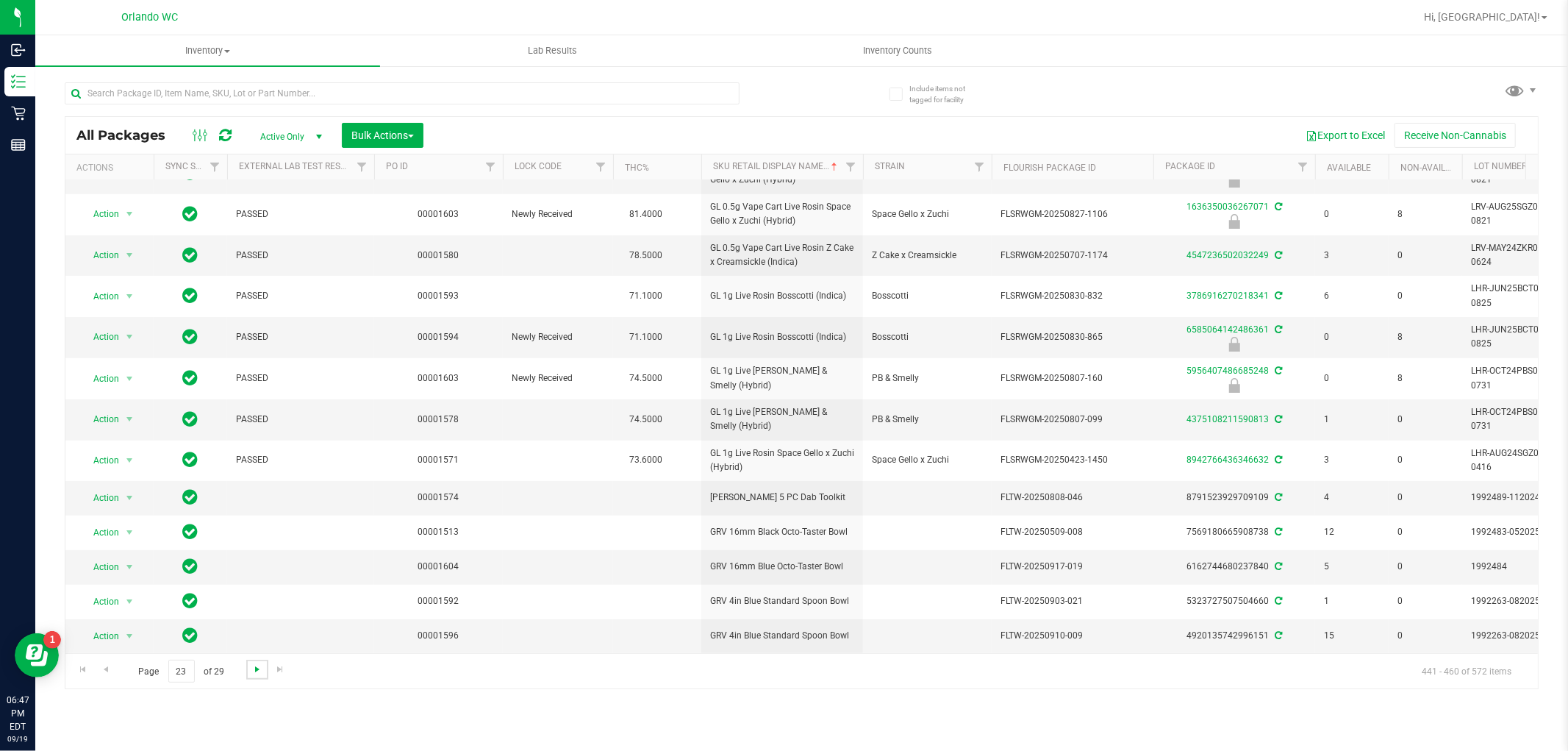
click at [258, 664] on span "Go to the next page" at bounding box center [257, 669] width 11 height 11
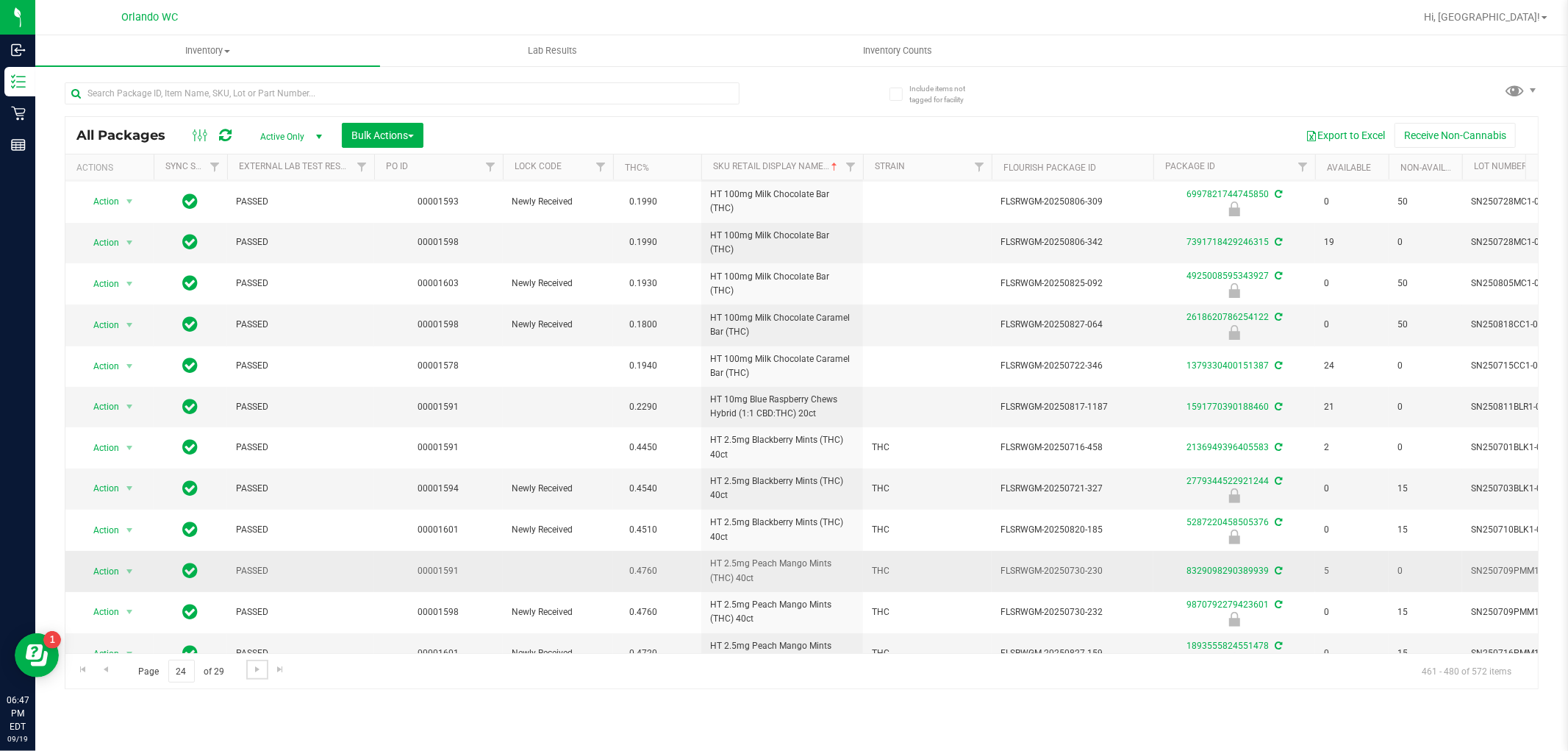
scroll to position [348, 0]
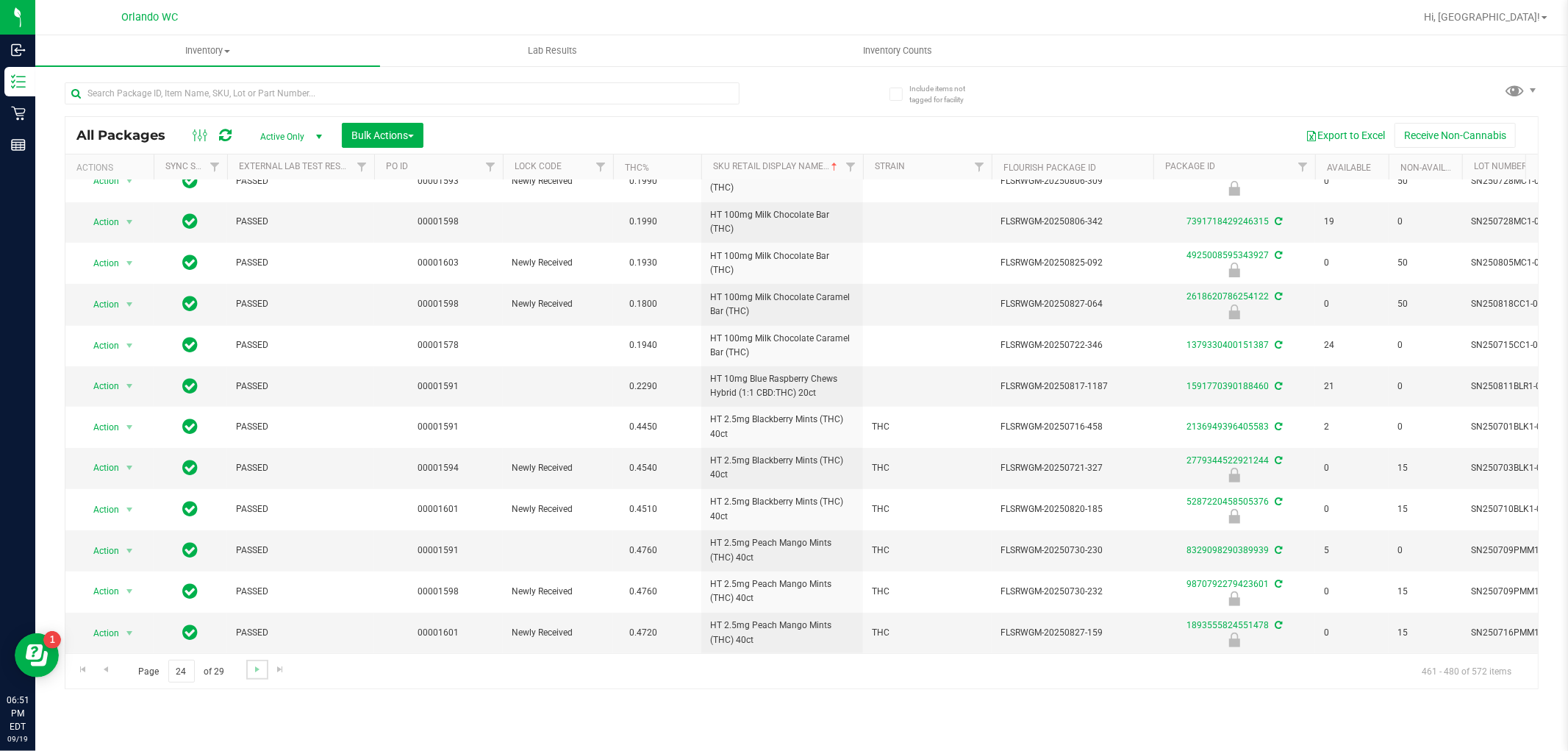
click at [253, 677] on link "Go to the next page" at bounding box center [257, 670] width 21 height 19
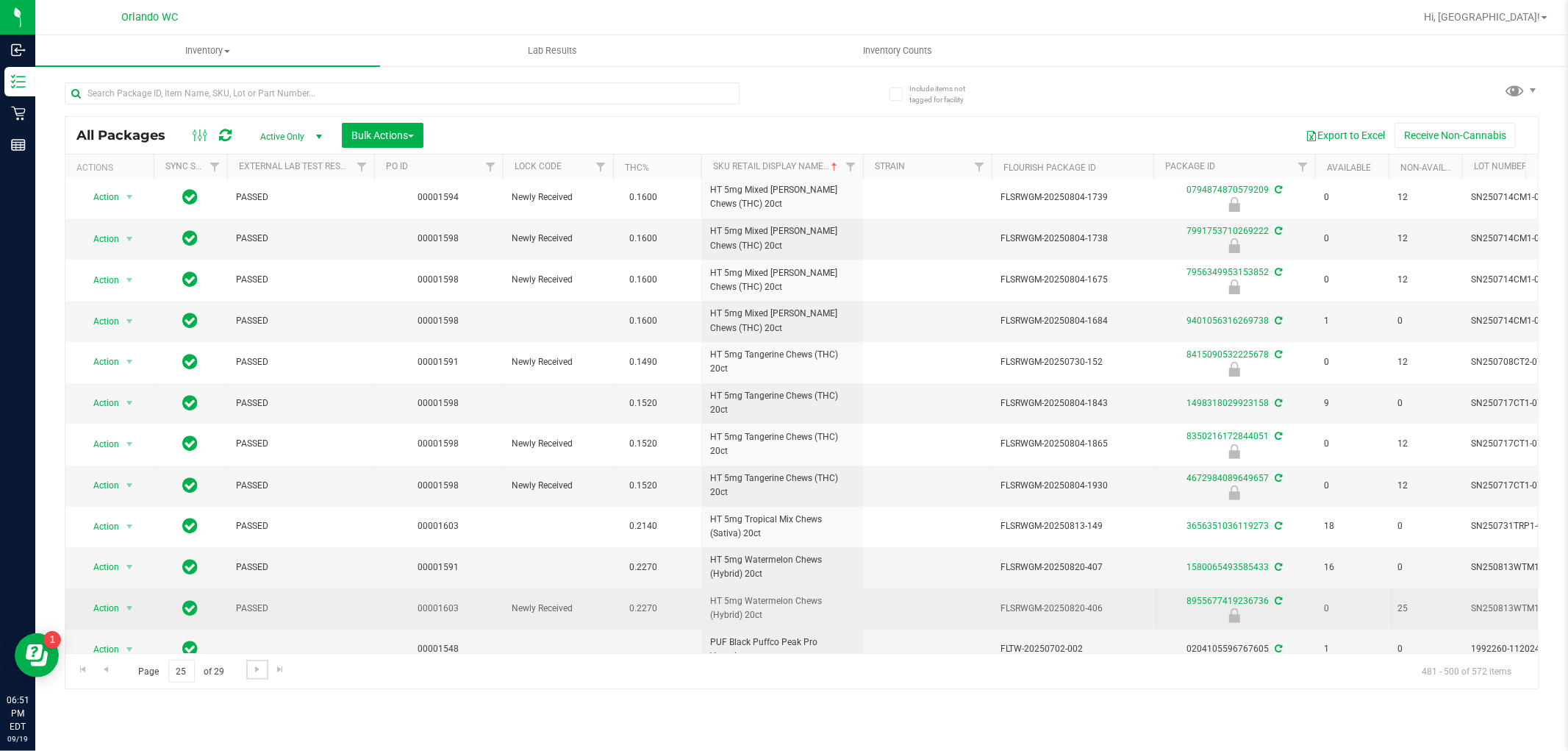
scroll to position [355, 0]
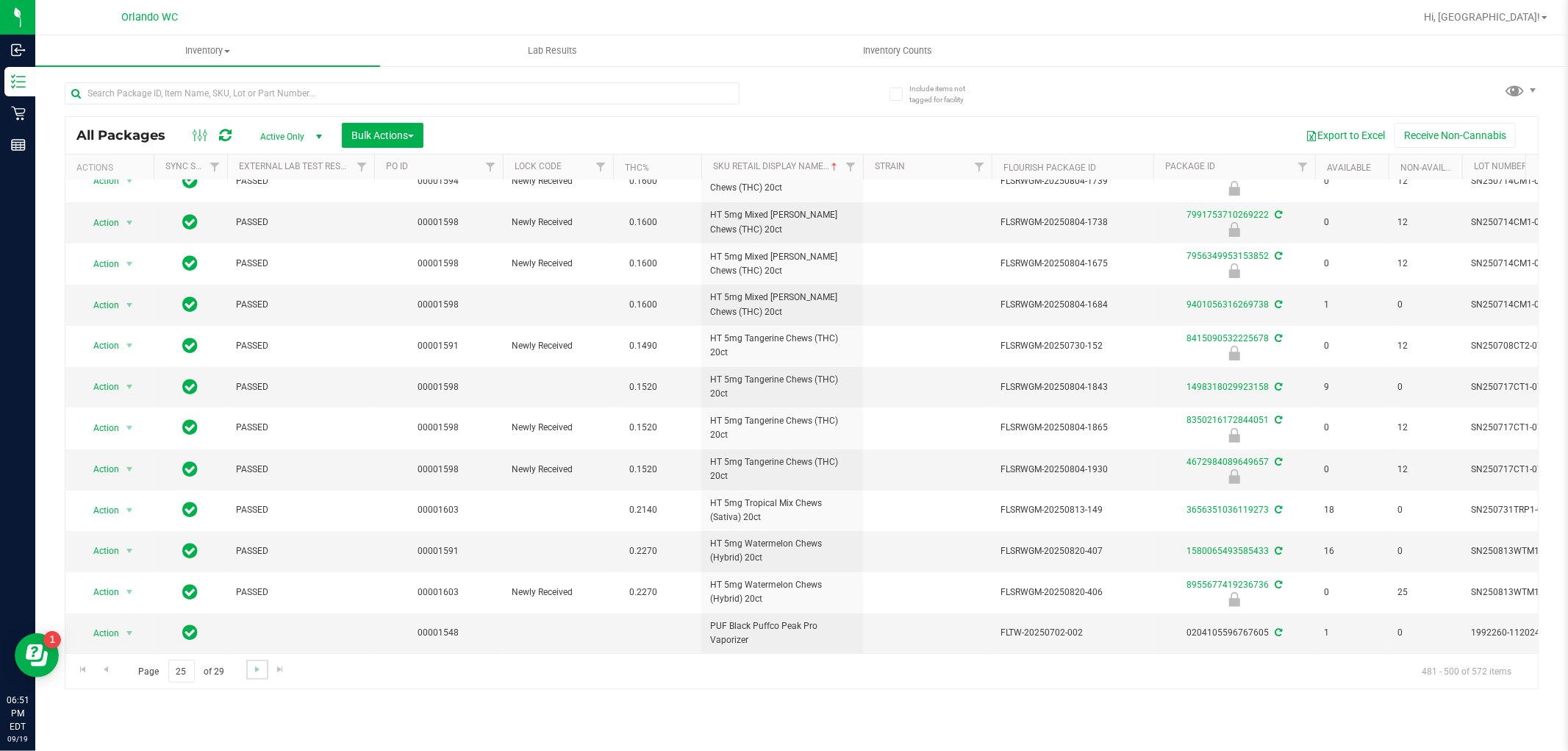
click at [259, 663] on link "Go to the next page" at bounding box center [257, 670] width 21 height 19
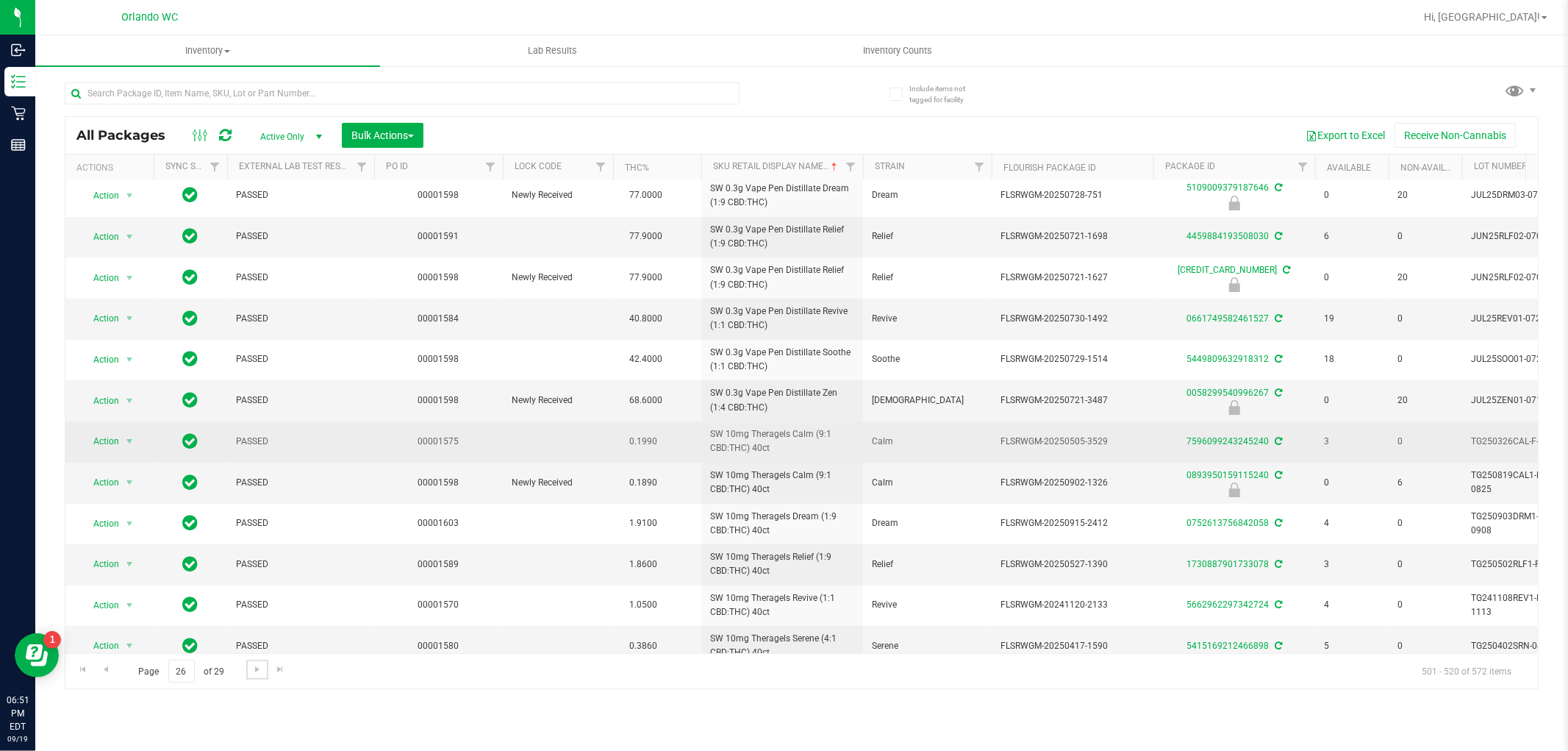
scroll to position [245, 0]
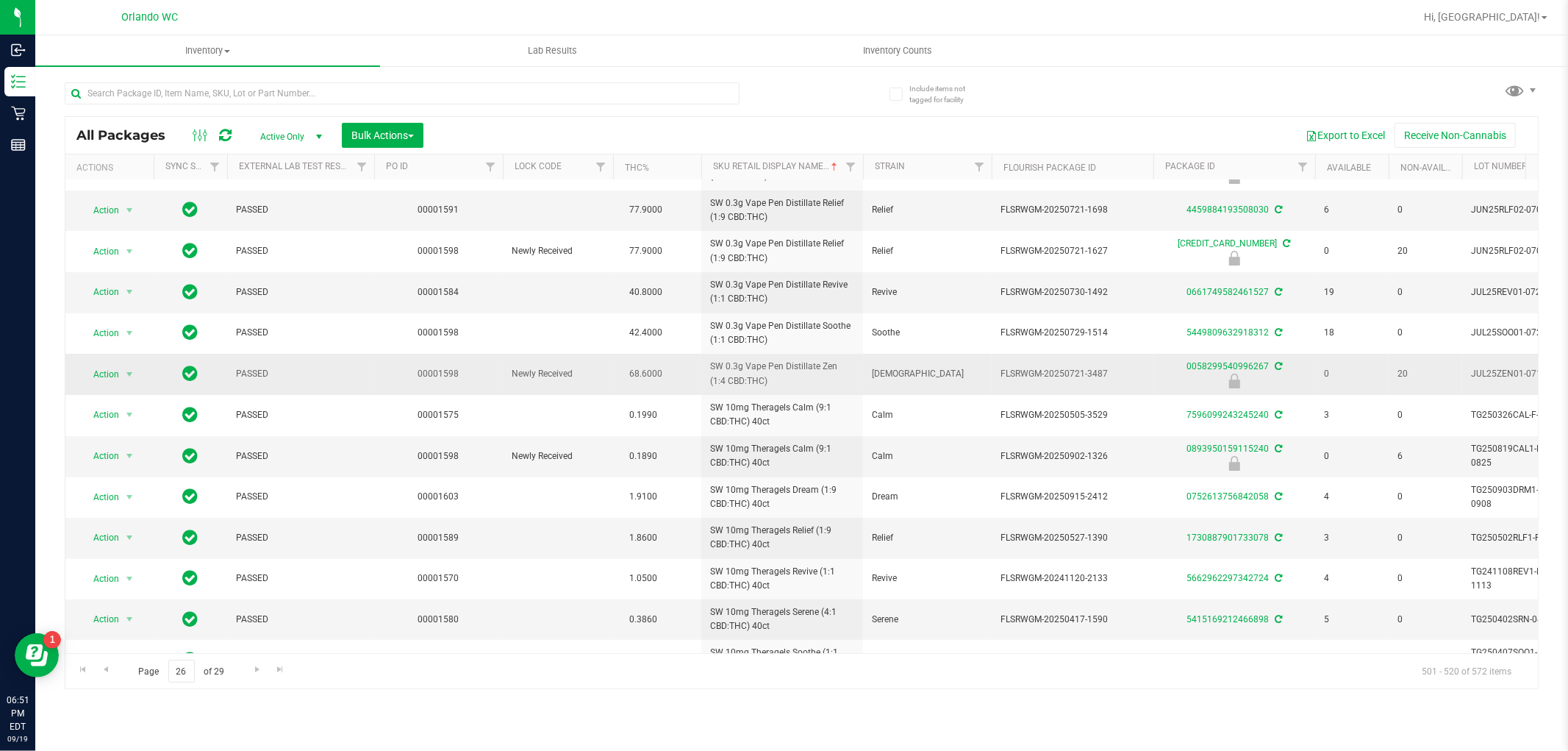
click at [744, 383] on span "SW 0.3g Vape Pen Distillate Zen (1:4 CBD:THC)" at bounding box center [782, 374] width 144 height 28
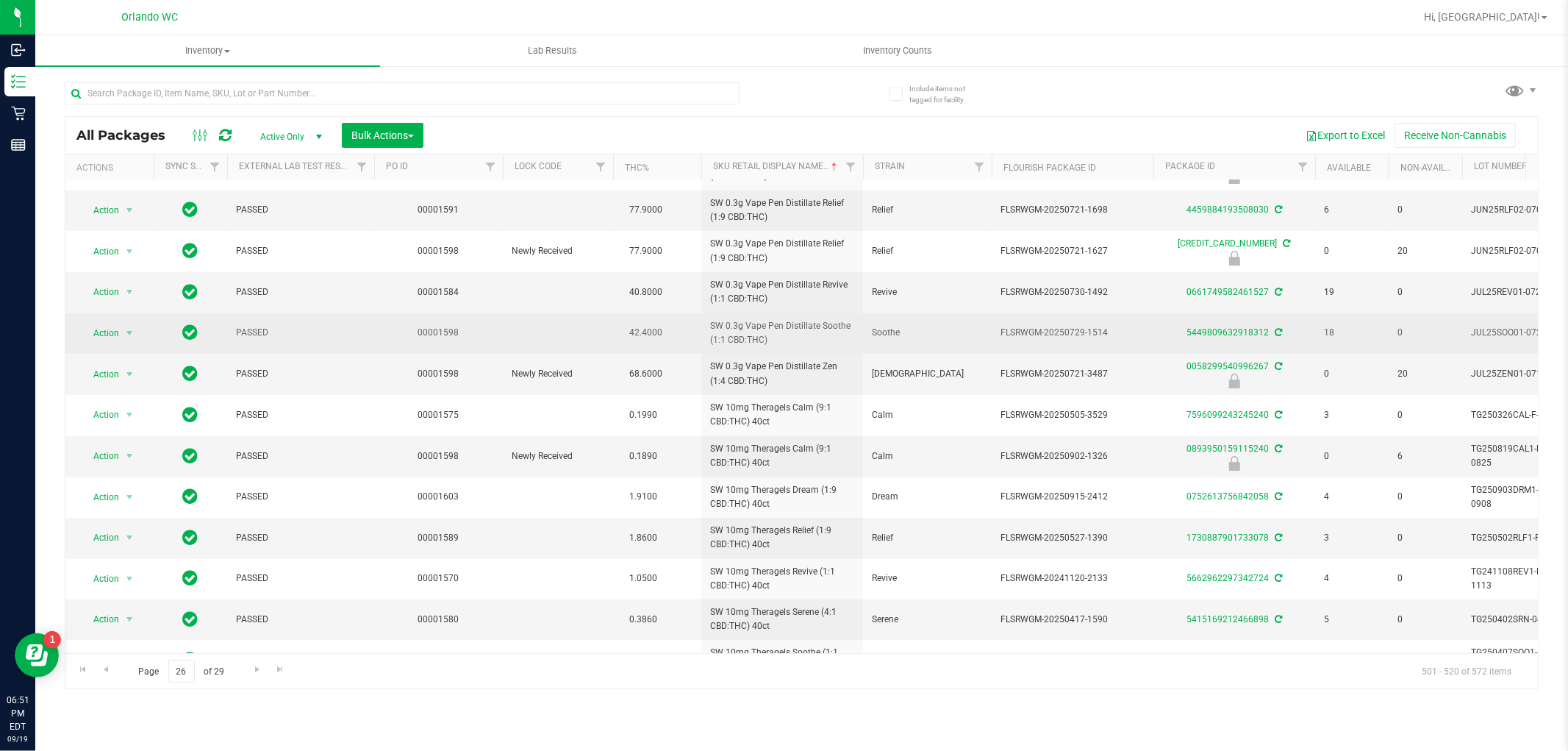
drag, startPoint x: 739, startPoint y: 376, endPoint x: 1039, endPoint y: 318, distance: 305.6
click at [1039, 318] on td "FLSRWGM-20250729-1514" at bounding box center [1072, 334] width 162 height 41
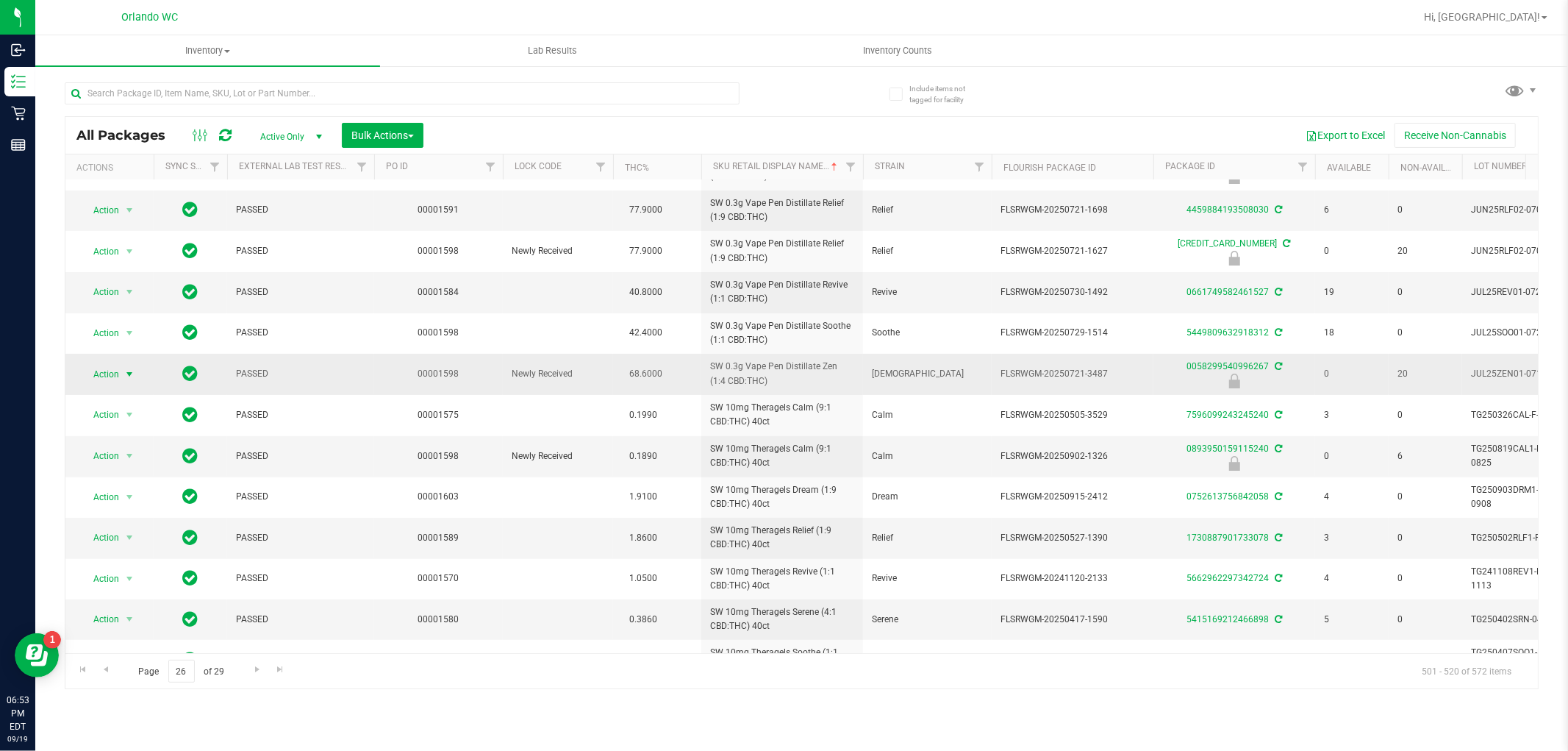
click at [124, 376] on span "select" at bounding box center [129, 374] width 11 height 11
click at [127, 548] on li "Unlock package" at bounding box center [128, 550] width 95 height 22
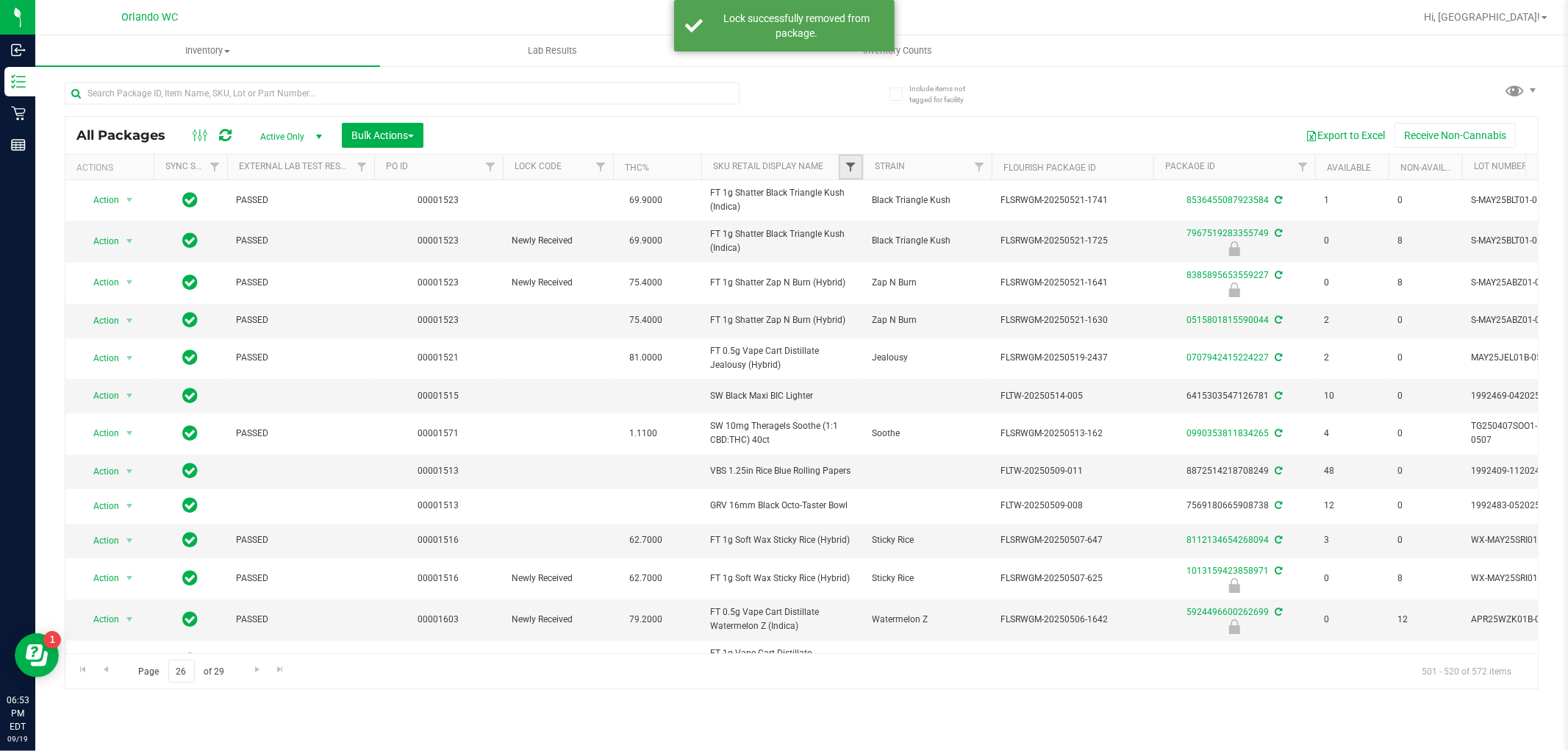
click at [849, 167] on span "Filter" at bounding box center [850, 166] width 11 height 11
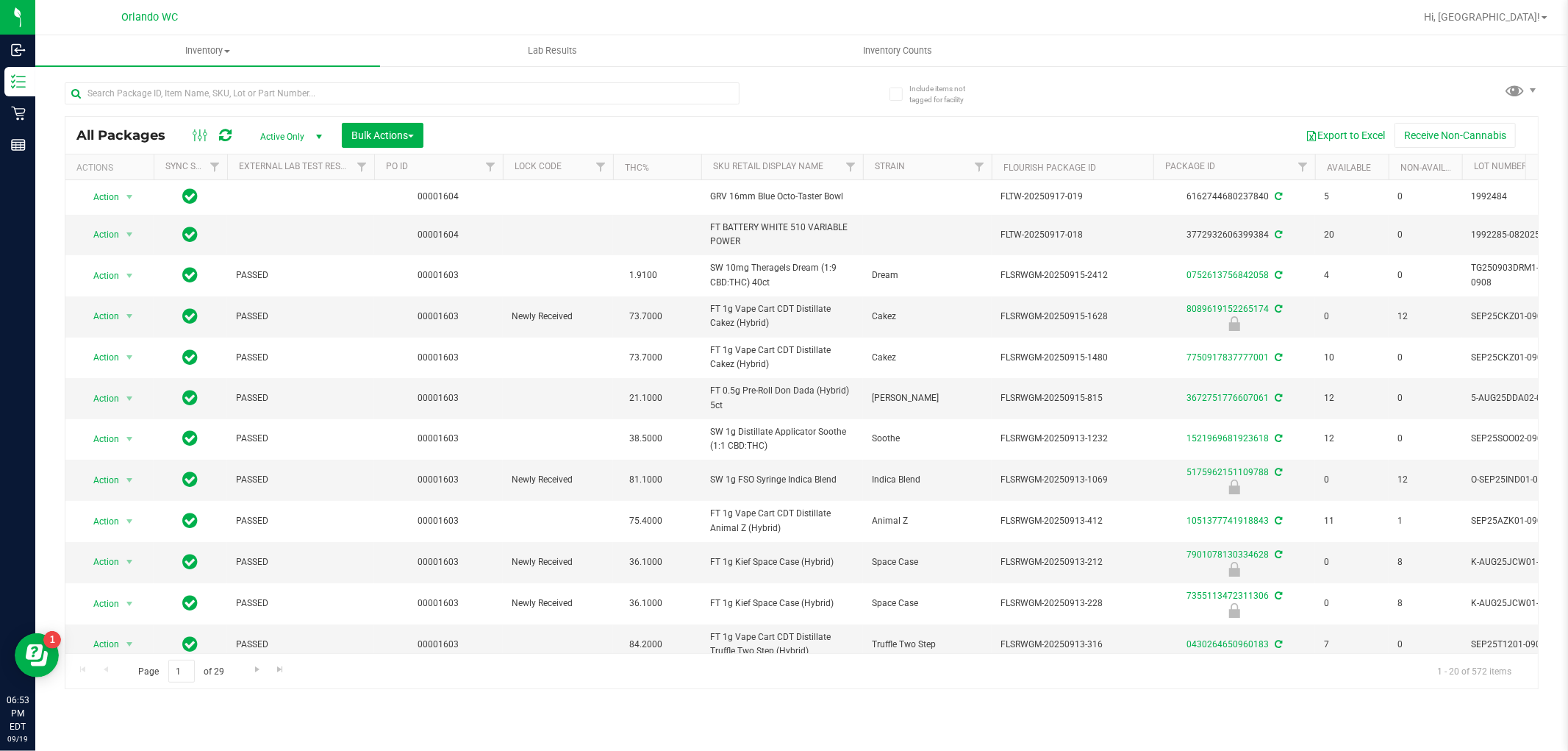
click at [836, 172] on th "Sku Retail Display Name" at bounding box center [782, 167] width 162 height 26
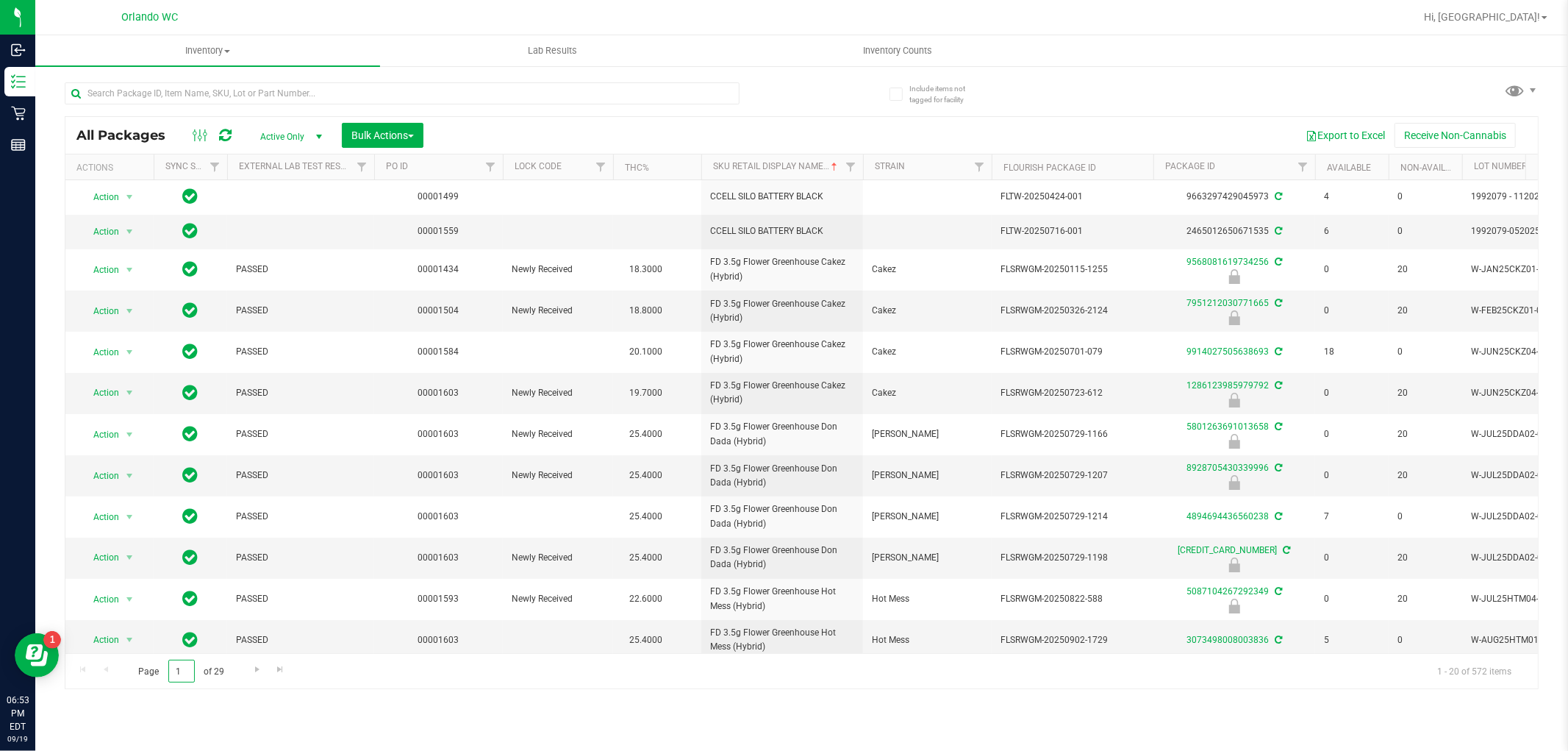
click at [187, 669] on input "1" at bounding box center [182, 671] width 27 height 23
type input "26"
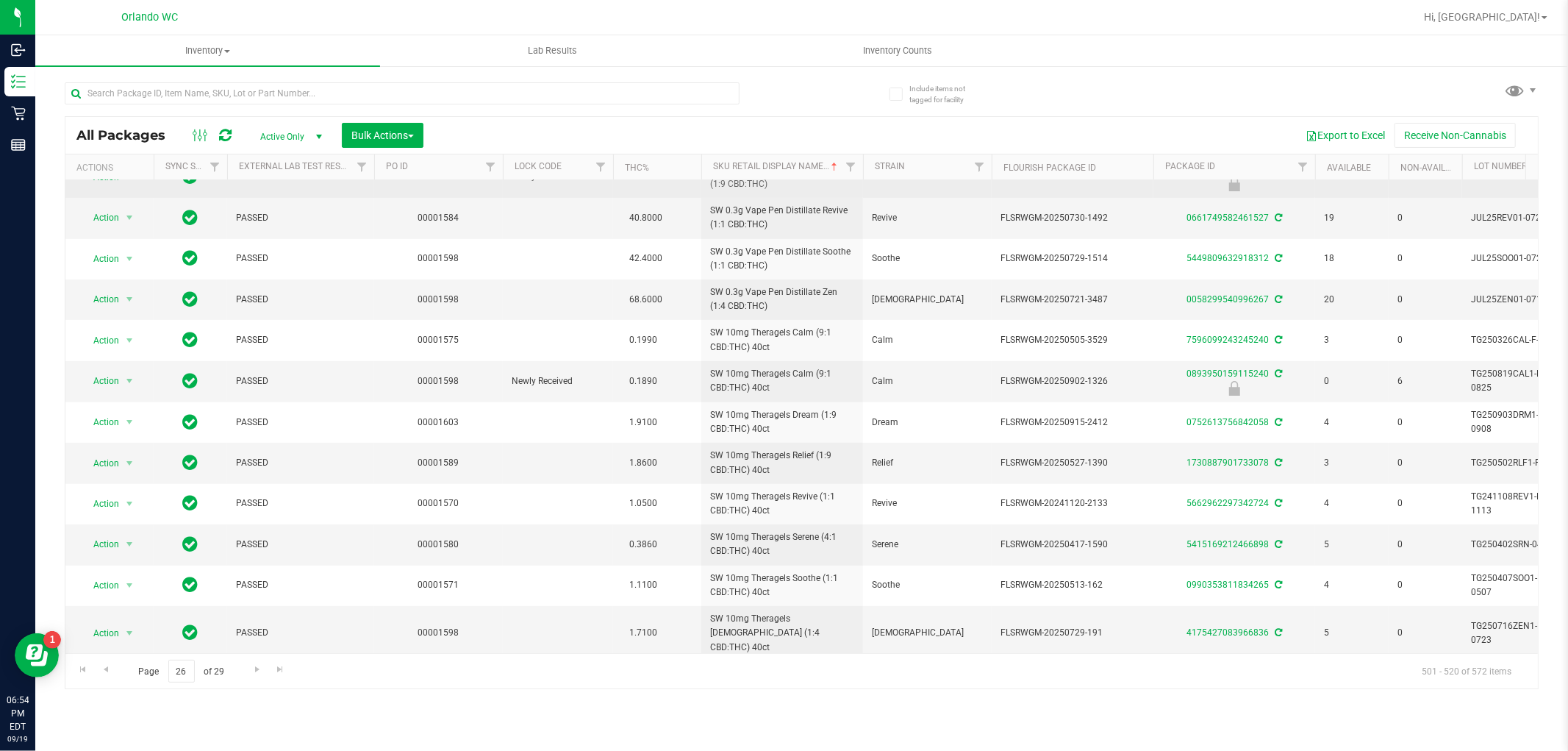
scroll to position [326, 0]
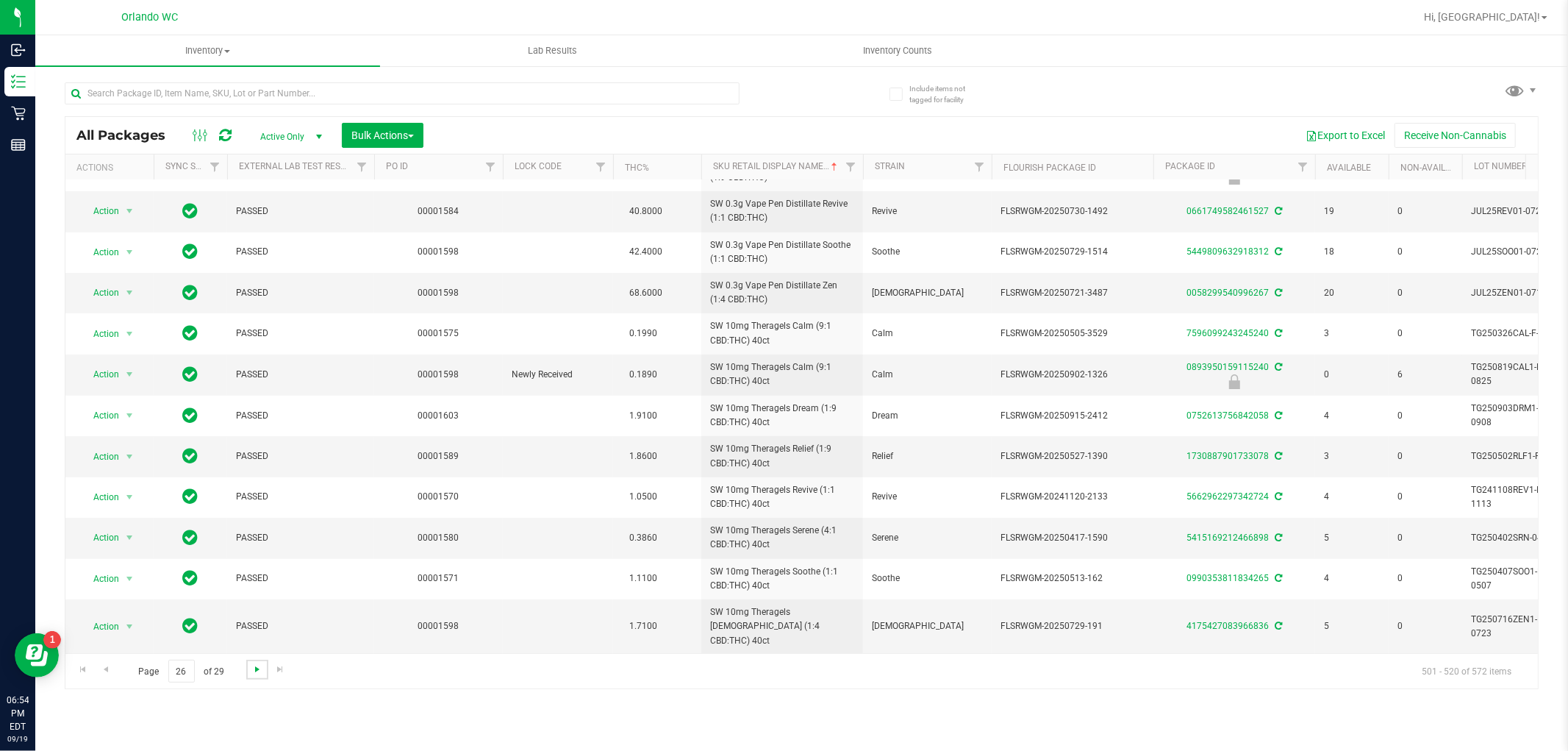
click at [257, 667] on span "Go to the next page" at bounding box center [257, 669] width 11 height 11
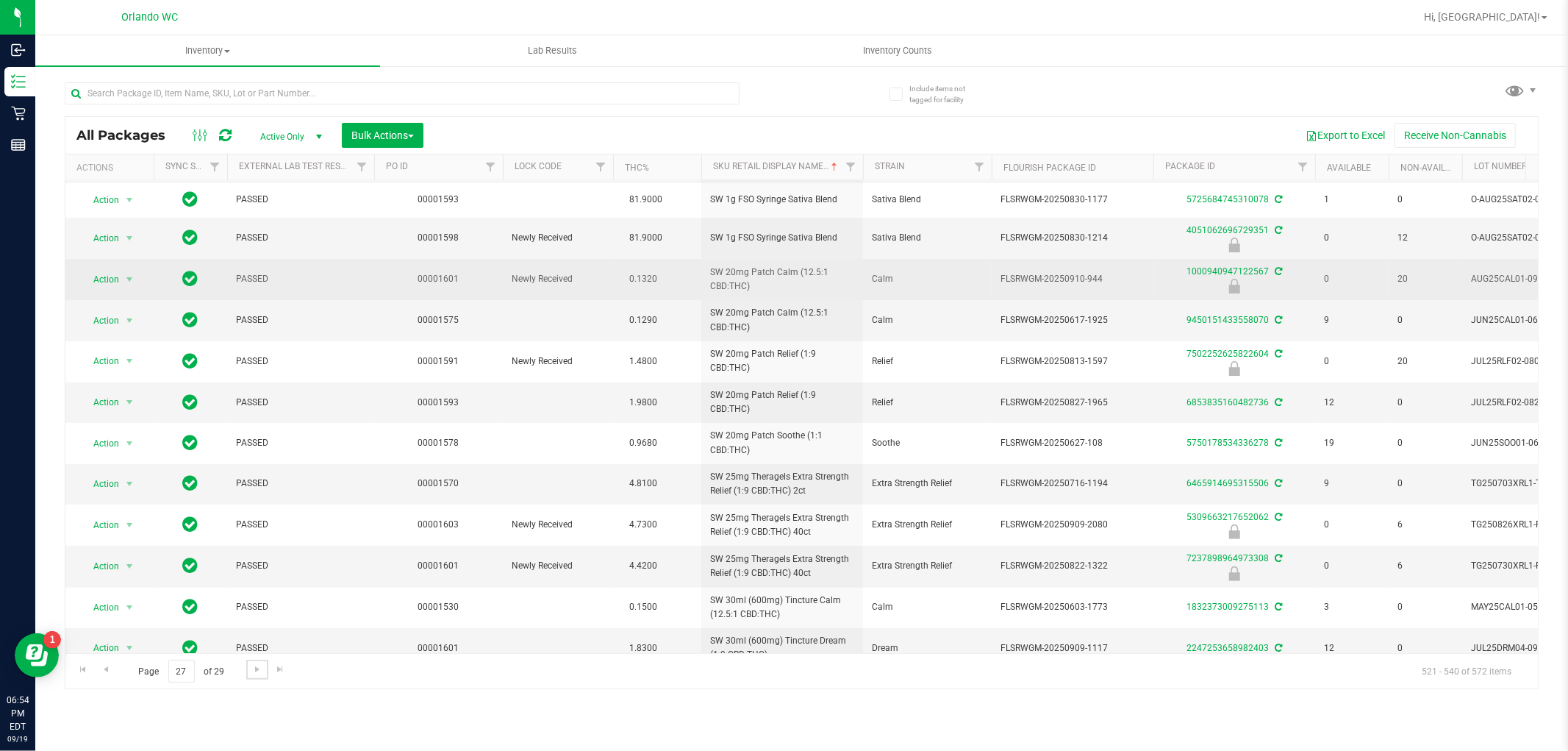
scroll to position [340, 0]
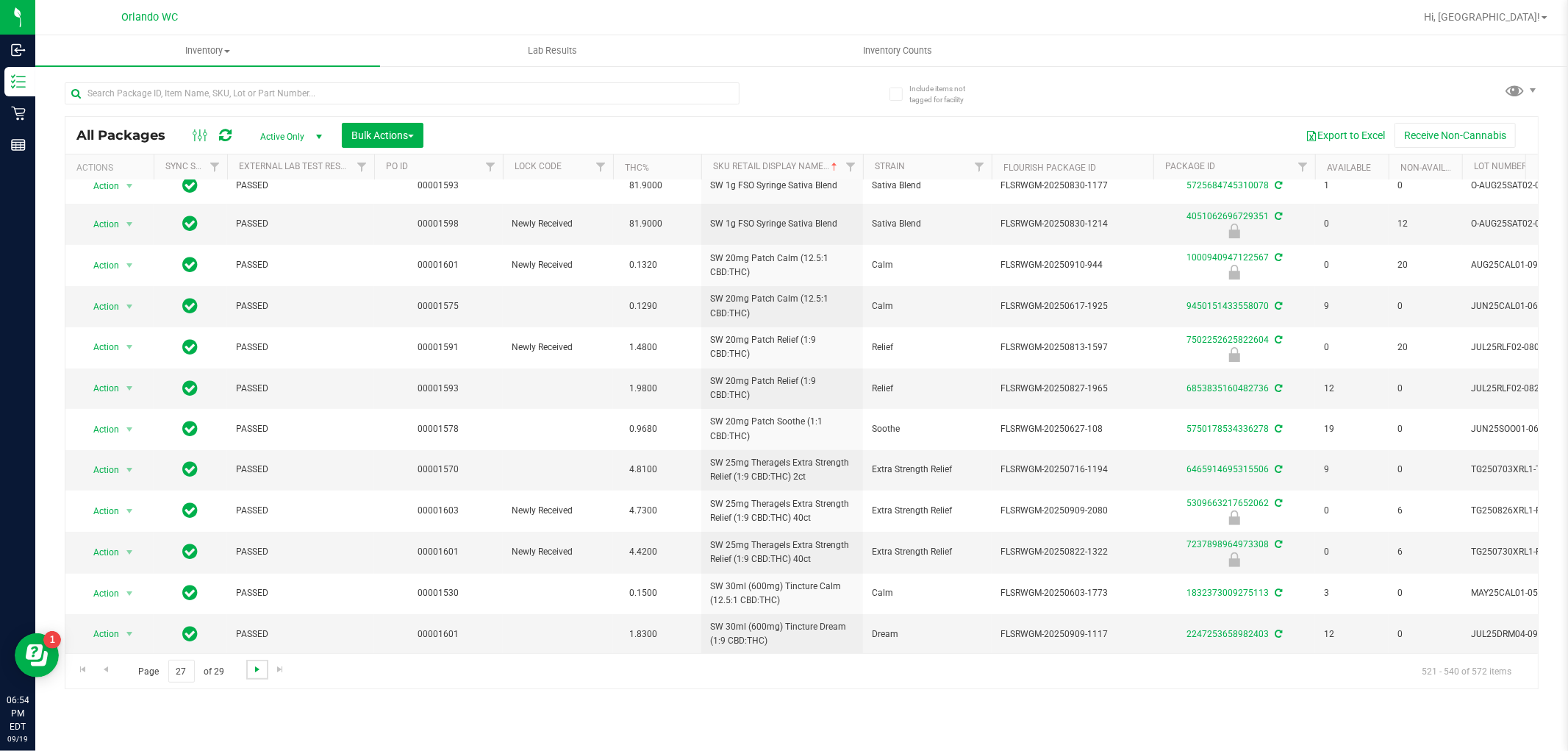
click at [257, 674] on span "Go to the next page" at bounding box center [257, 669] width 11 height 11
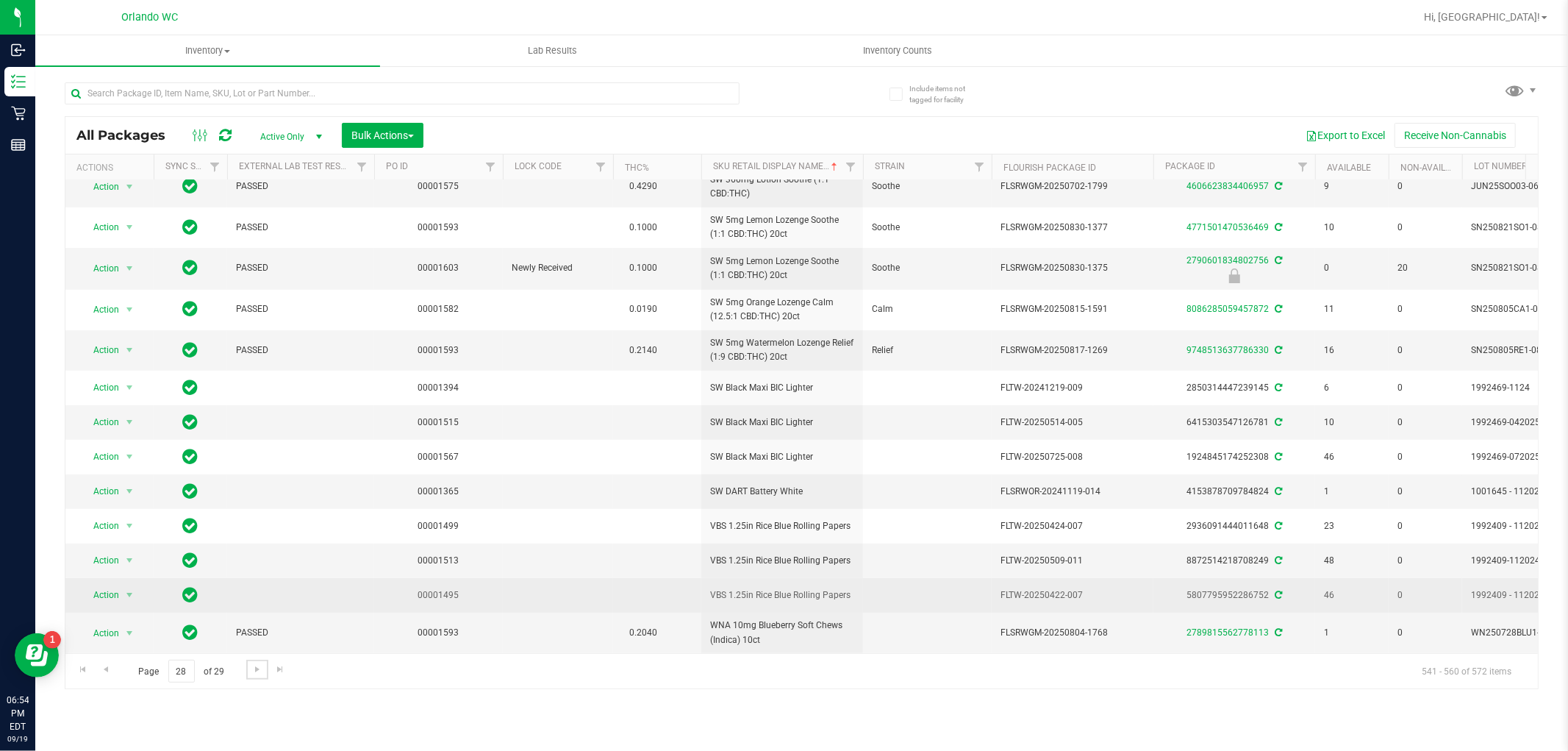
scroll to position [313, 0]
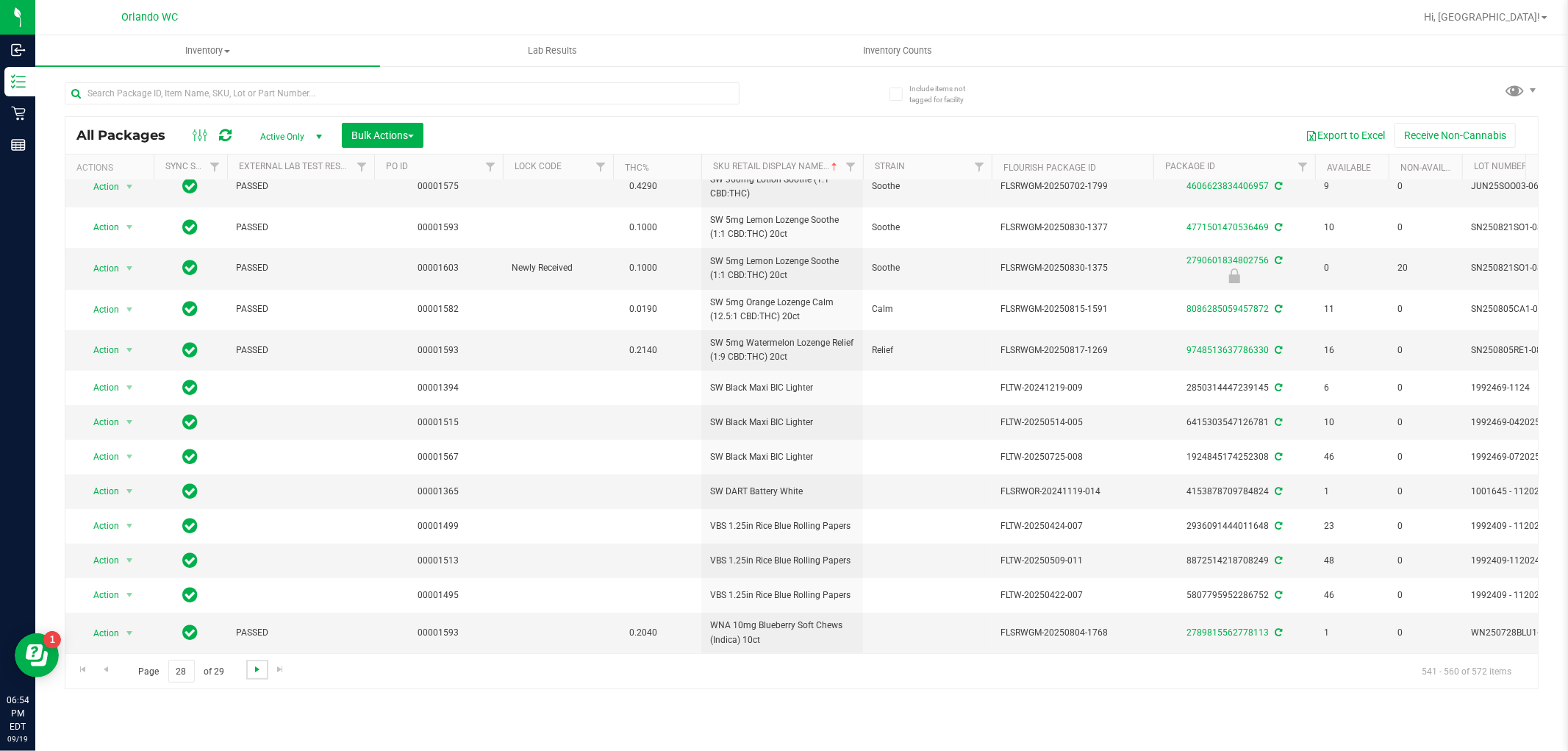
click at [253, 672] on span "Go to the next page" at bounding box center [257, 669] width 11 height 11
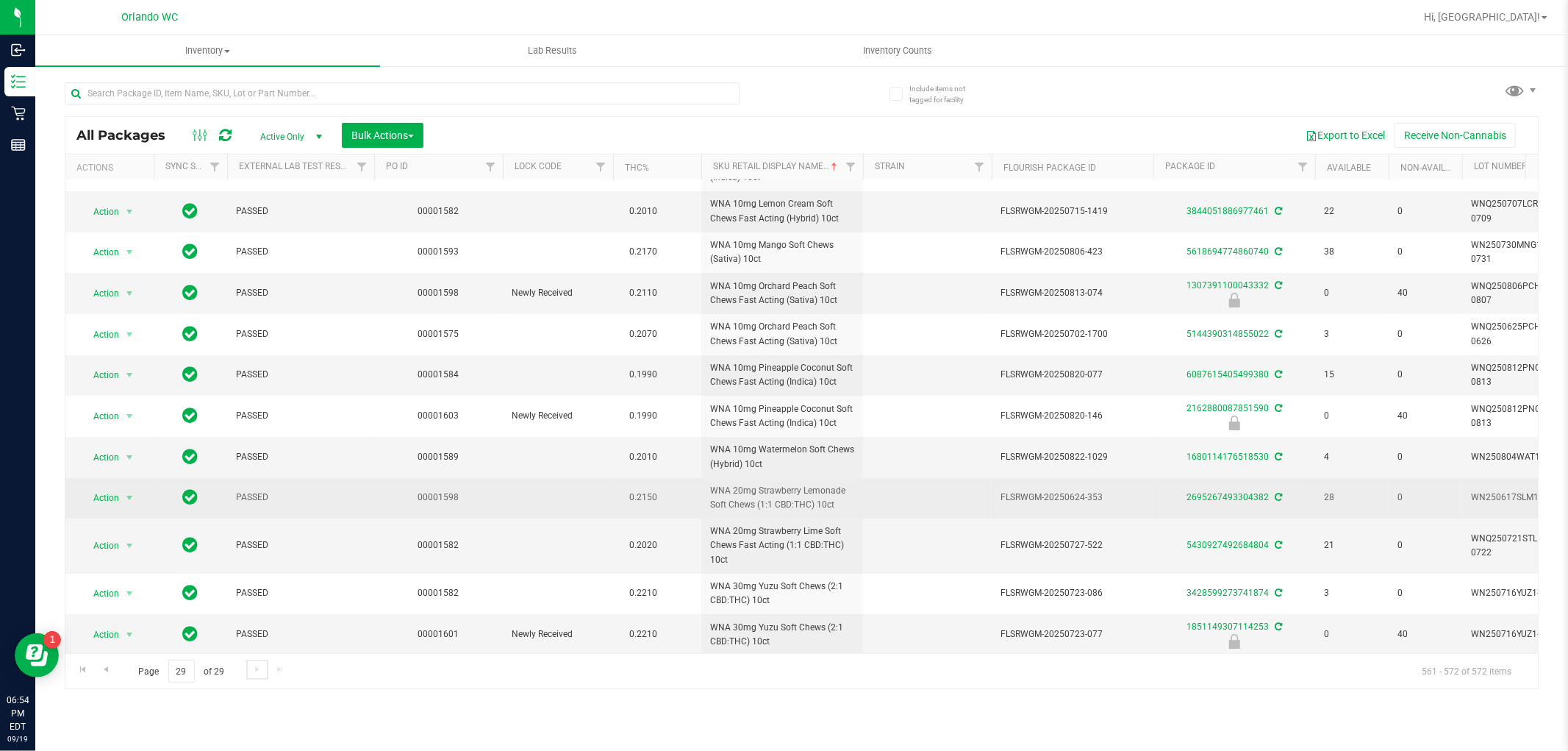
scroll to position [44, 0]
